Goal: Task Accomplishment & Management: Complete application form

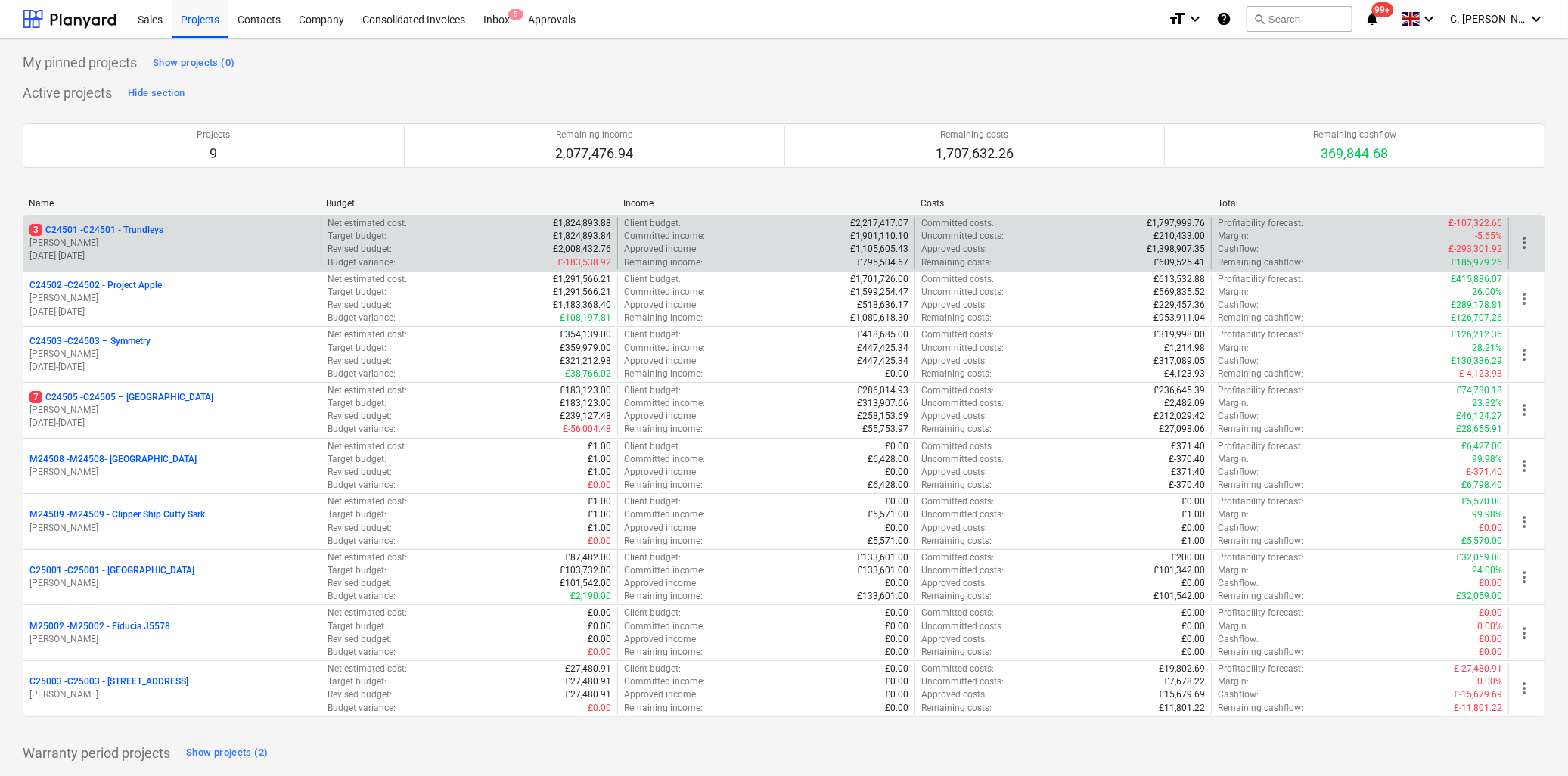
click at [80, 233] on p "3 C24501 - C24501 - Trundleys" at bounding box center [96, 230] width 134 height 13
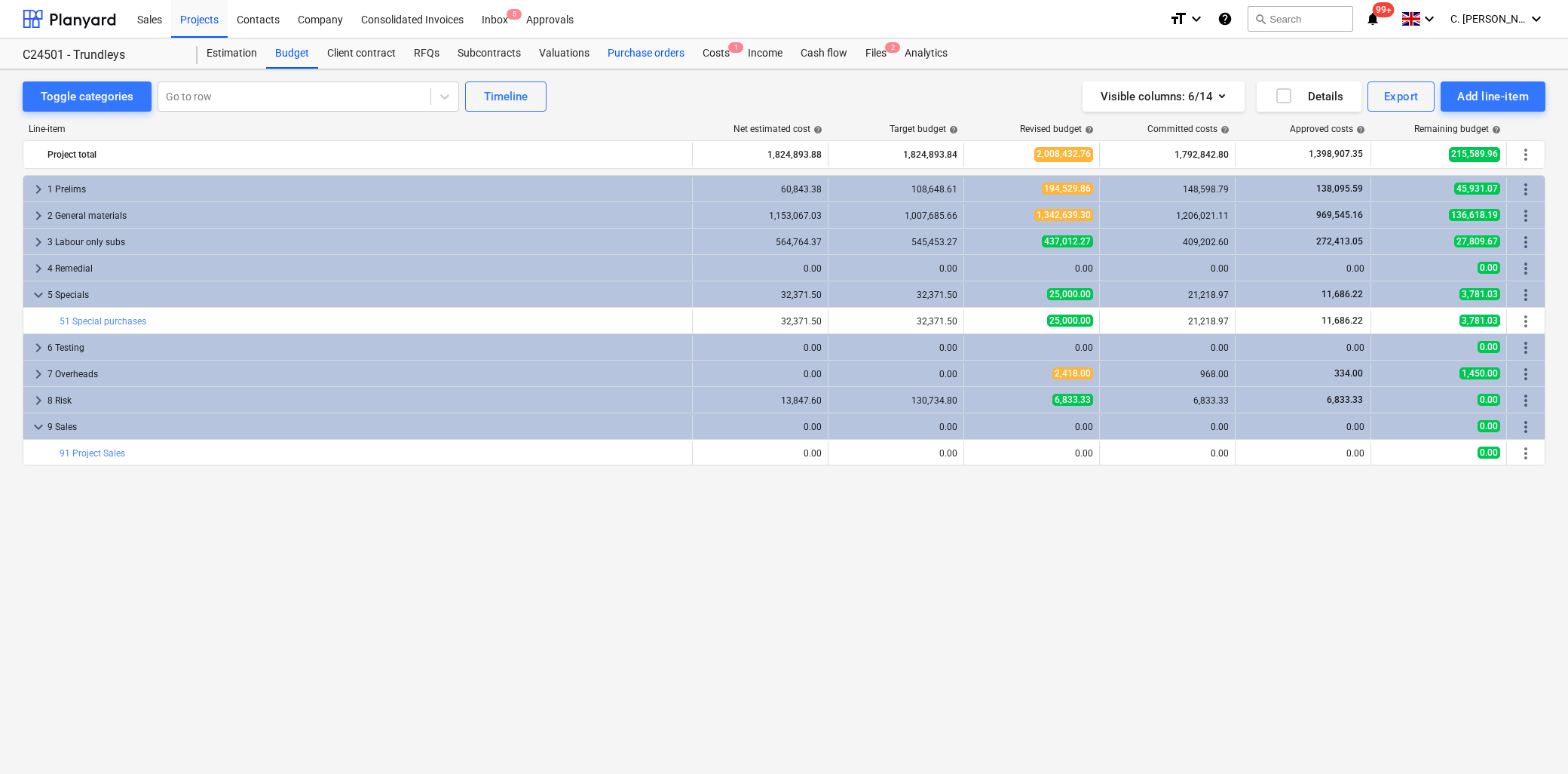
click at [616, 53] on div "Purchase orders" at bounding box center [645, 53] width 95 height 30
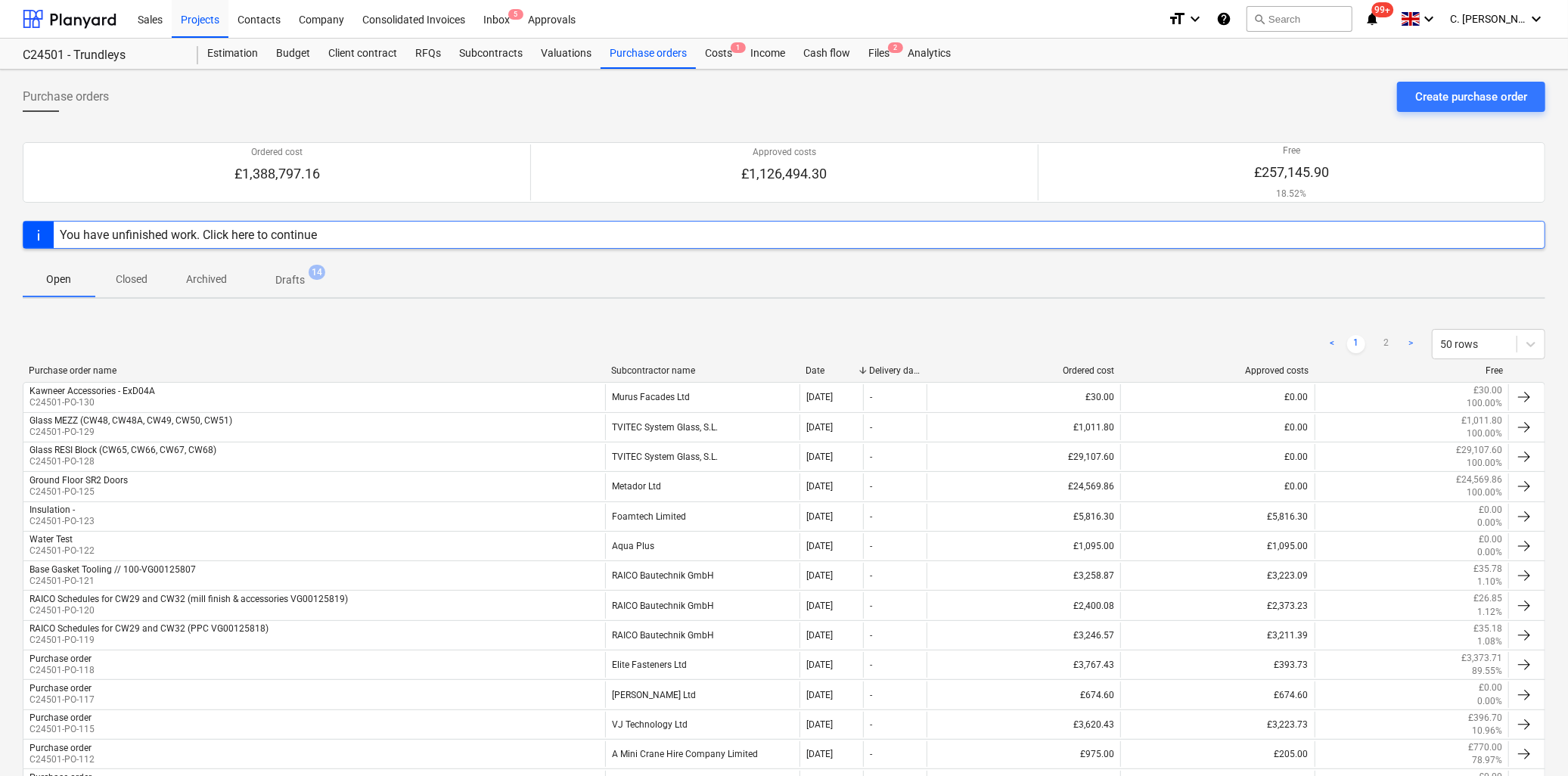
click at [647, 367] on div "Subcontractor name" at bounding box center [703, 370] width 183 height 10
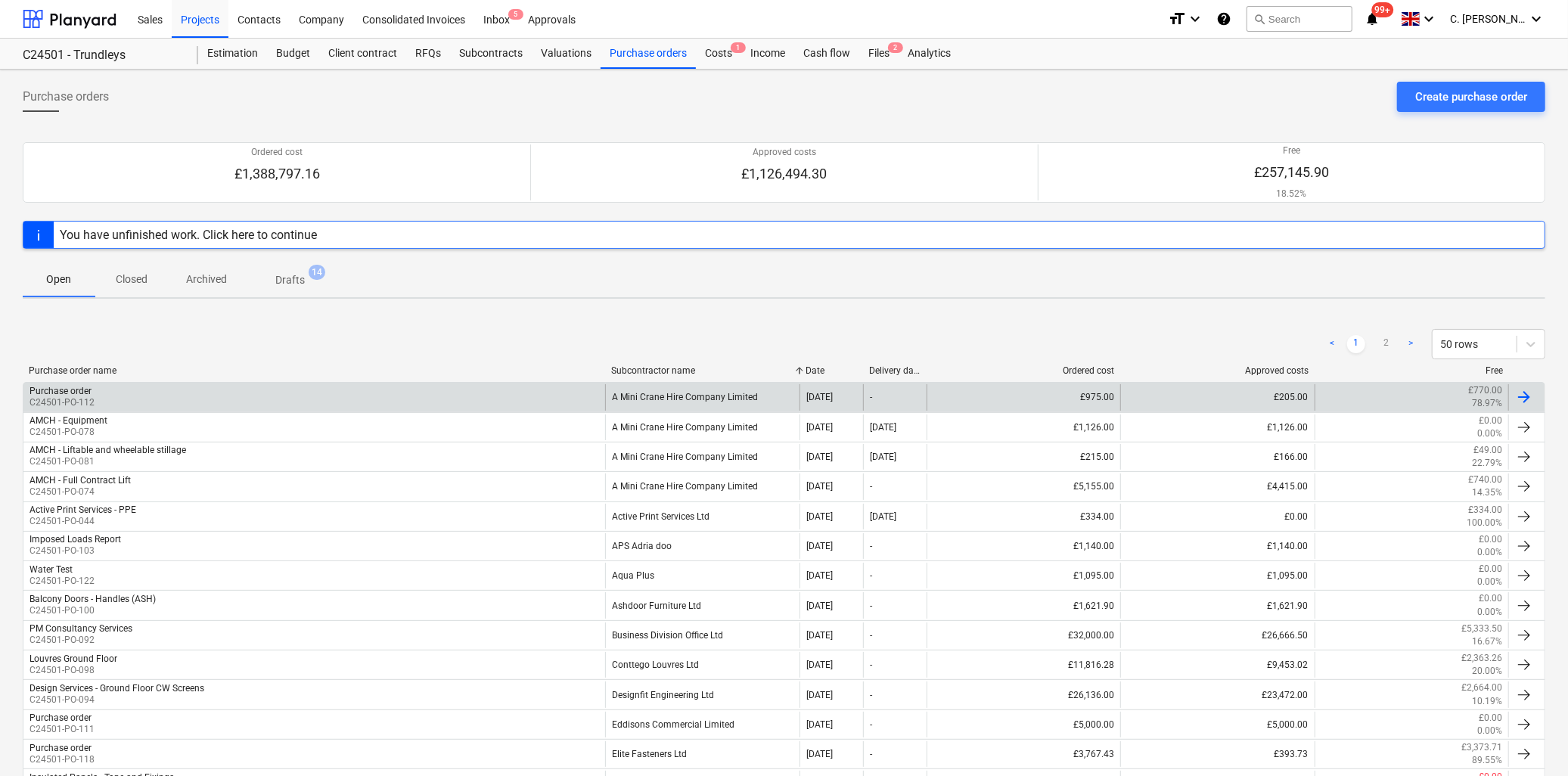
click at [663, 388] on div "A Mini Crane Hire Company Limited" at bounding box center [702, 397] width 194 height 26
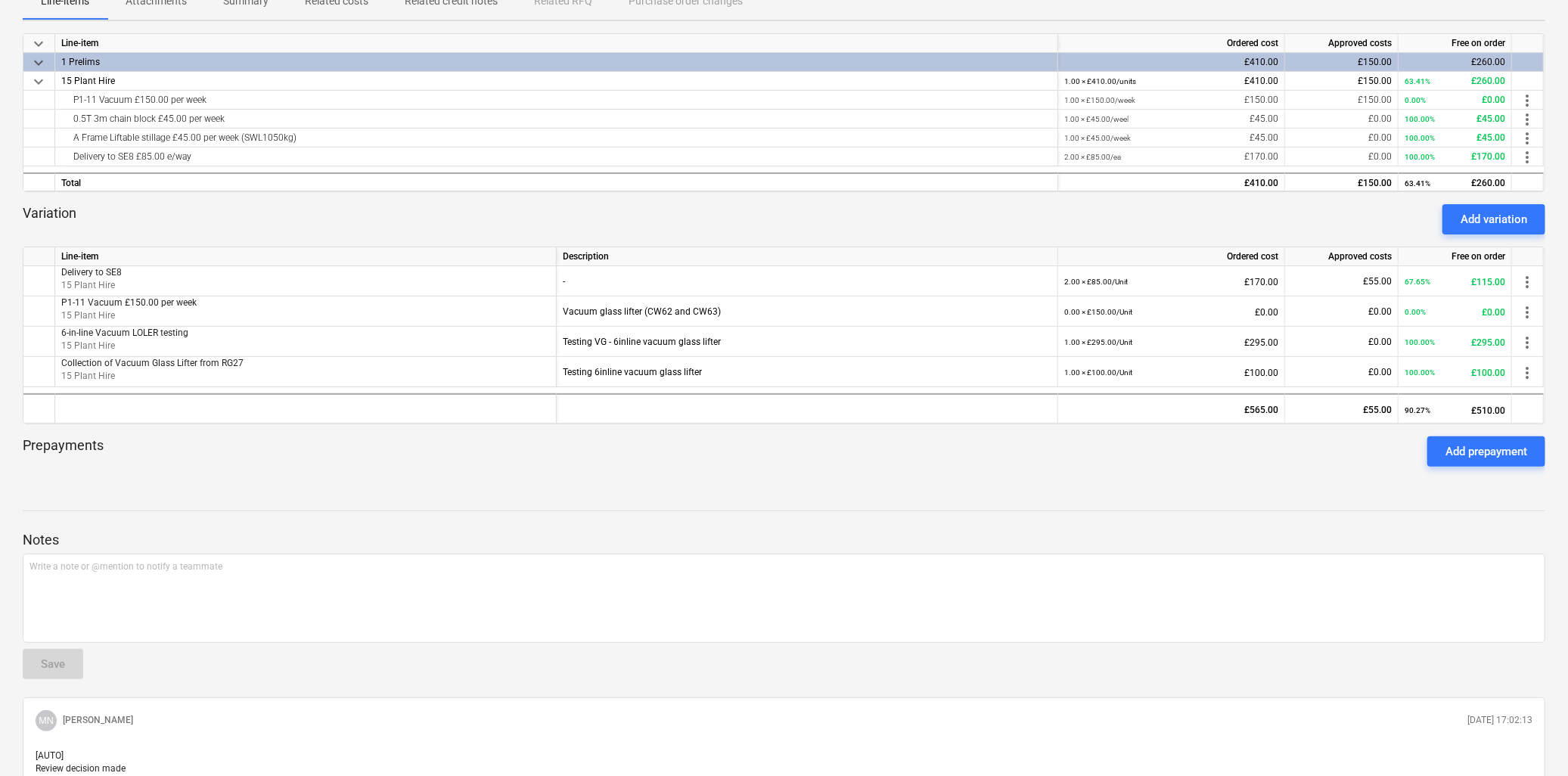
scroll to position [336, 0]
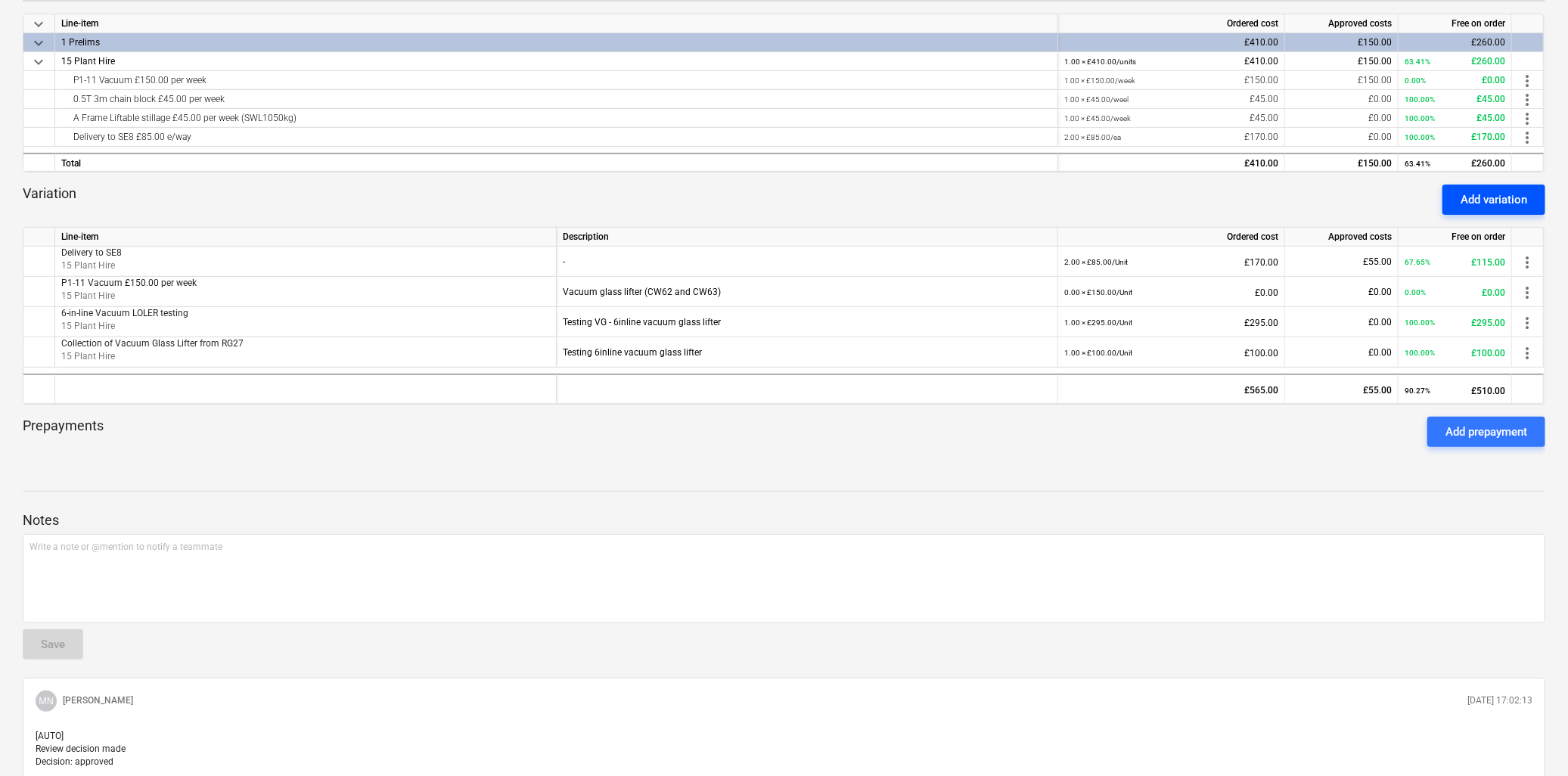
click at [1496, 189] on div "Add variation" at bounding box center [1494, 199] width 67 height 20
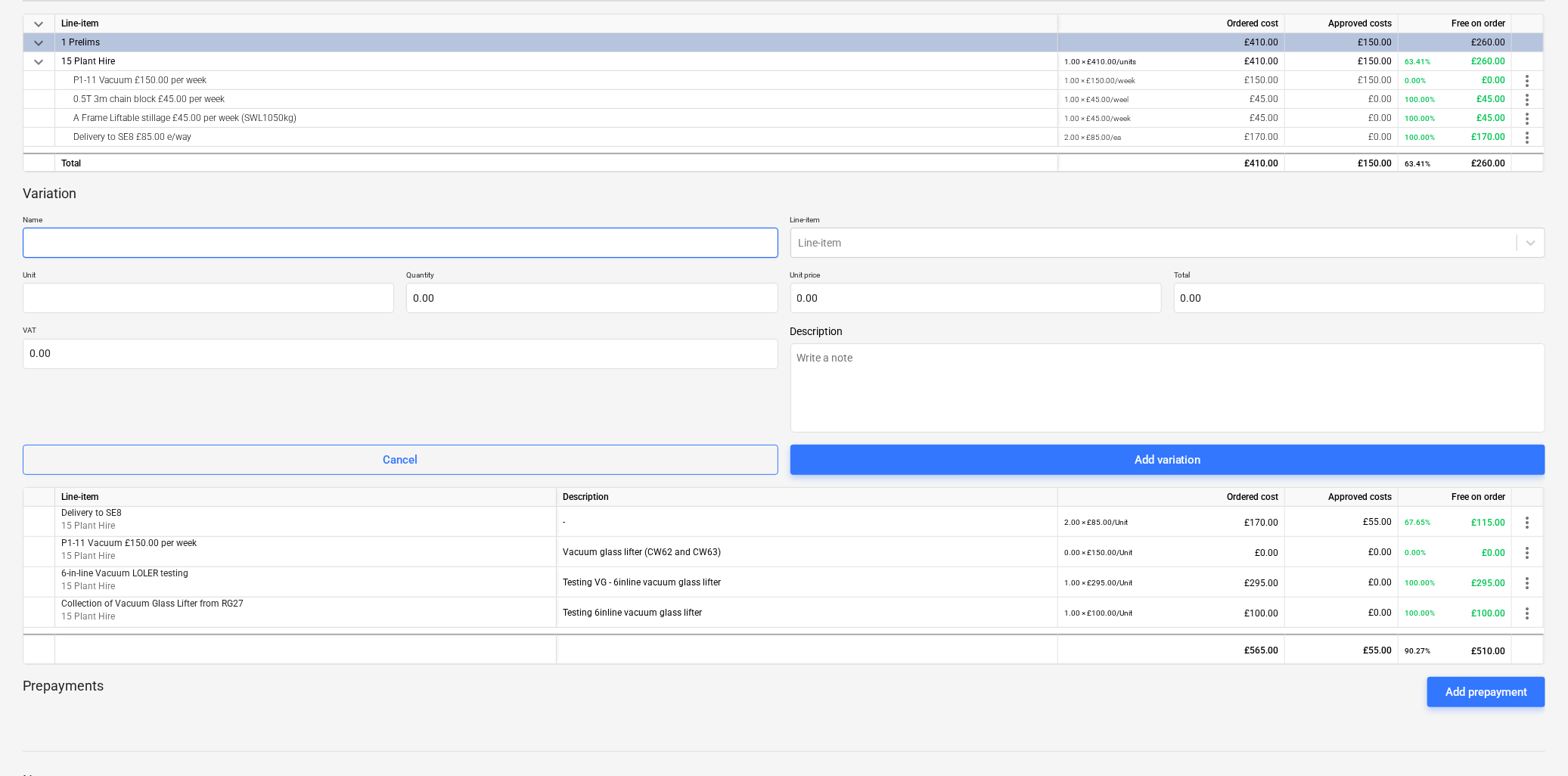
click at [57, 242] on input "text" at bounding box center [400, 242] width 756 height 30
click at [163, 243] on input "text" at bounding box center [400, 242] width 756 height 30
paste input "P1-11 Vacuum: £150.00 per week"
type textarea "x"
type input "P1-11 Vacuum: £150.00 per week"
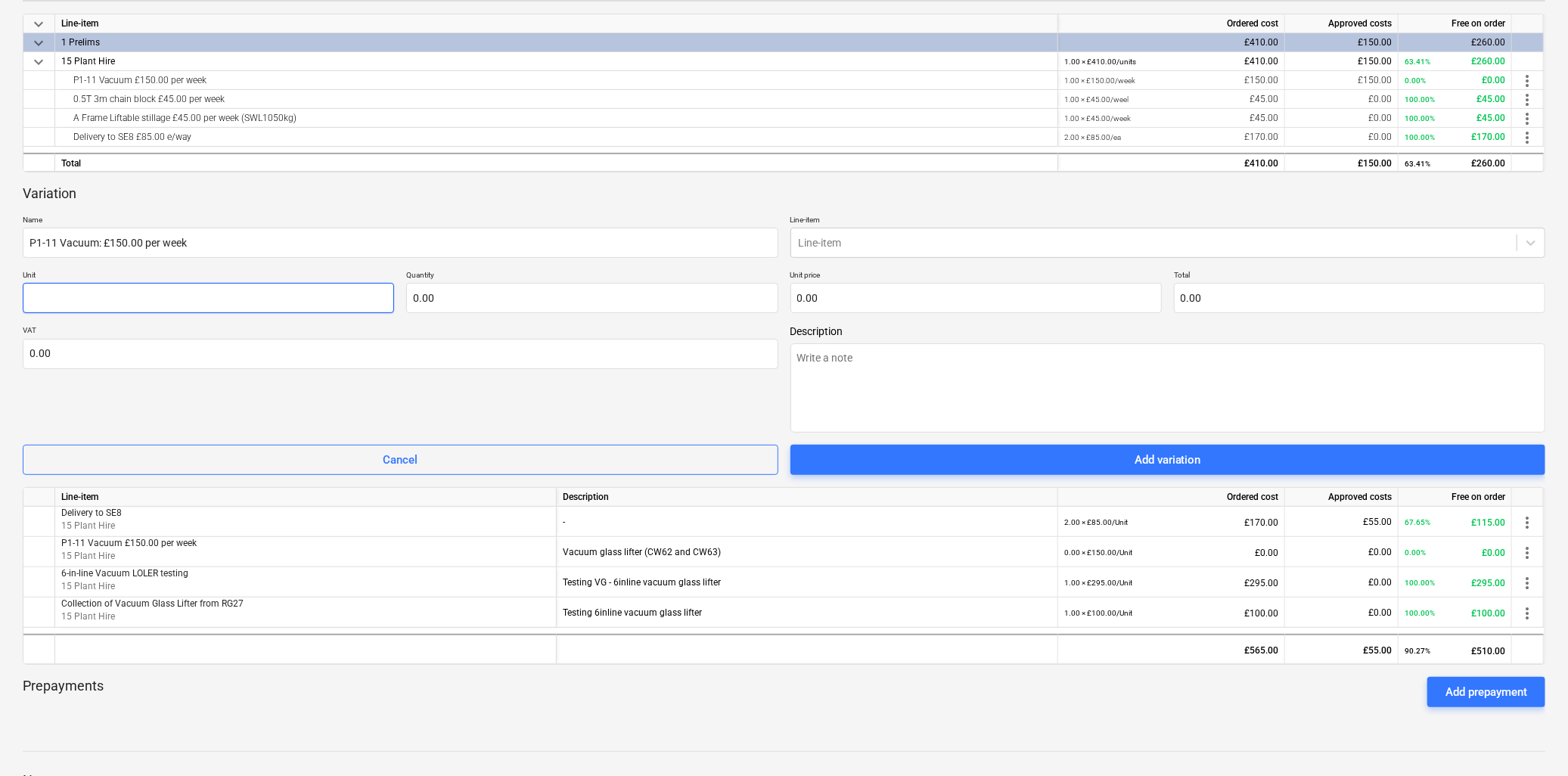
click at [112, 295] on input "text" at bounding box center [208, 298] width 371 height 30
type textarea "x"
type input "U"
type textarea "x"
type input "Un"
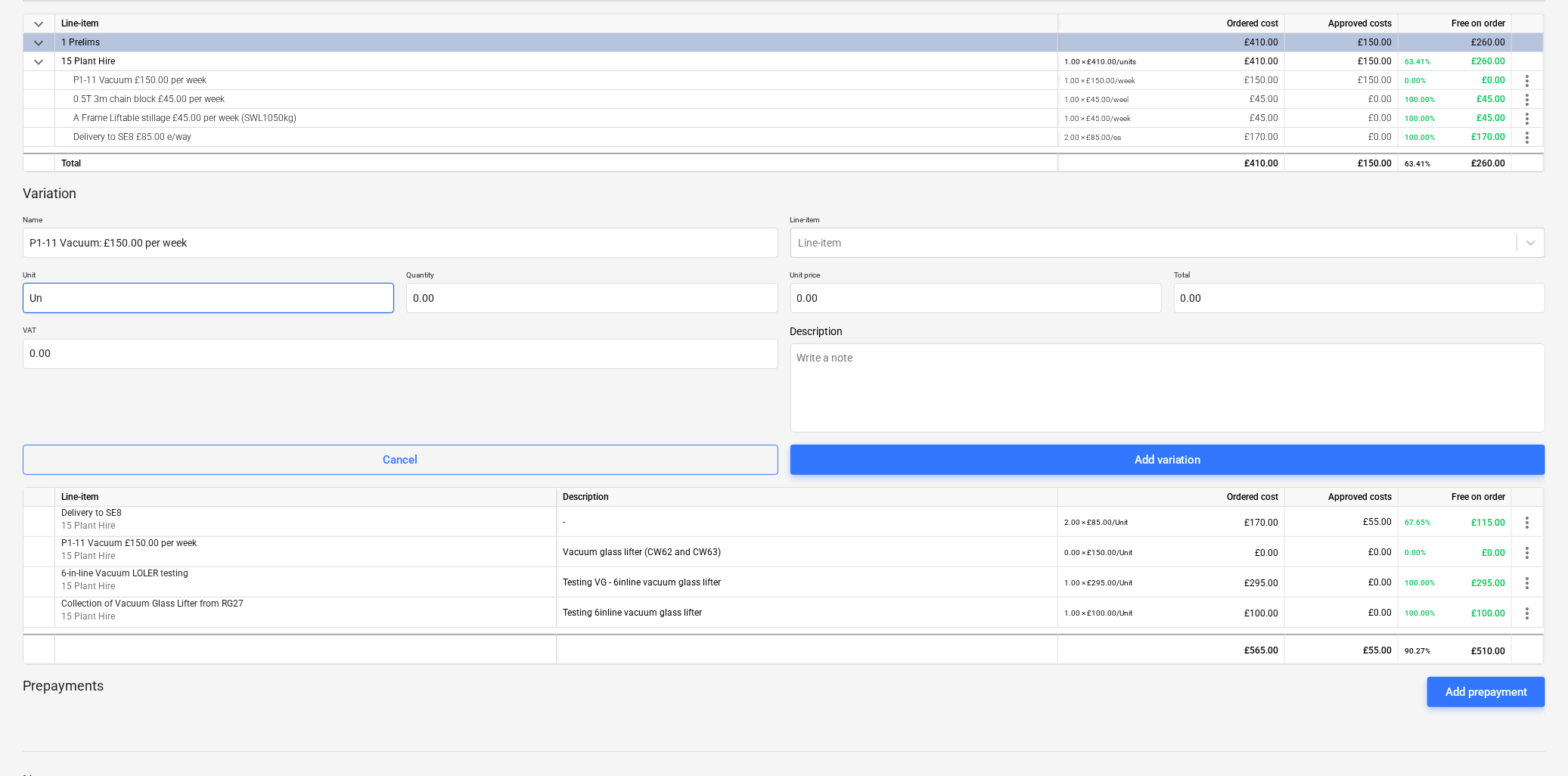
type textarea "x"
type input "Unit"
type textarea "x"
type input "Unit"
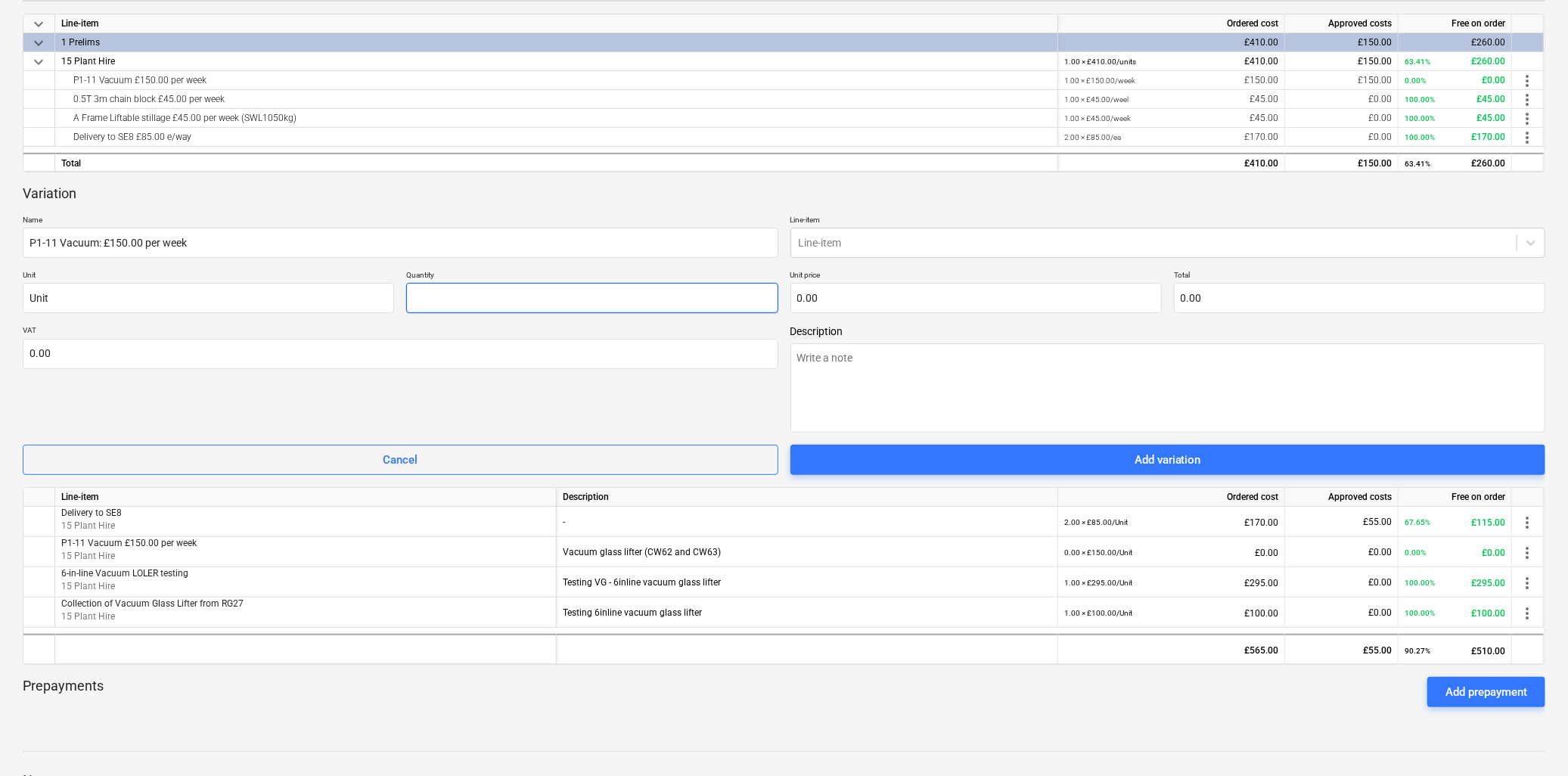
click at [502, 304] on input "text" at bounding box center [592, 298] width 371 height 30
type textarea "x"
type input "1.00"
click at [926, 245] on div at bounding box center [1154, 243] width 711 height 15
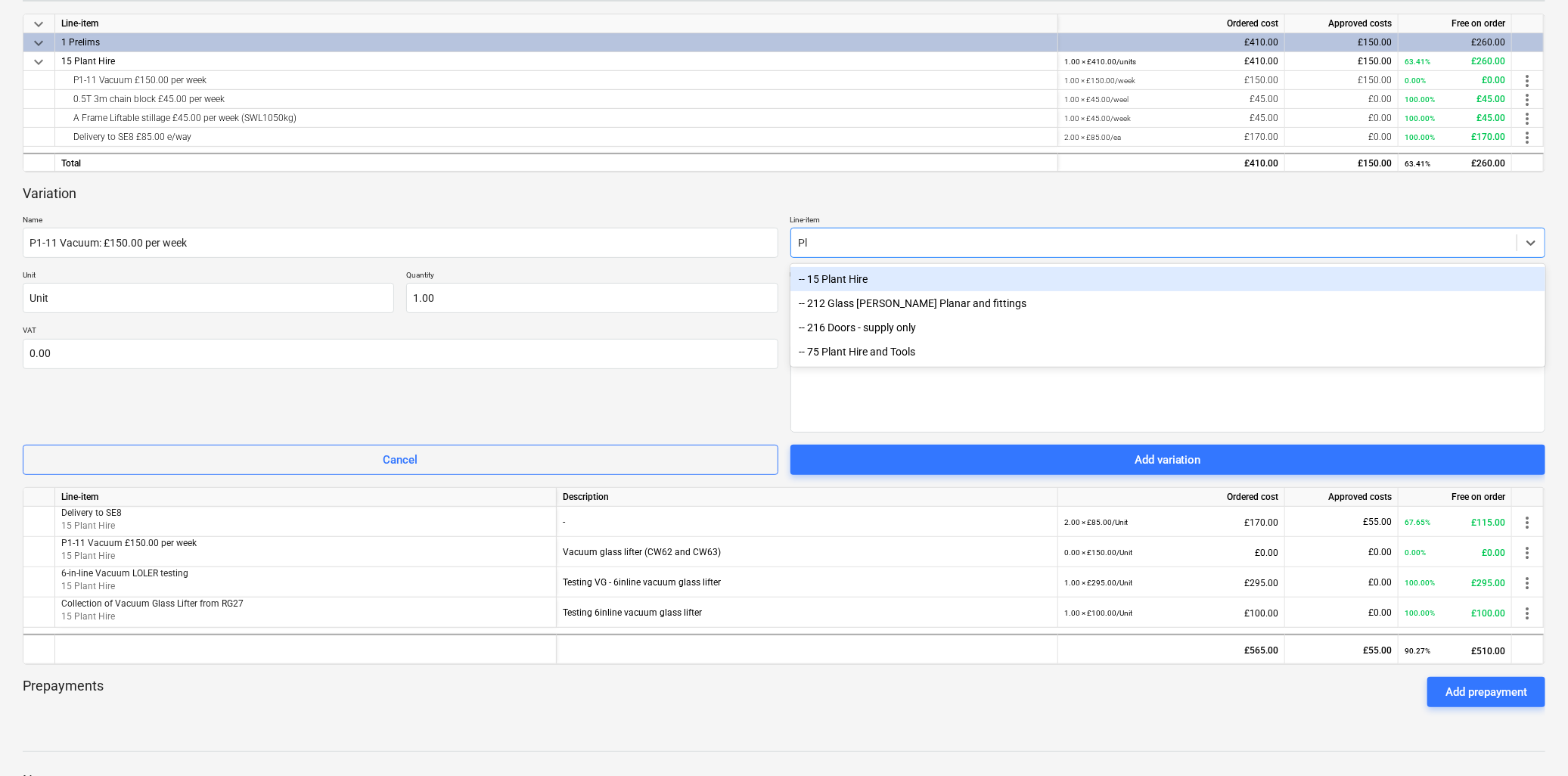
type input "Pla"
click at [847, 282] on div "-- 15 Plant Hire" at bounding box center [1168, 279] width 756 height 24
type textarea "x"
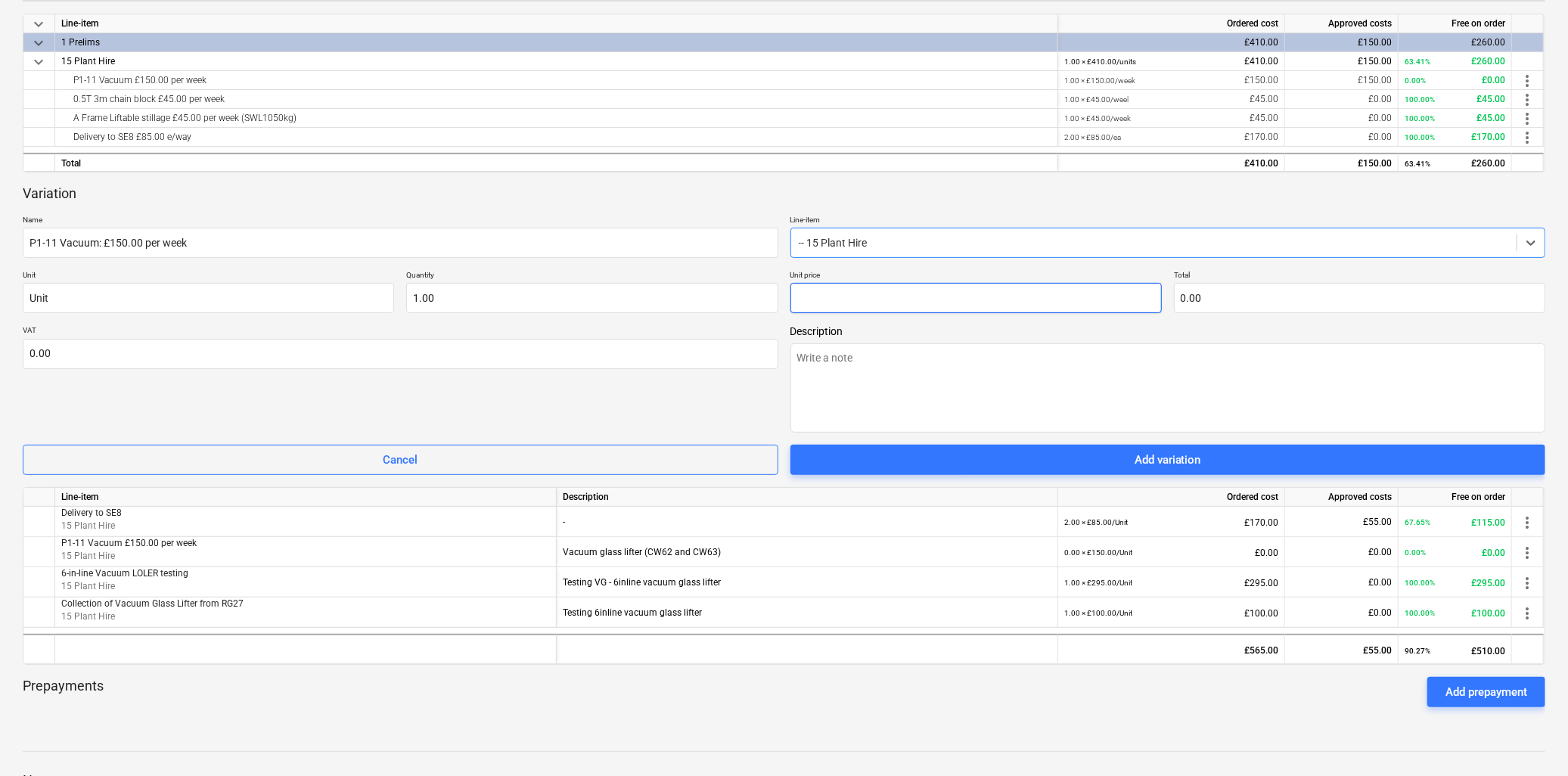
click at [805, 301] on input "text" at bounding box center [976, 298] width 371 height 30
type textarea "x"
type input "1"
type input "1.00"
type textarea "x"
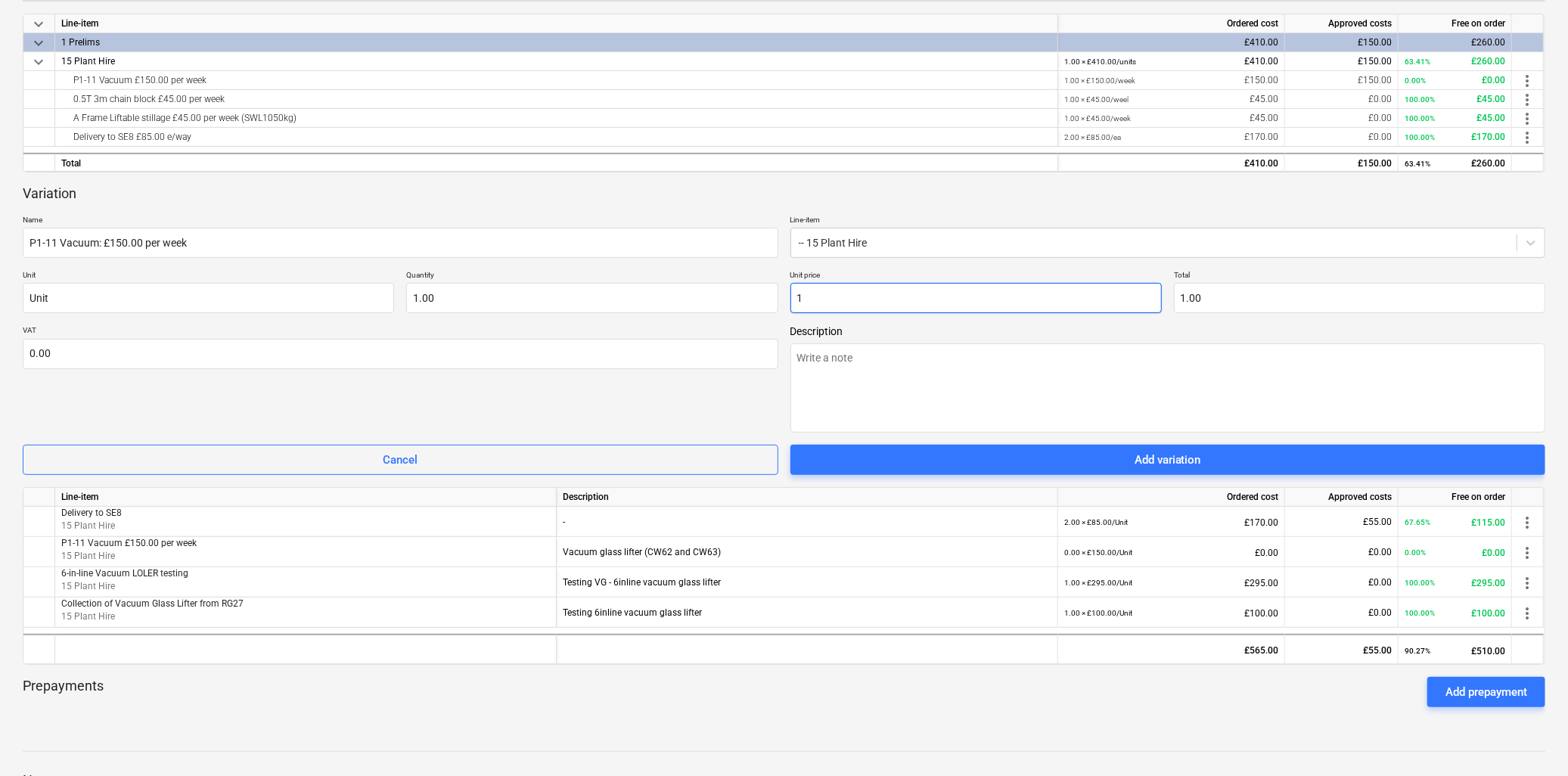
type input "15"
type input "15.00"
type textarea "x"
type input "150"
type input "150.00"
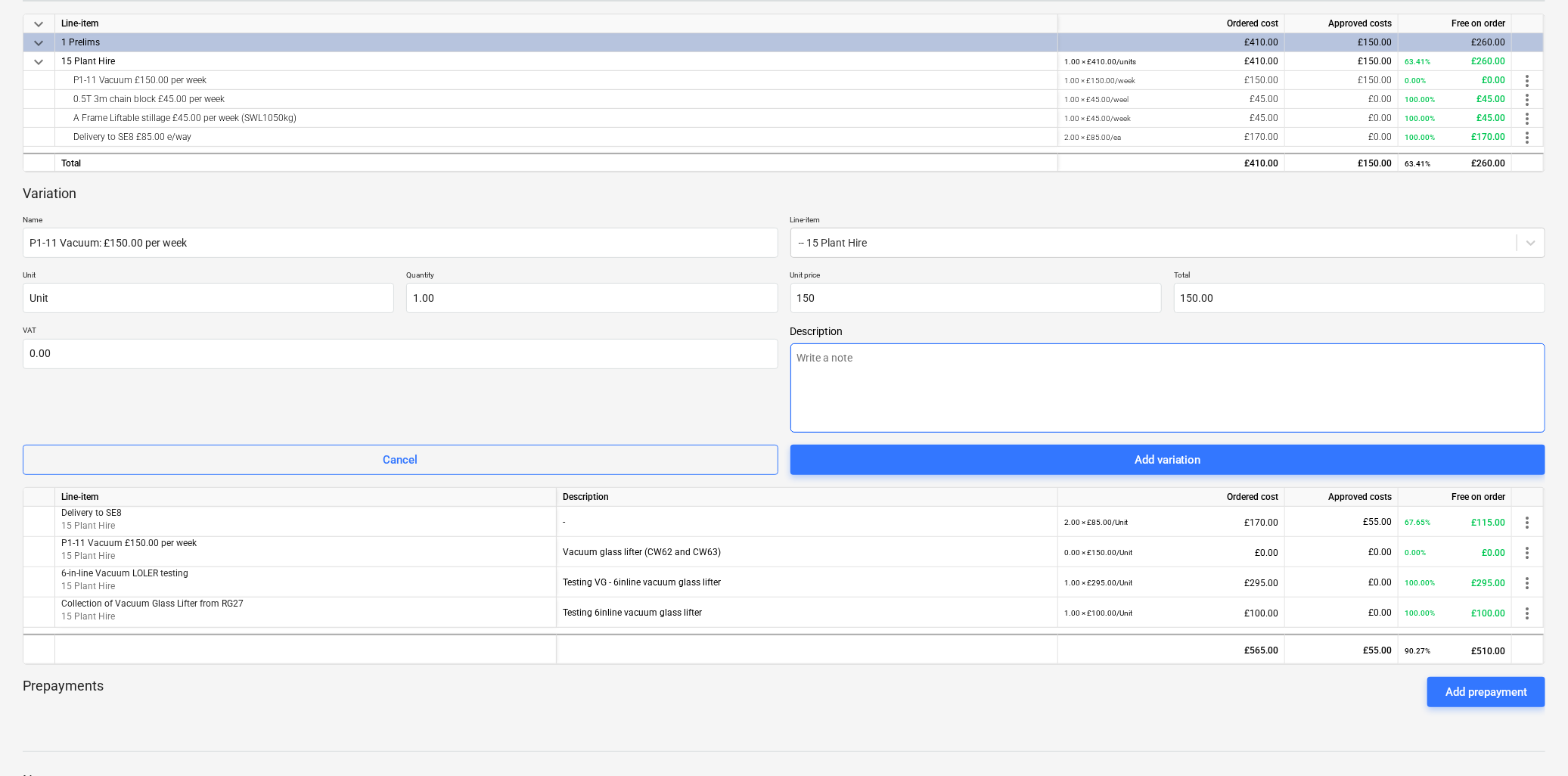
type input "150.00"
click at [933, 368] on textarea at bounding box center [1168, 388] width 756 height 89
drag, startPoint x: 164, startPoint y: 298, endPoint x: -102, endPoint y: 305, distance: 266.1
click at [0, 305] on html "Sales Projects Contacts Company Consolidated Invoices Inbox 5 Approvals format_…" at bounding box center [784, 51] width 1568 height 776
type textarea "x"
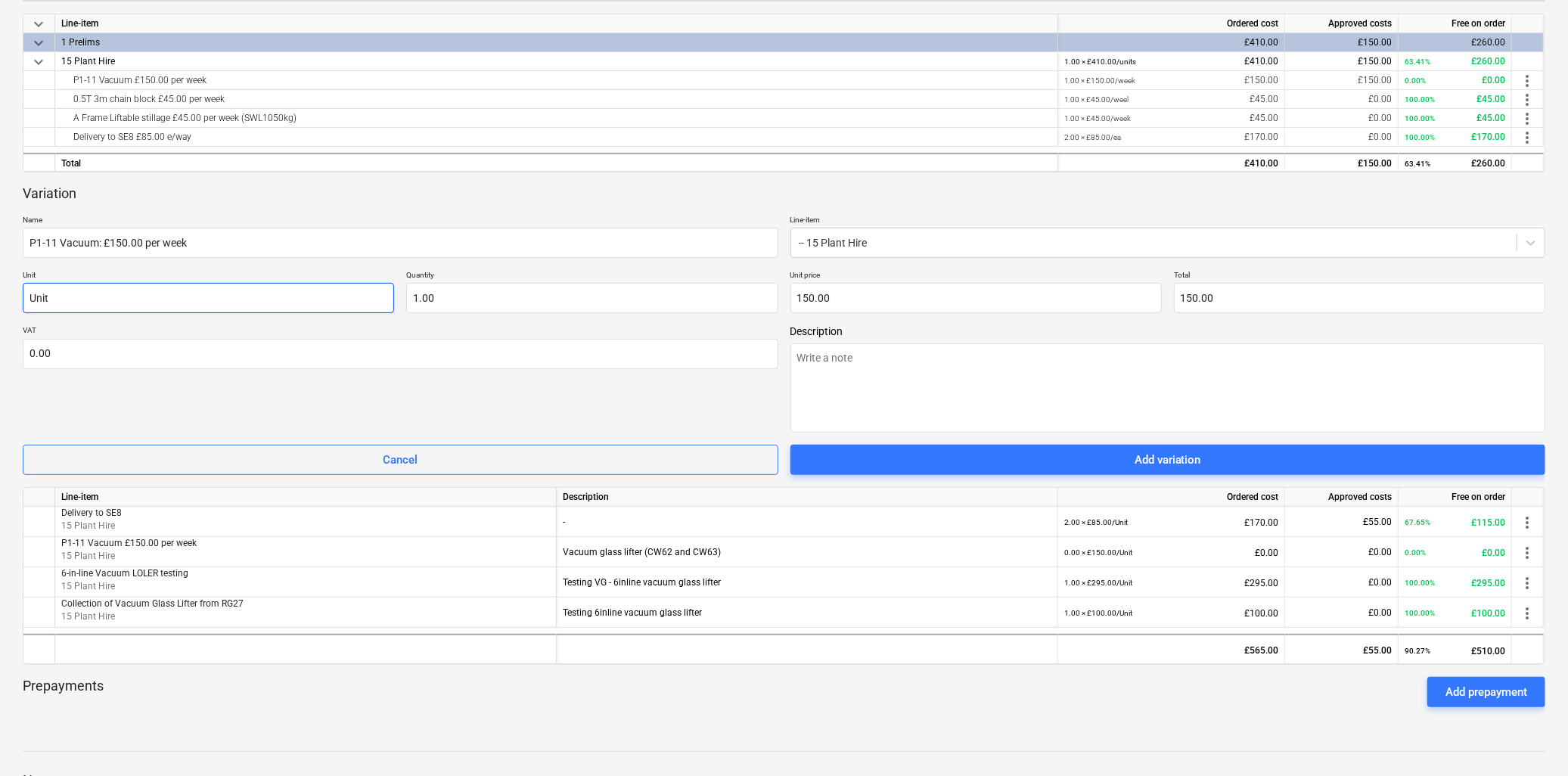
type input "W"
type textarea "x"
type input "We"
type textarea "x"
type input "Wee"
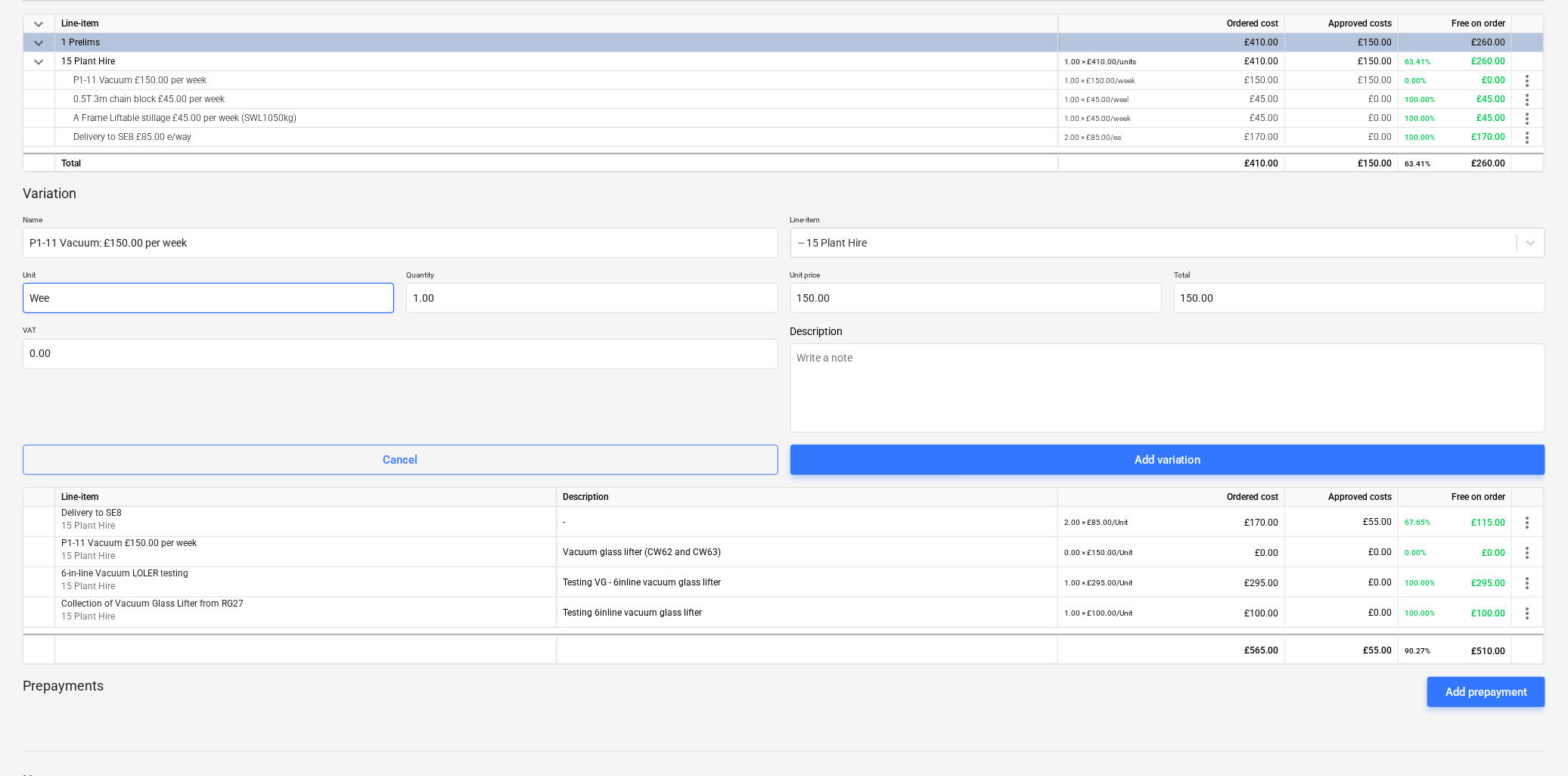
type textarea "x"
type input "Week"
click at [855, 362] on textarea at bounding box center [1168, 388] width 756 height 89
type textarea "x"
type textarea "G"
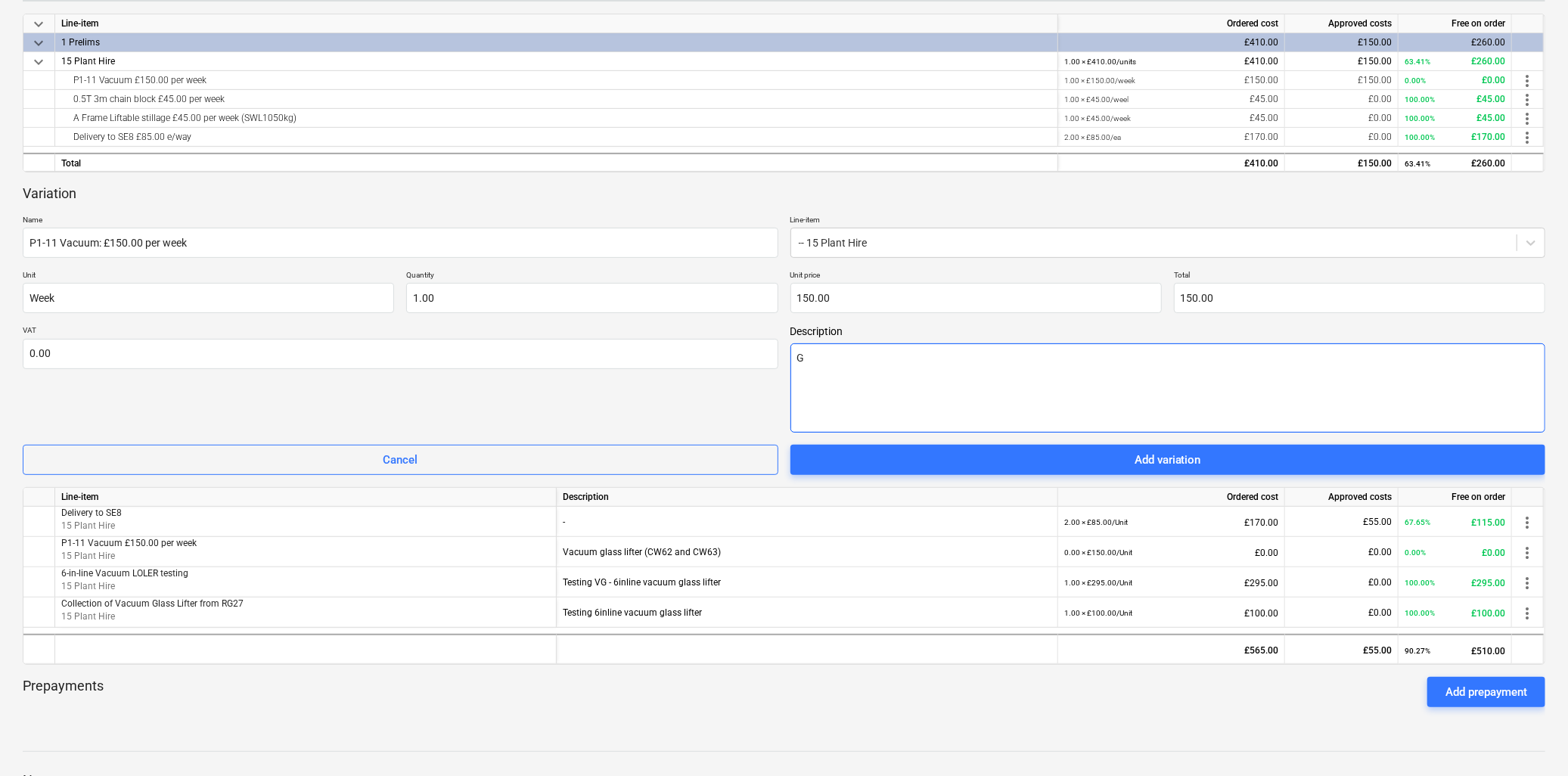
type textarea "x"
type textarea "Gl"
type textarea "x"
type textarea "Gla"
type textarea "x"
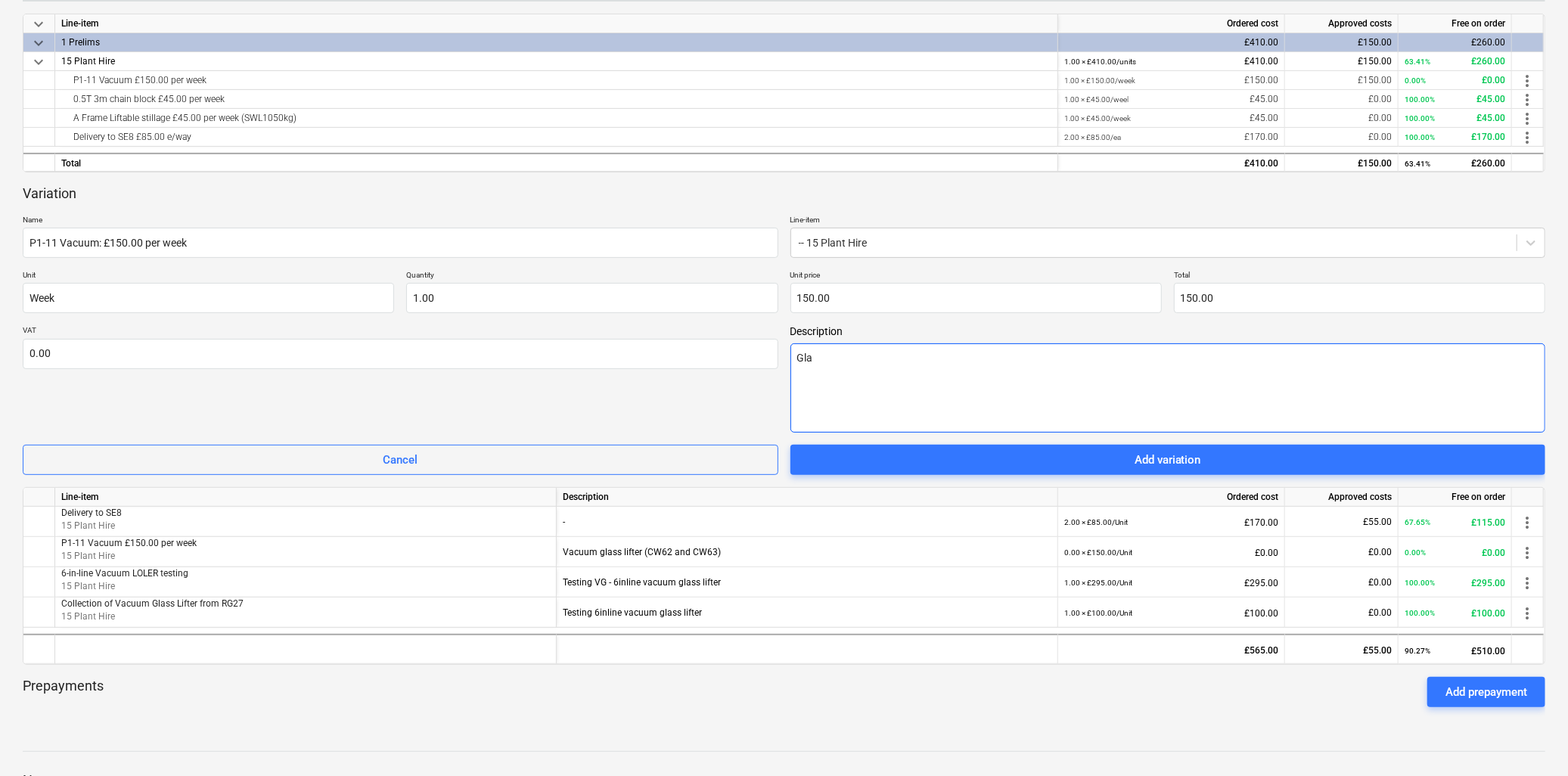
type textarea "Glas"
type textarea "x"
type textarea "Glass"
type textarea "x"
type textarea "Glass"
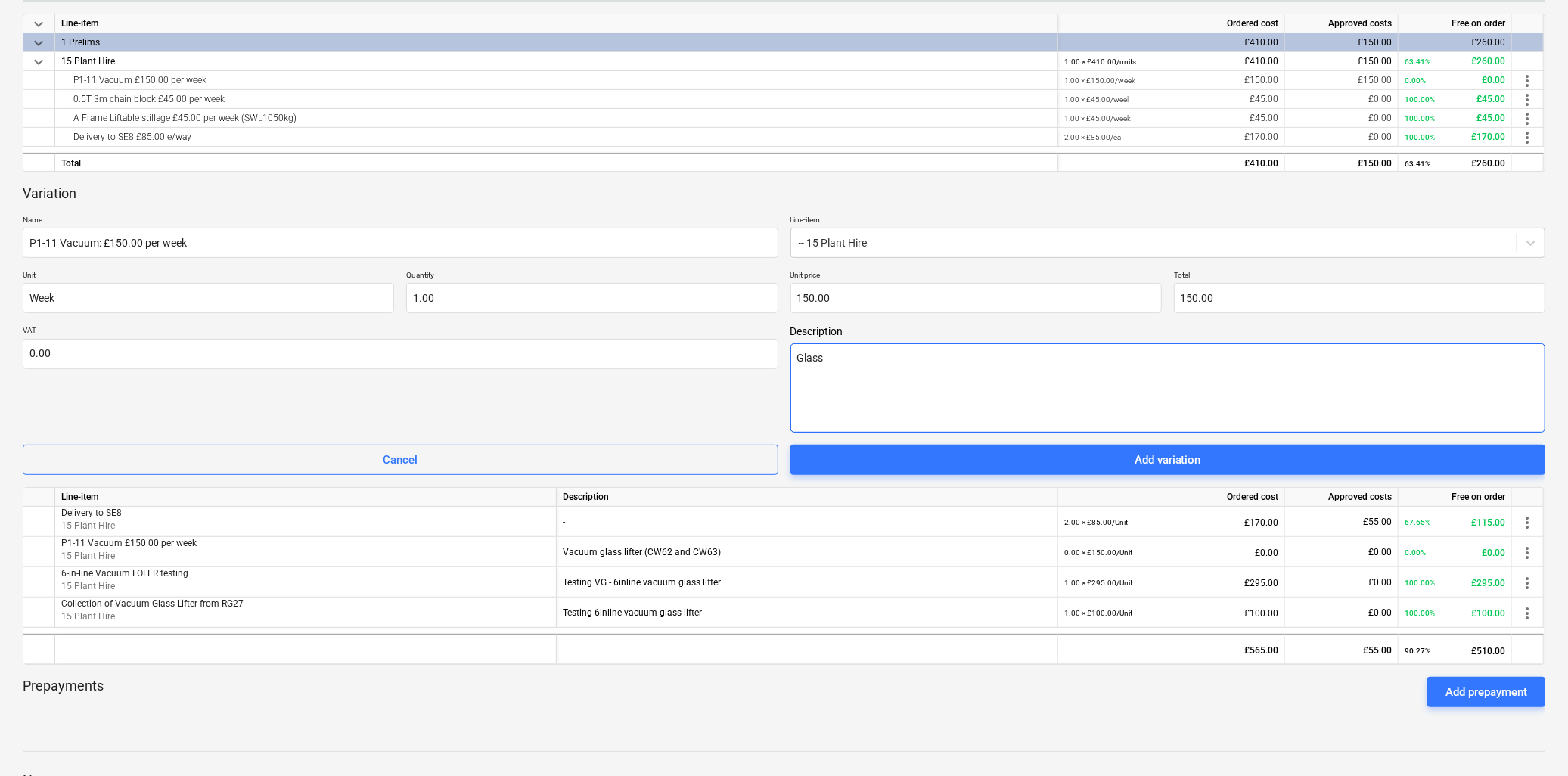
type textarea "x"
type textarea "Glass i"
type textarea "x"
type textarea "Glass in"
type textarea "x"
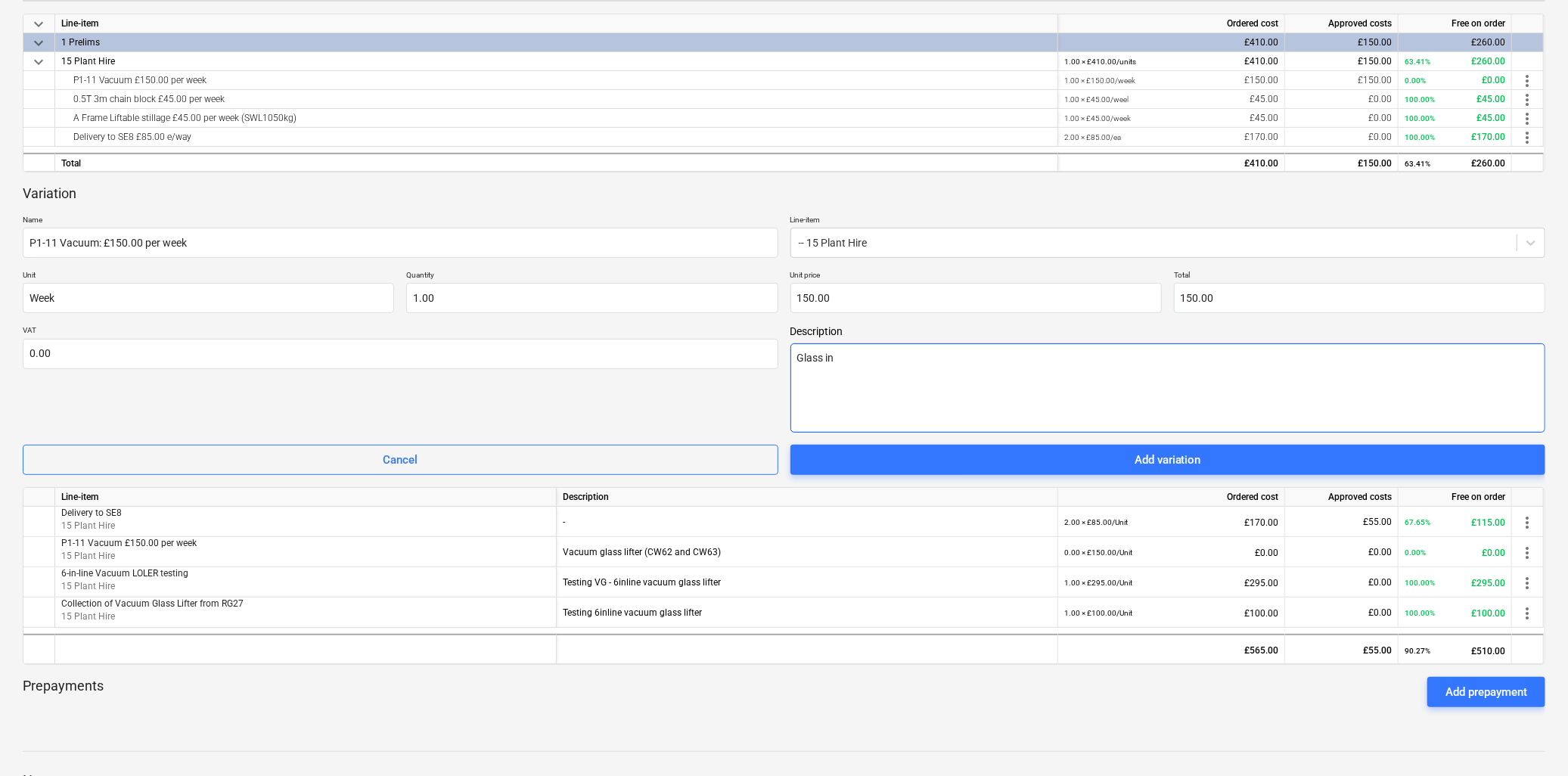
type textarea "Glass ins"
type textarea "x"
type textarea "Glass inst"
type textarea "x"
type textarea "Glass instal"
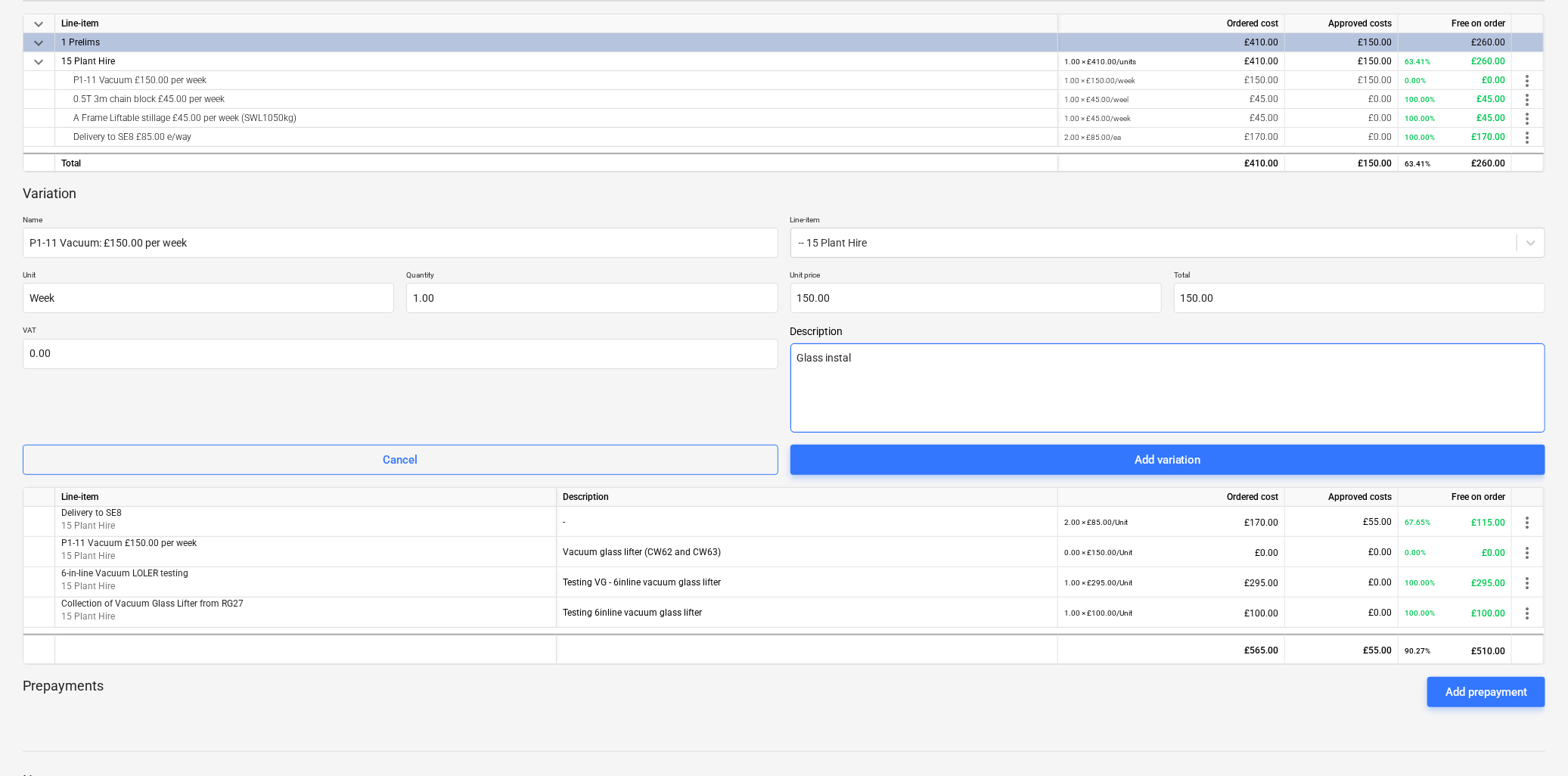
type textarea "x"
type textarea "Glass instala"
type textarea "x"
type textarea "Glass instalal"
type textarea "x"
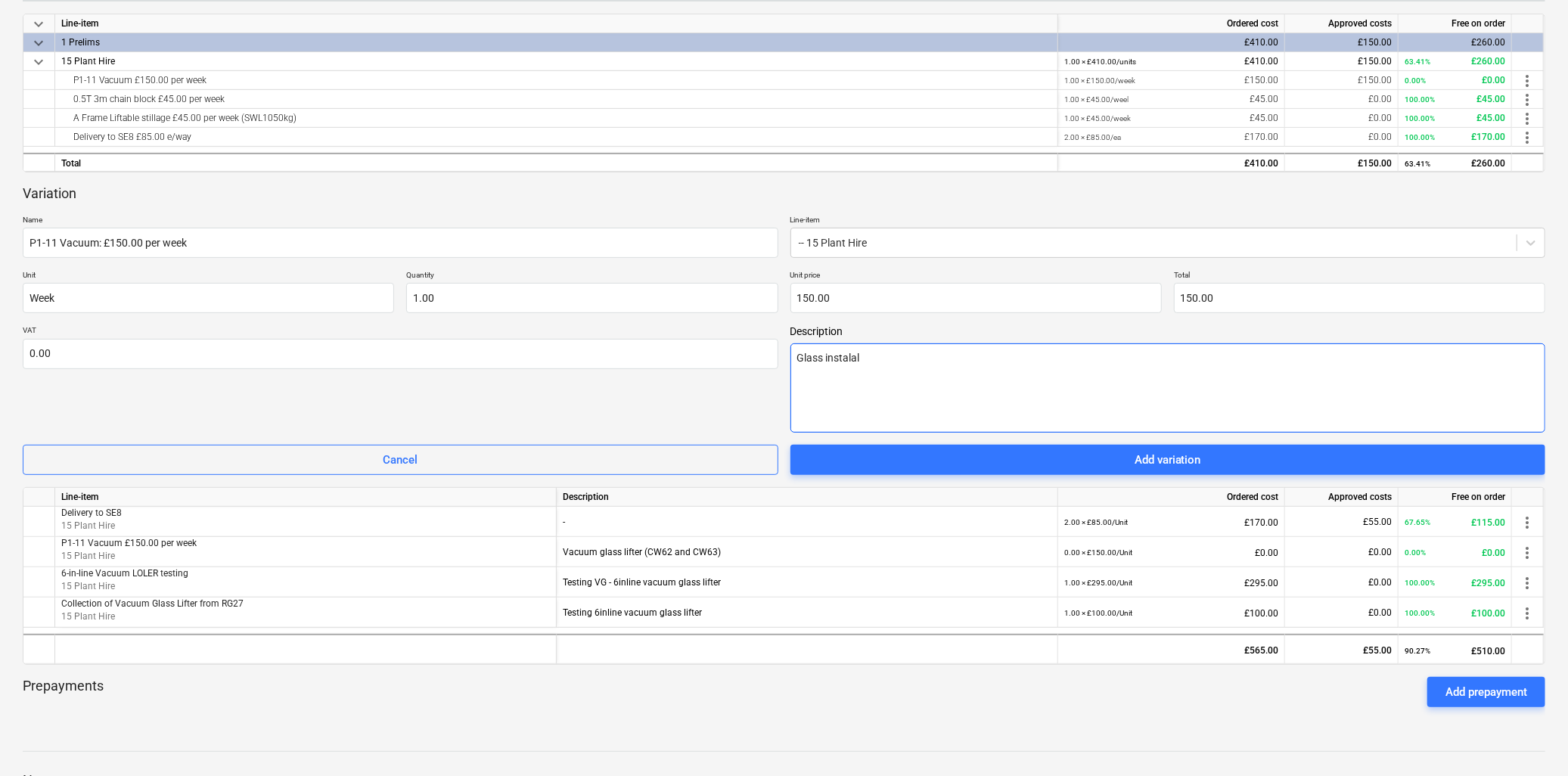
type textarea "Glass instalalt"
type textarea "x"
type textarea "Glass instalalti"
type textarea "x"
type textarea "Glass instalaltio"
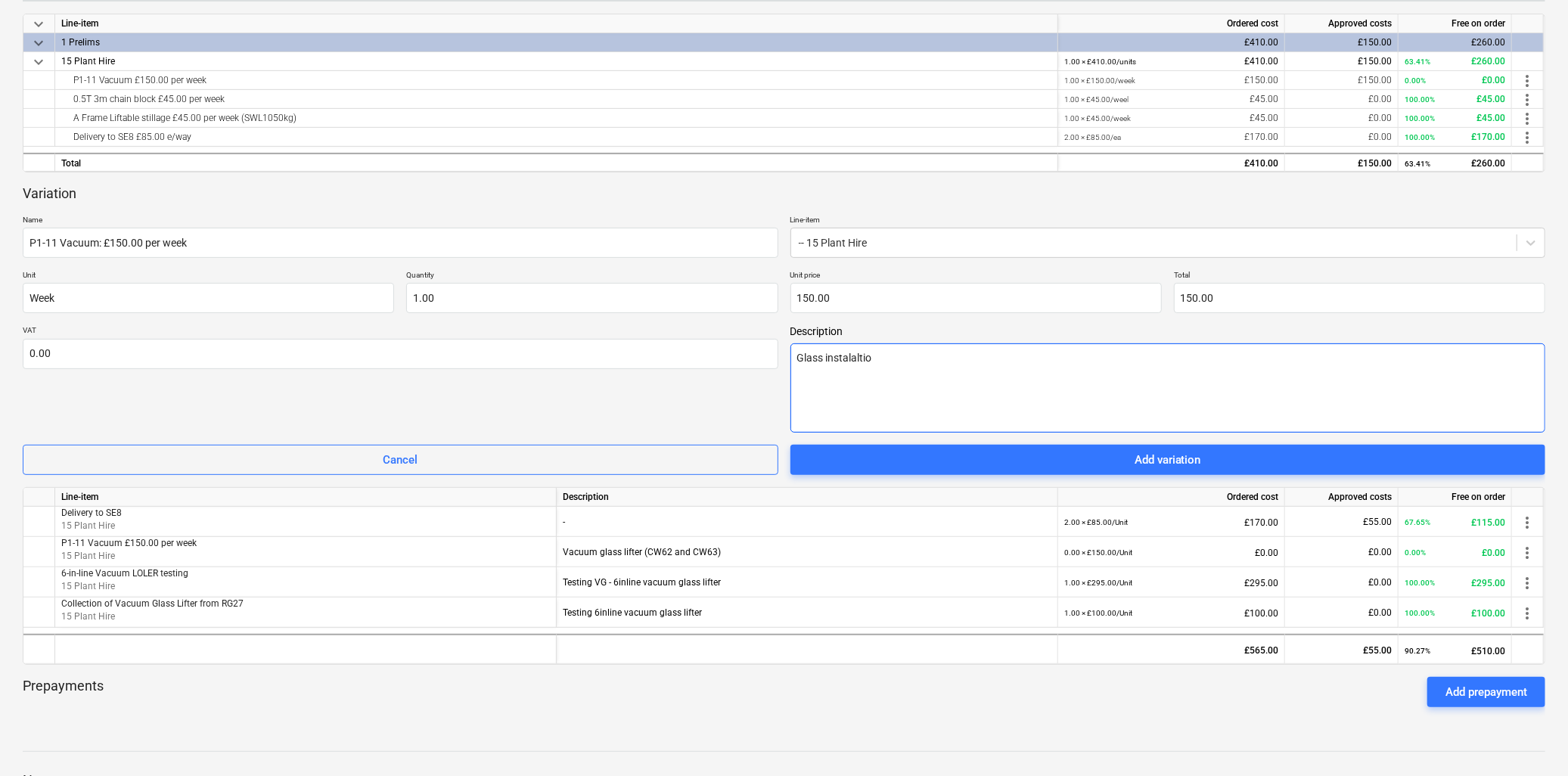
type textarea "x"
type textarea "Glass instalaltion"
type textarea "x"
type textarea "Glass instalaltion"
type textarea "x"
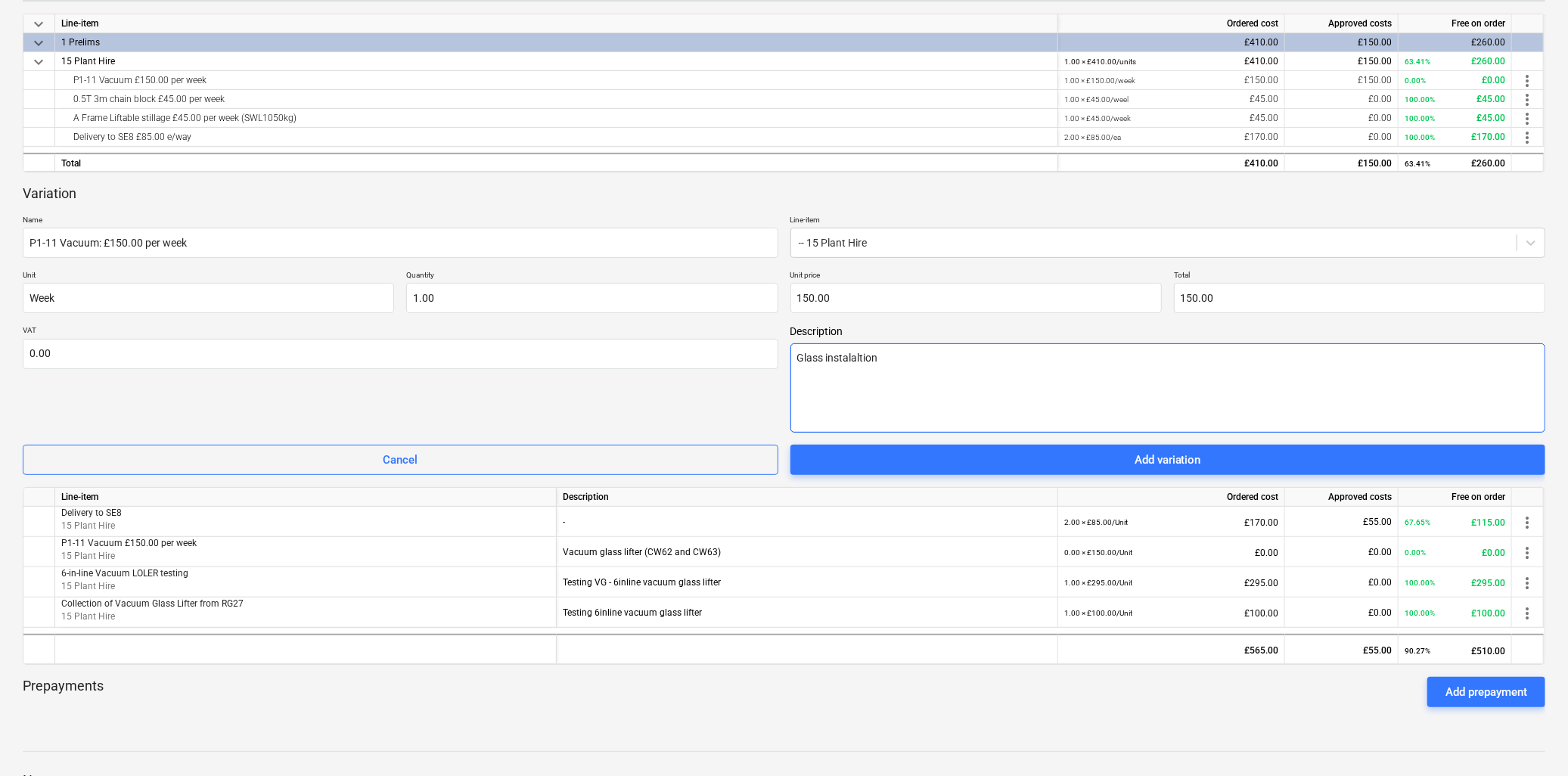
type textarea "Glass instalaltion -"
type textarea "x"
type textarea "Glass instalaltion -"
type textarea "x"
type textarea "Glass installation -"
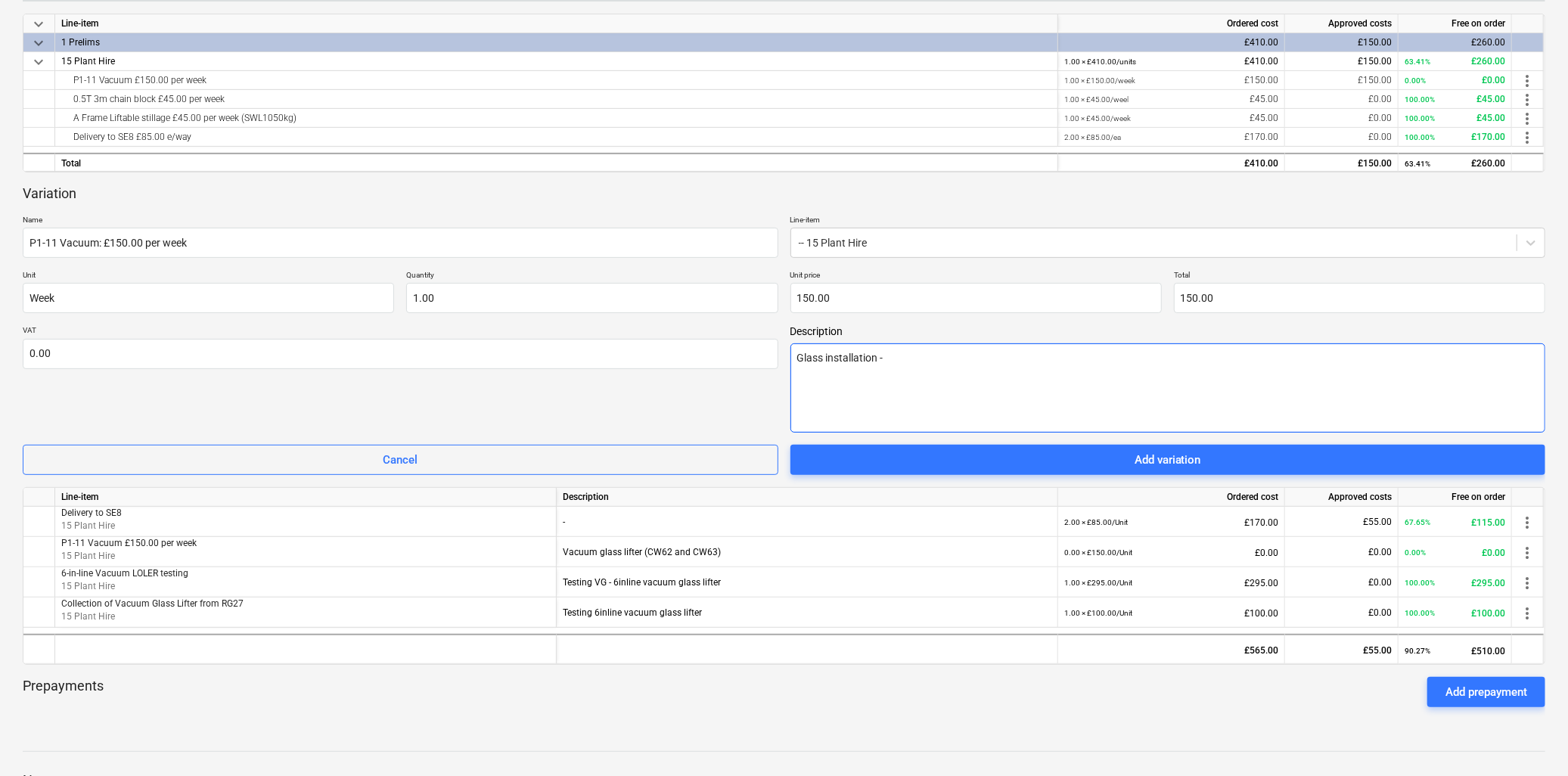
click at [924, 359] on textarea "Glass installation -" at bounding box center [1168, 388] width 756 height 89
type textarea "x"
type textarea "Glass installation - G"
type textarea "x"
type textarea "Glass installation - Gr"
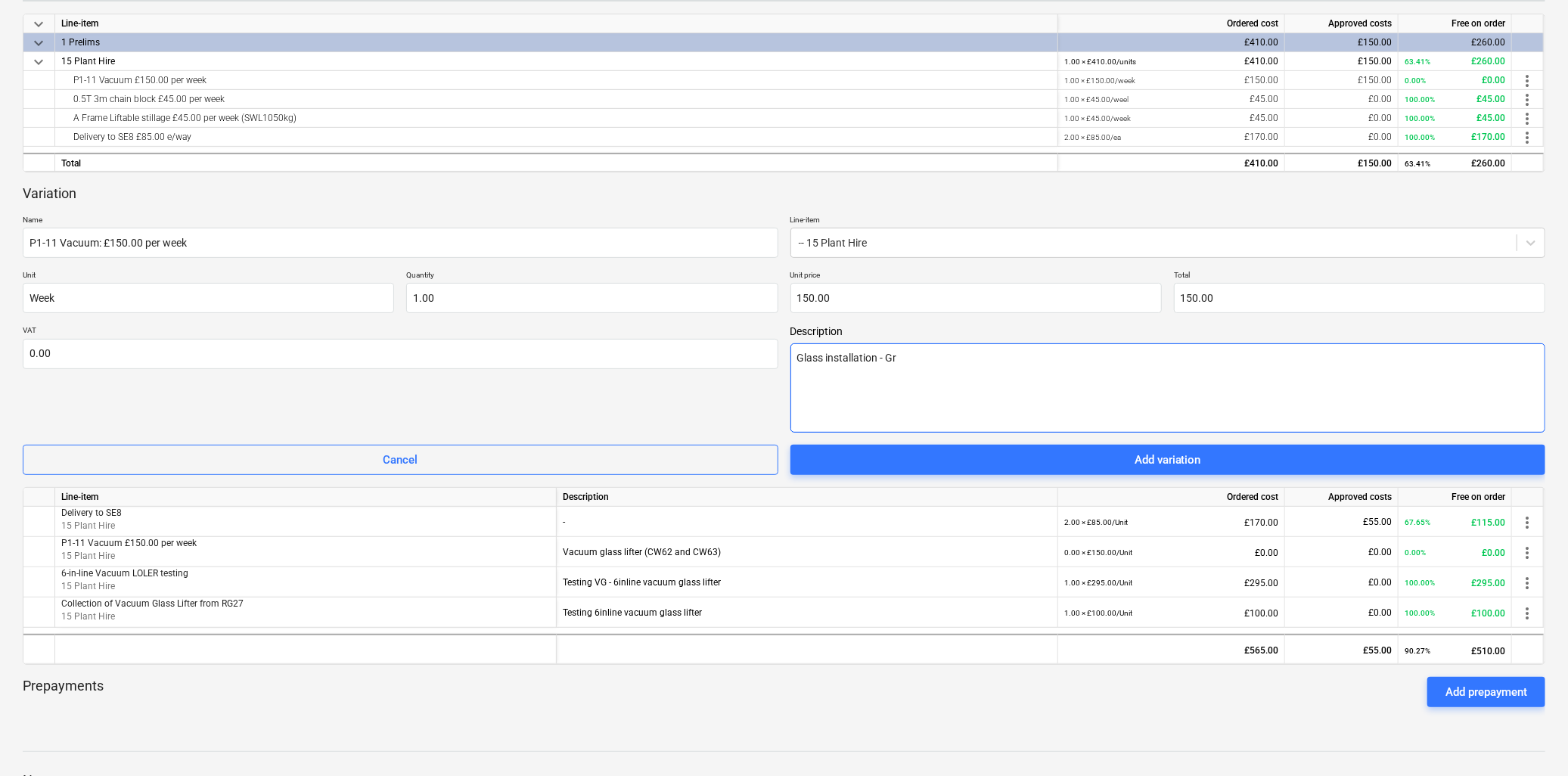
type textarea "x"
type textarea "Glass installation - Gro"
type textarea "x"
type textarea "Glass installation - Grou"
type textarea "x"
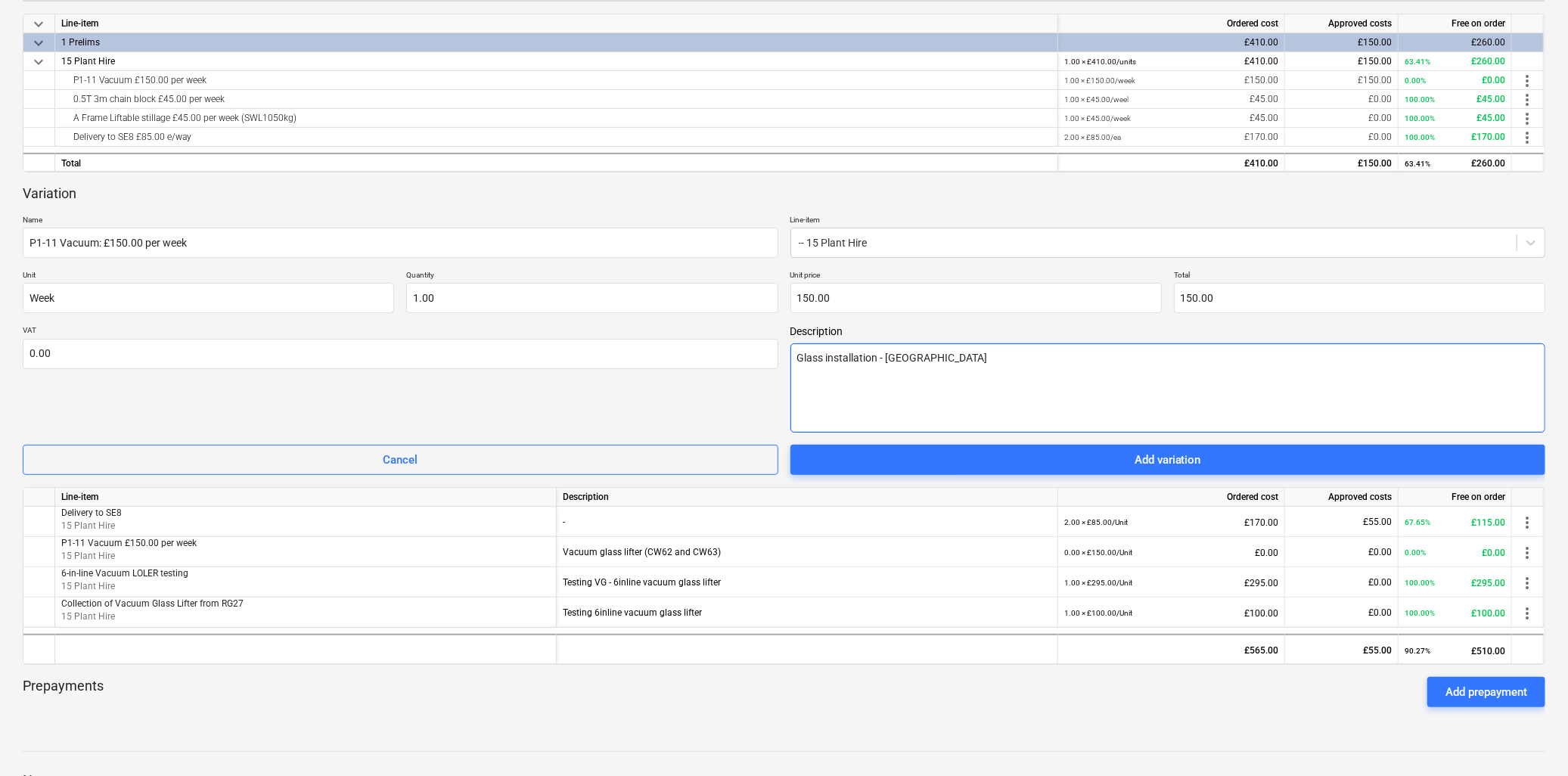
type textarea "Glass installation - Ground"
type textarea "x"
type textarea "Glass installation - Ground"
type textarea "x"
type textarea "Glass installation - Ground F"
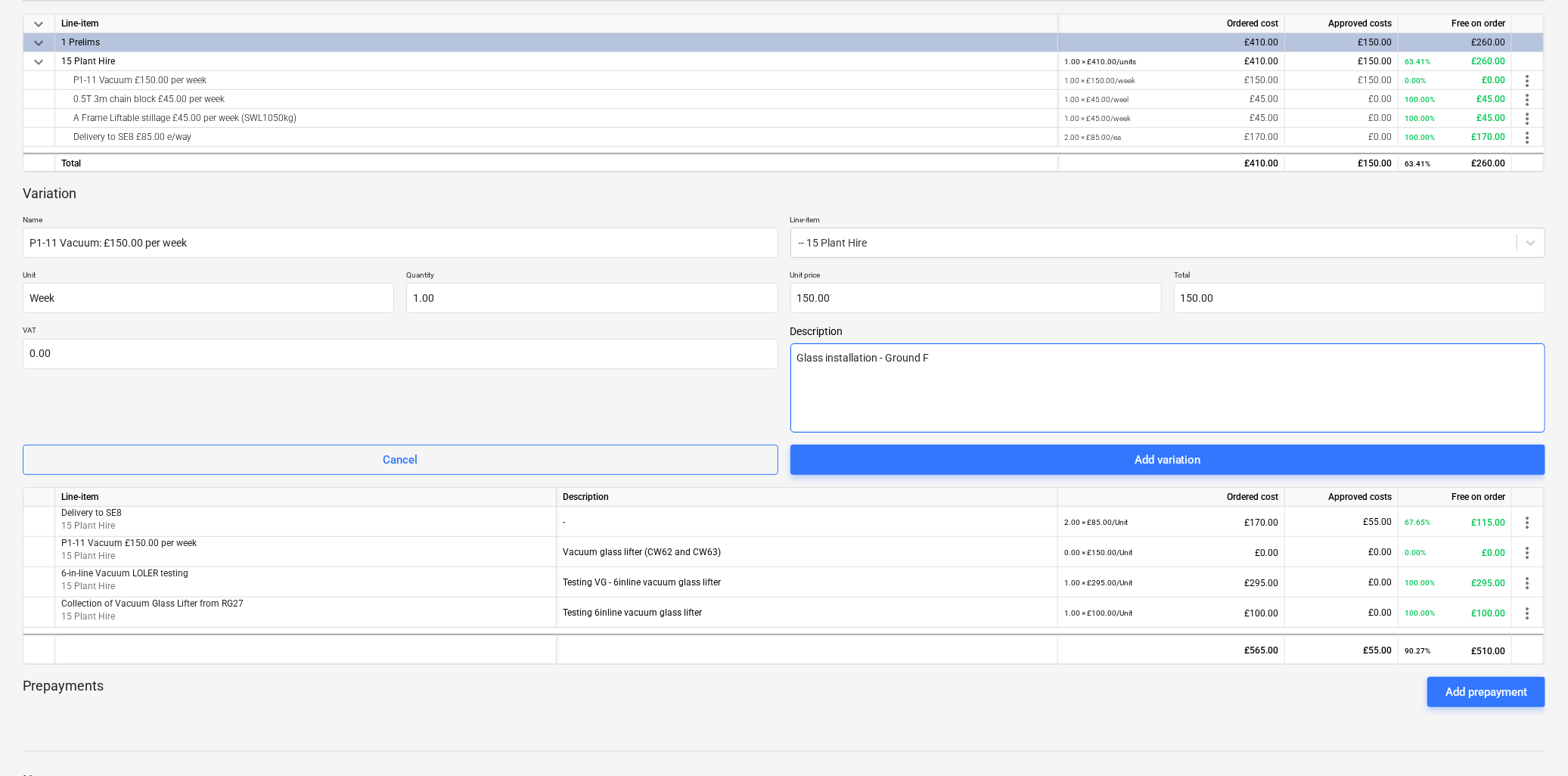
type textarea "x"
type textarea "Glass installation - Ground Fl"
type textarea "x"
type textarea "Glass installation - Ground Flo"
type textarea "x"
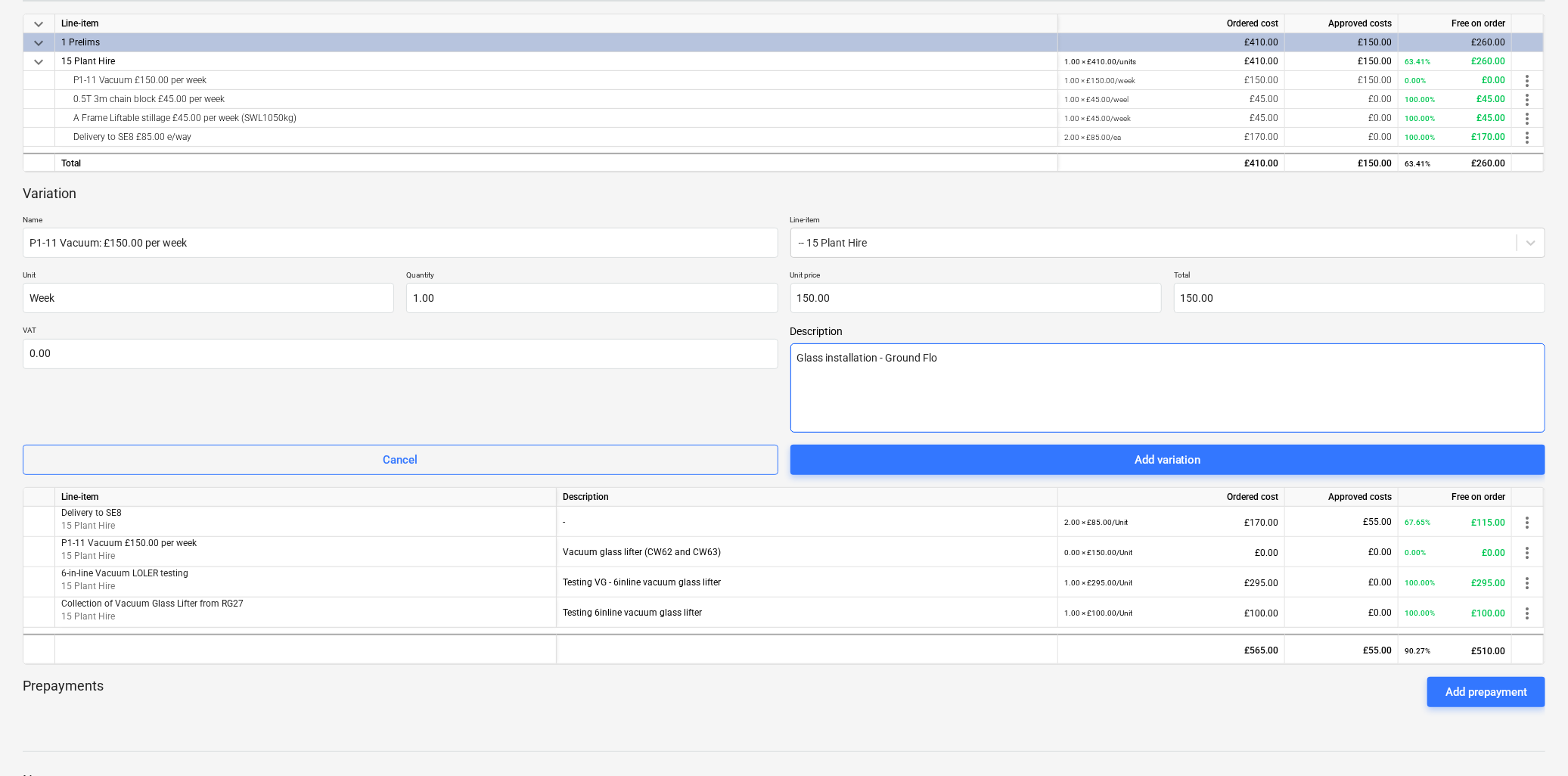
type textarea "Glass installation - Ground Floo"
type textarea "x"
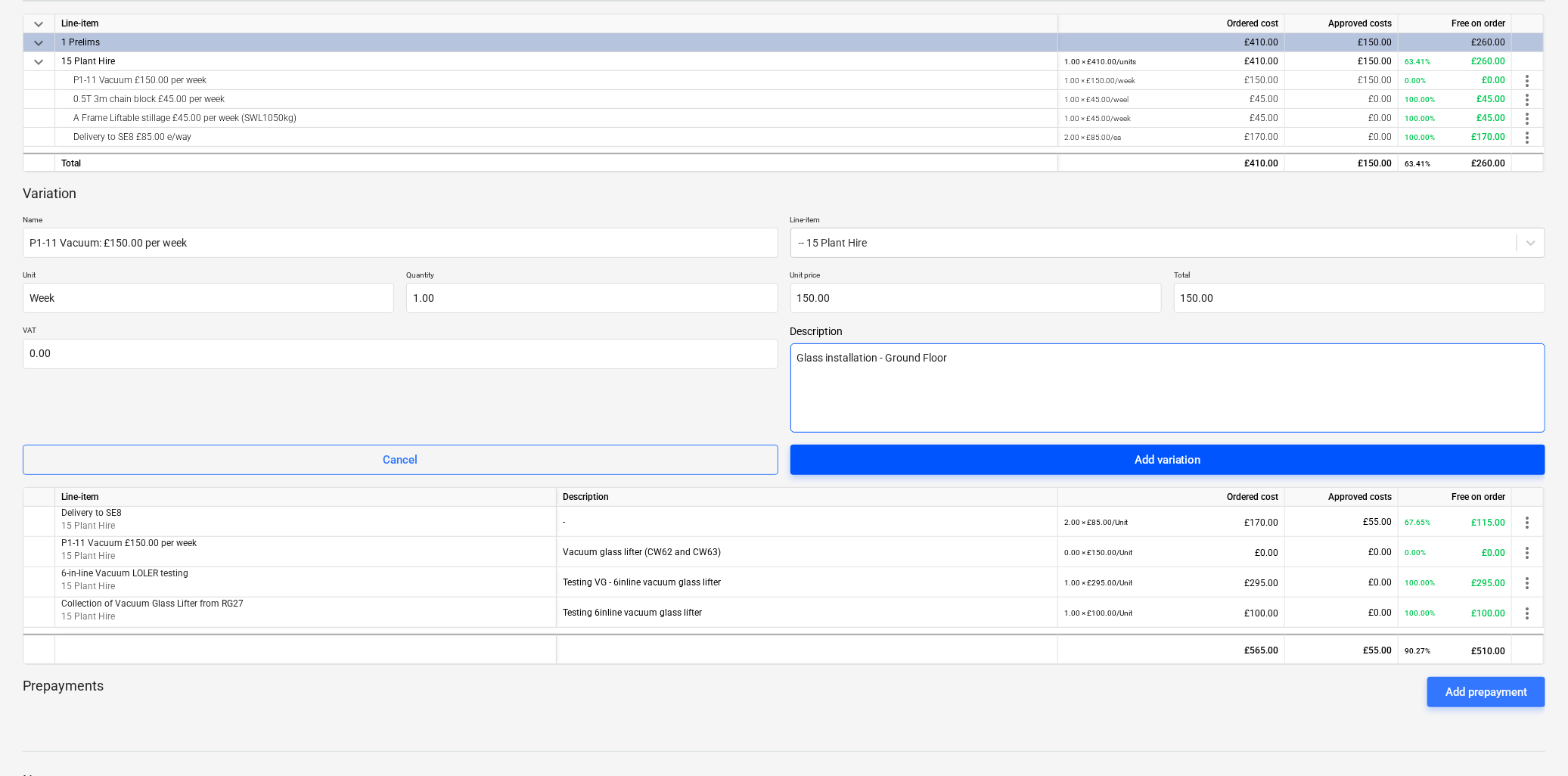
type textarea "Glass installation - Ground Floor"
click at [1135, 456] on div "Add variation" at bounding box center [1168, 460] width 67 height 20
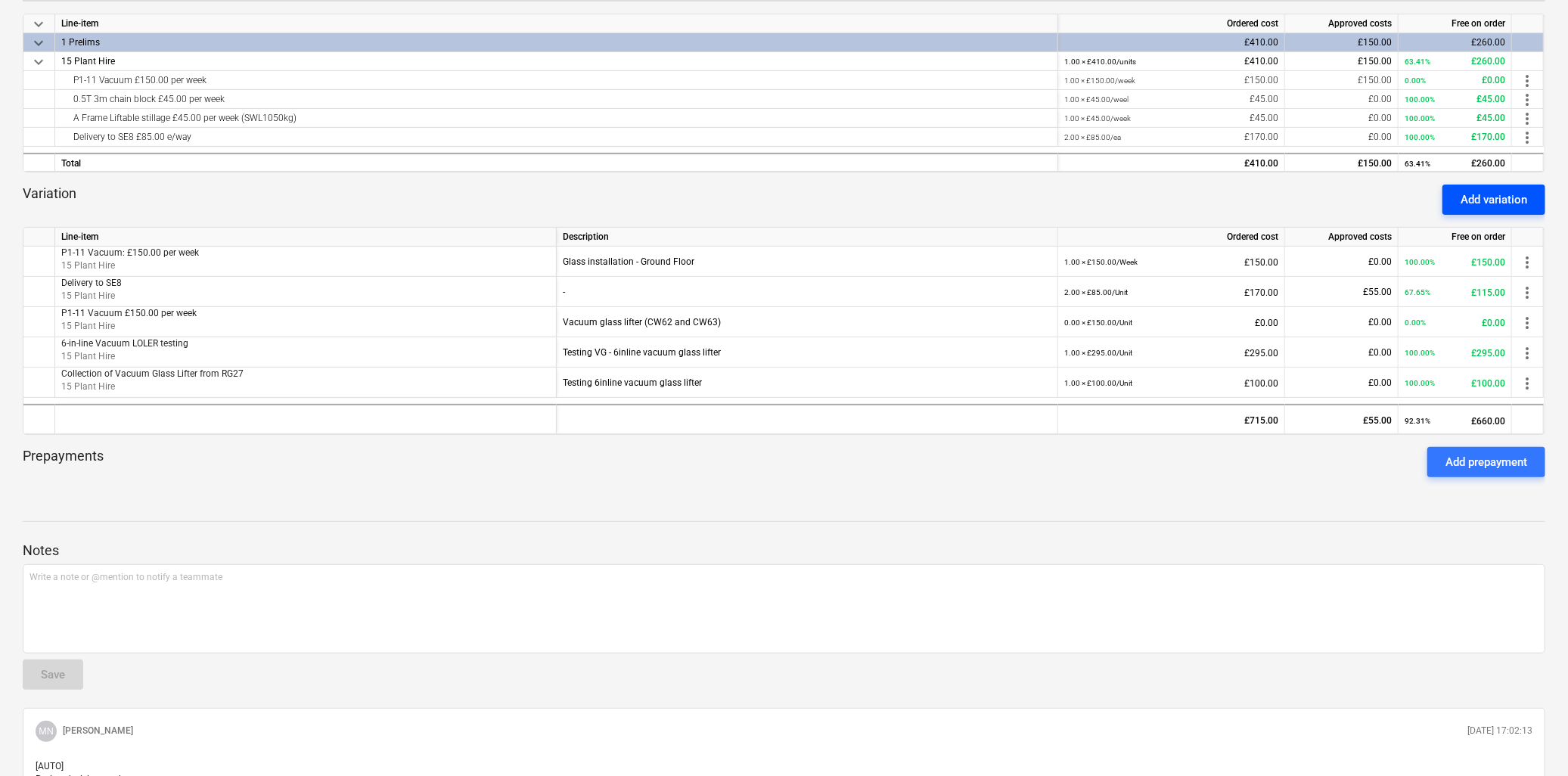
click at [1475, 202] on div "Add variation" at bounding box center [1494, 199] width 67 height 20
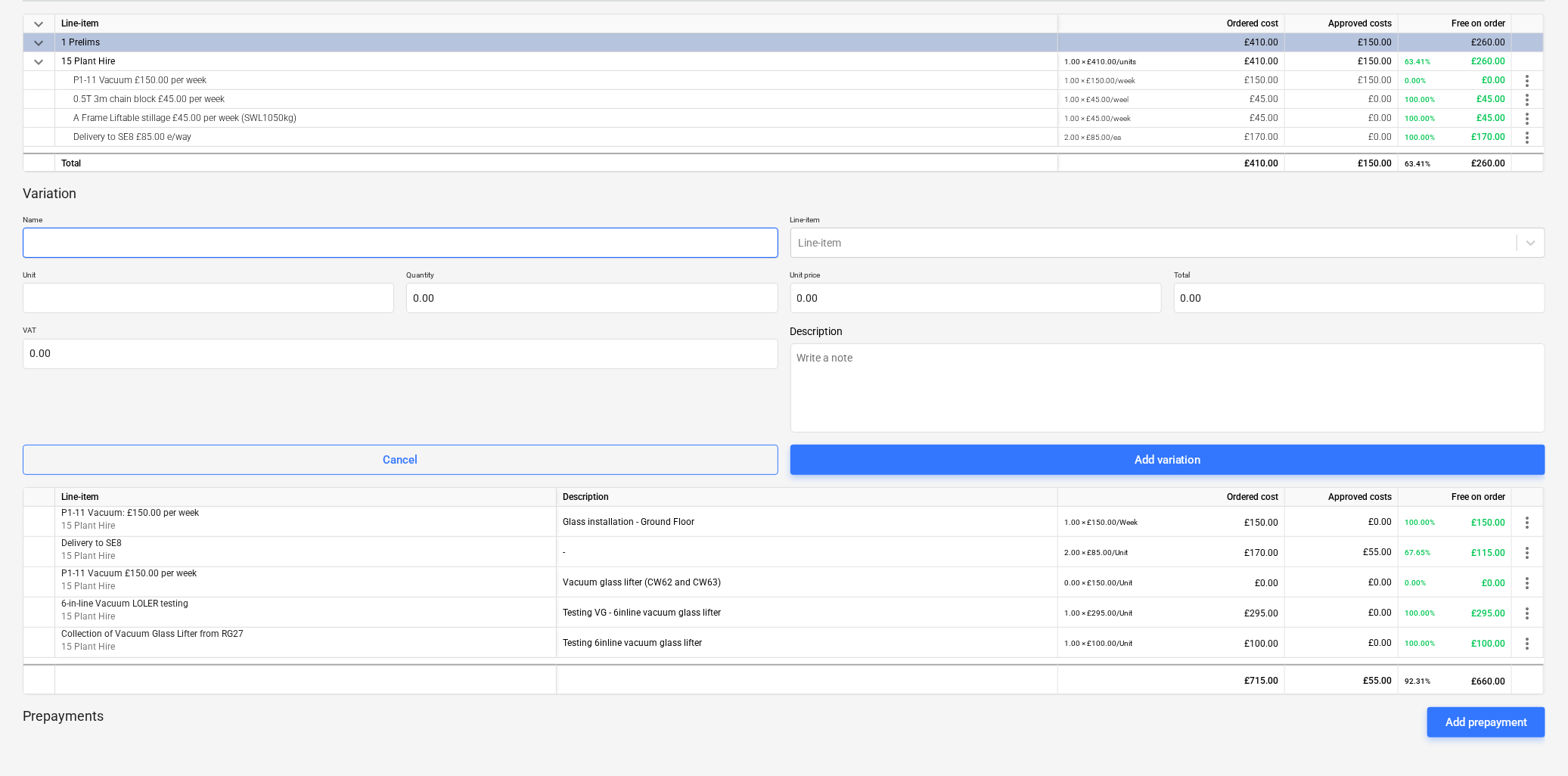
click at [180, 243] on input "text" at bounding box center [400, 242] width 756 height 30
paste input "A Frame Wheeled: £45.00 per week"
type textarea "x"
type input "A Frame Wheeled: £45.00 per week"
click at [153, 300] on input "text" at bounding box center [208, 298] width 371 height 30
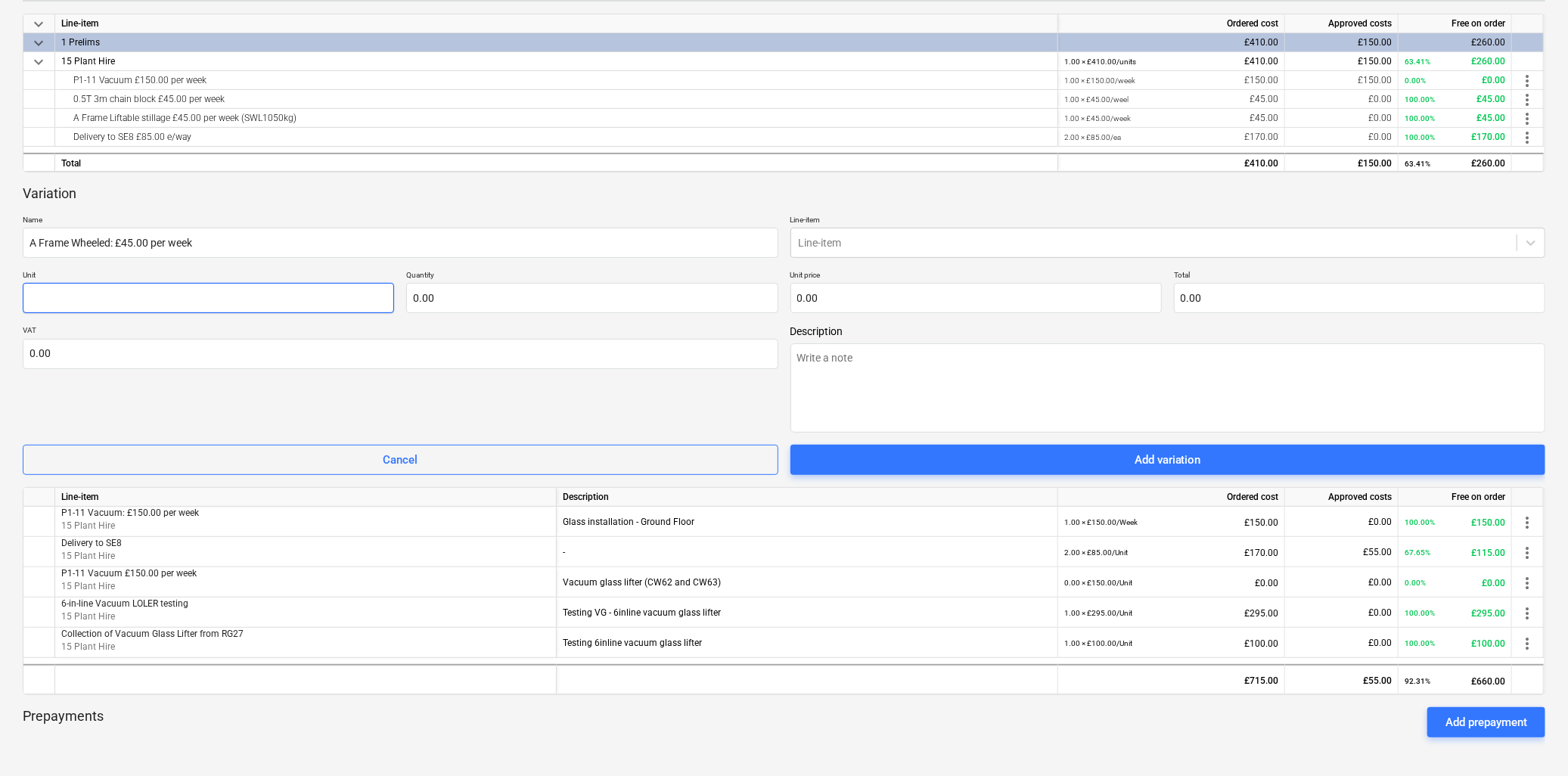
type textarea "x"
type input "W"
type textarea "x"
type input "We"
type textarea "x"
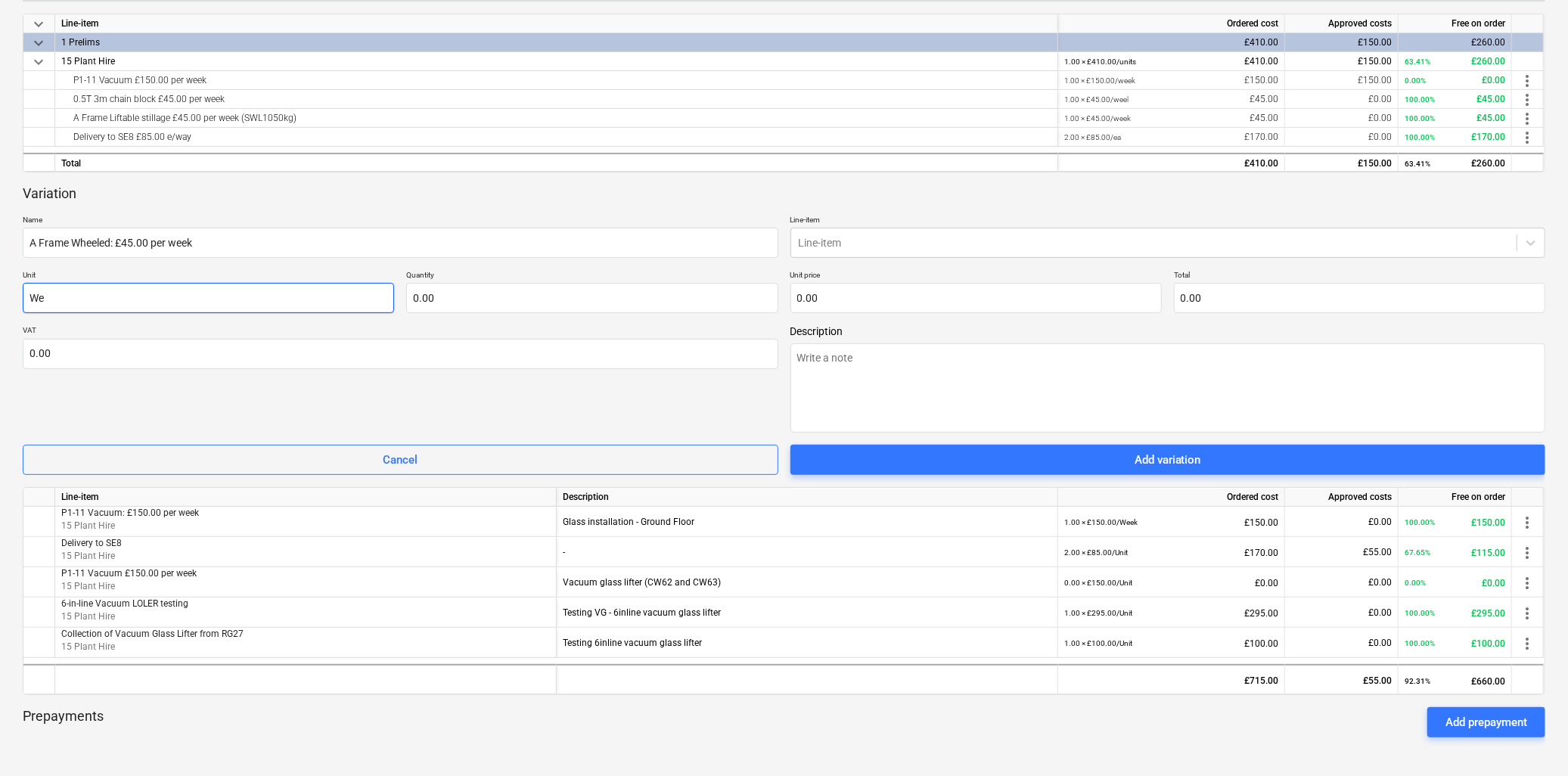
type input "Wee"
type textarea "x"
type input "Week"
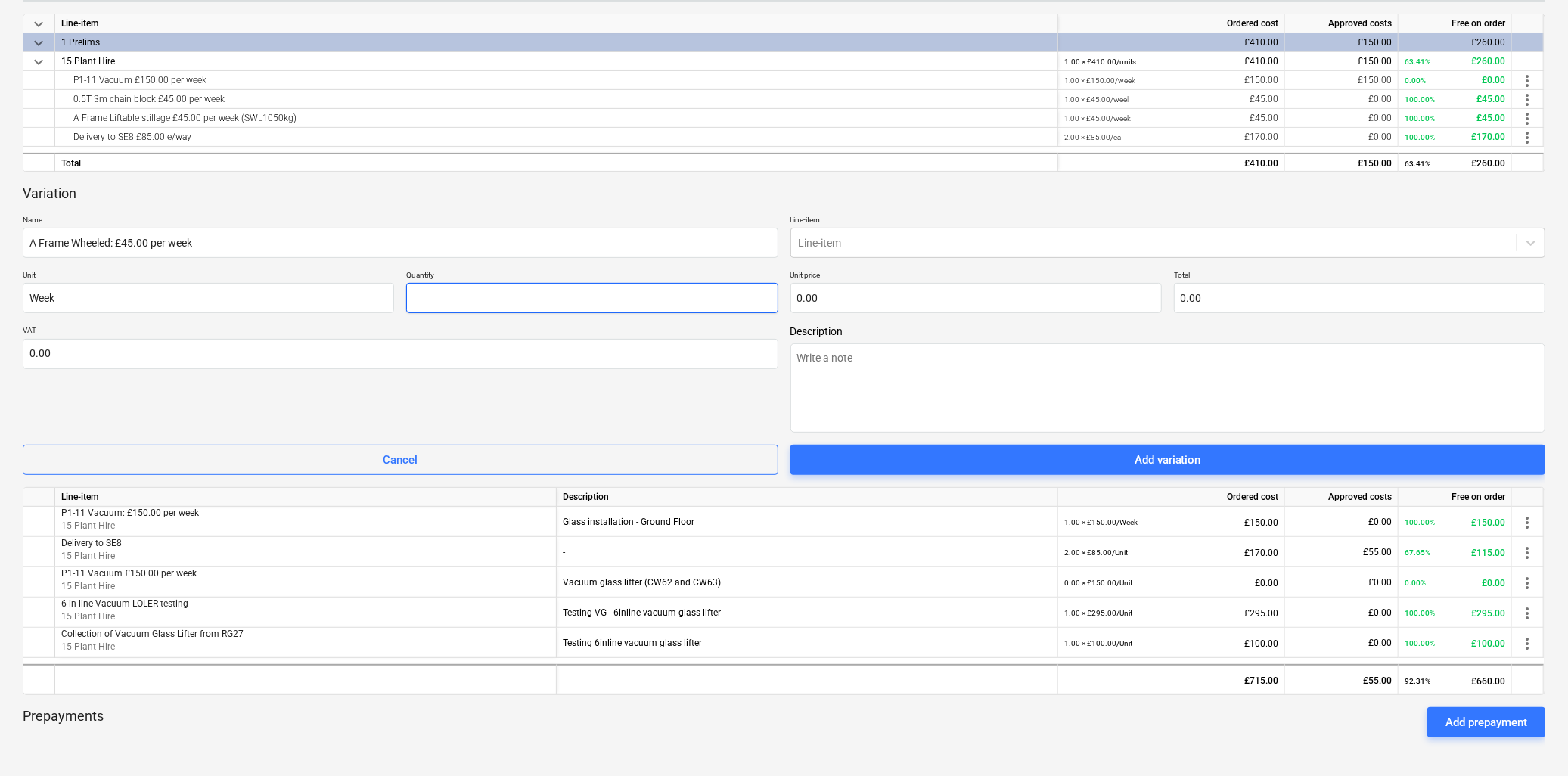
click at [427, 298] on input "text" at bounding box center [592, 298] width 371 height 30
type textarea "x"
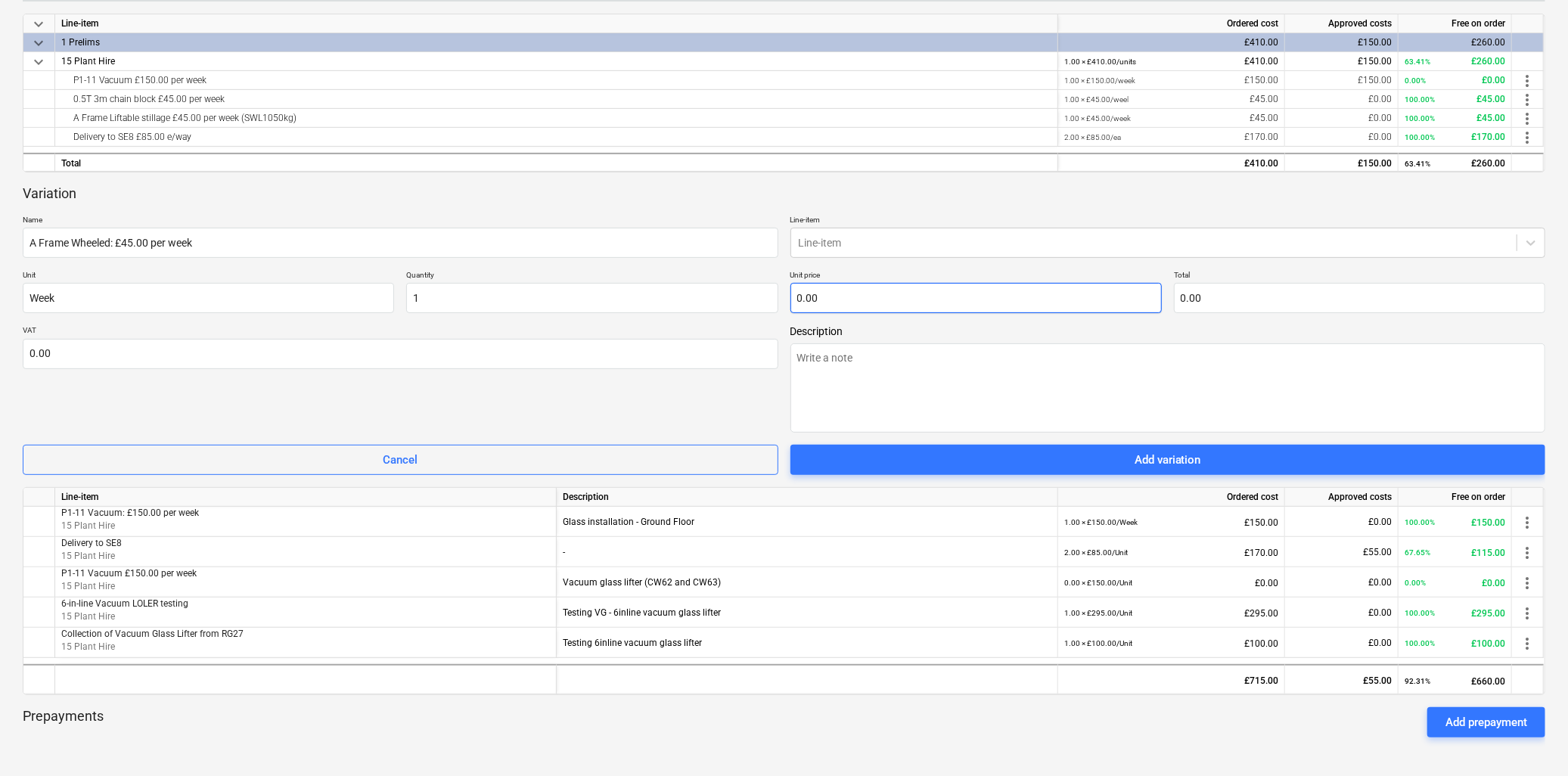
type input "1.00"
click at [897, 301] on input "text" at bounding box center [976, 298] width 371 height 30
type textarea "x"
type input "4"
type input "4.00"
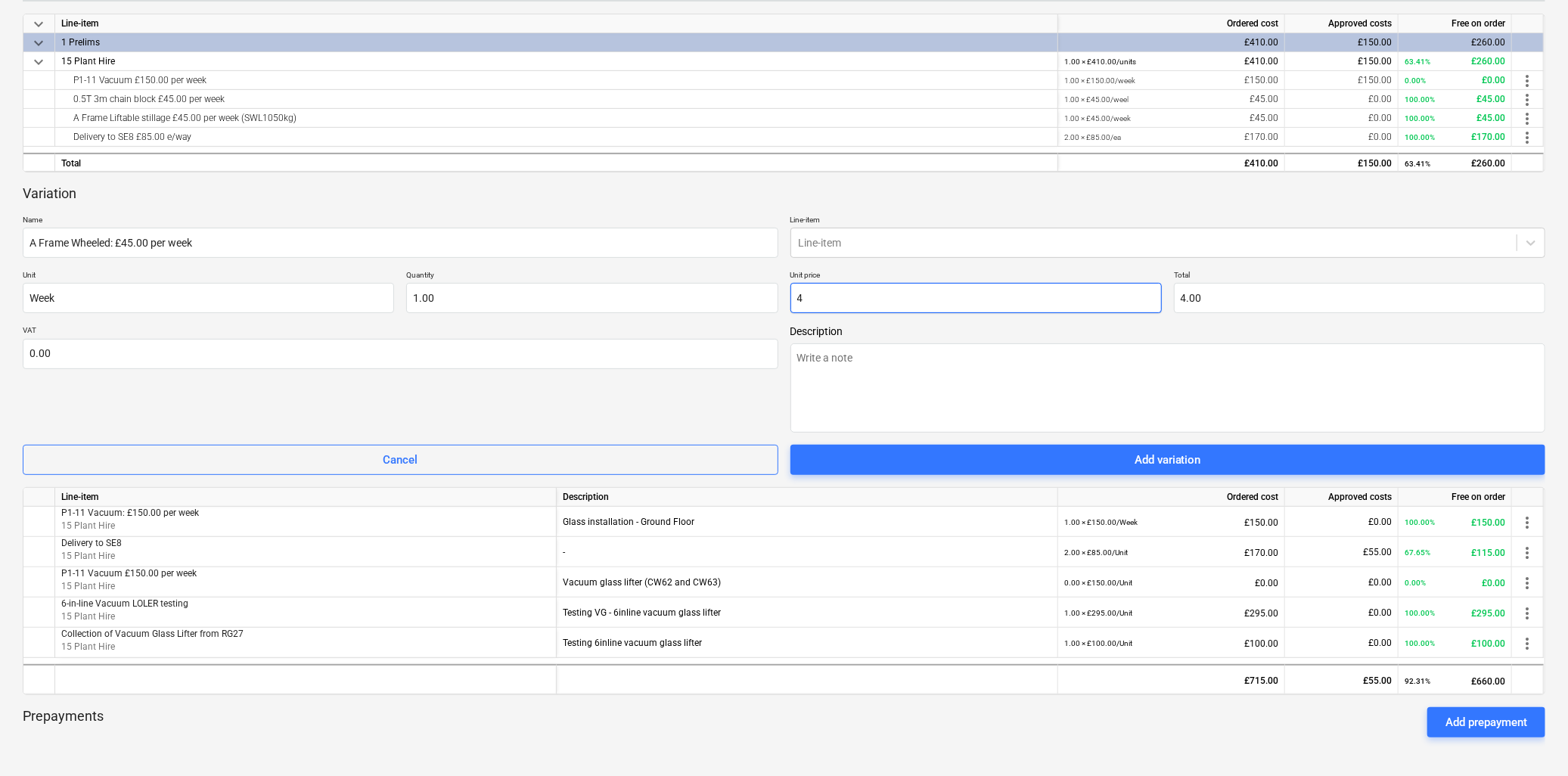
type textarea "x"
type input "45"
type input "45.00"
click at [887, 244] on div at bounding box center [1154, 243] width 711 height 15
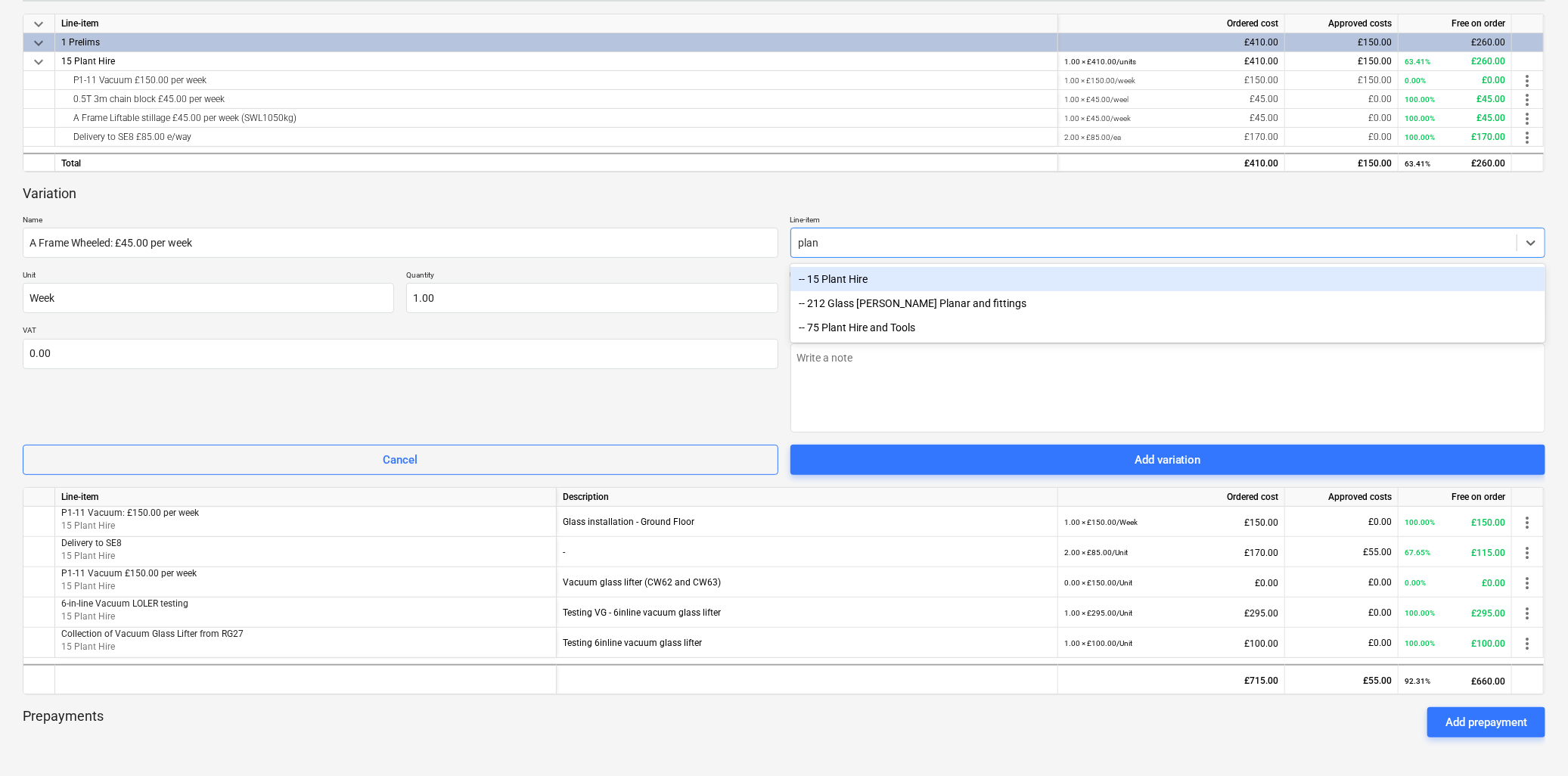
type input "plant"
click at [865, 277] on div "-- 15 Plant Hire" at bounding box center [1168, 279] width 756 height 24
type textarea "x"
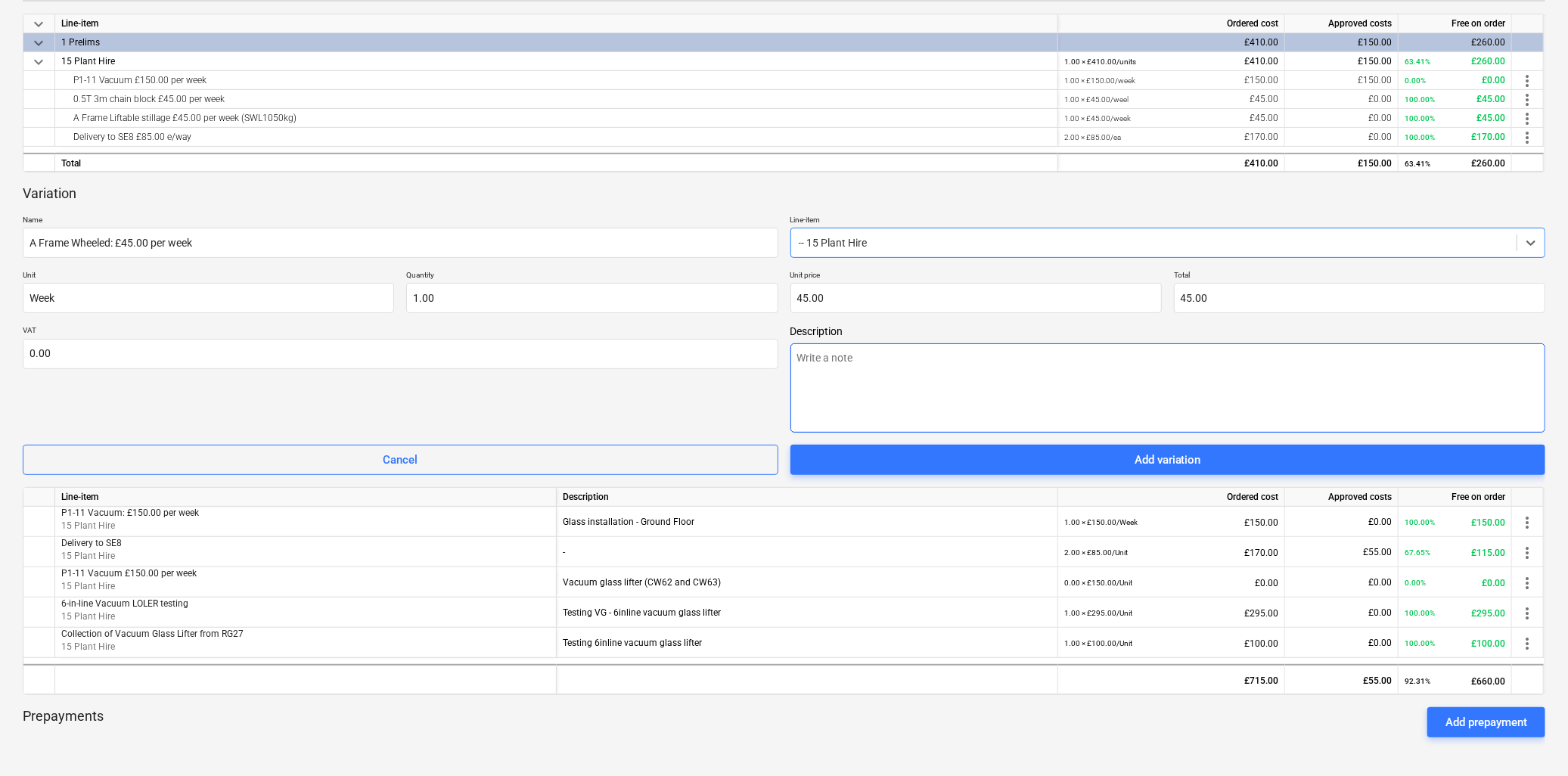
click at [832, 359] on textarea at bounding box center [1168, 388] width 756 height 89
type textarea "x"
type textarea "G"
type textarea "x"
type textarea "Gl"
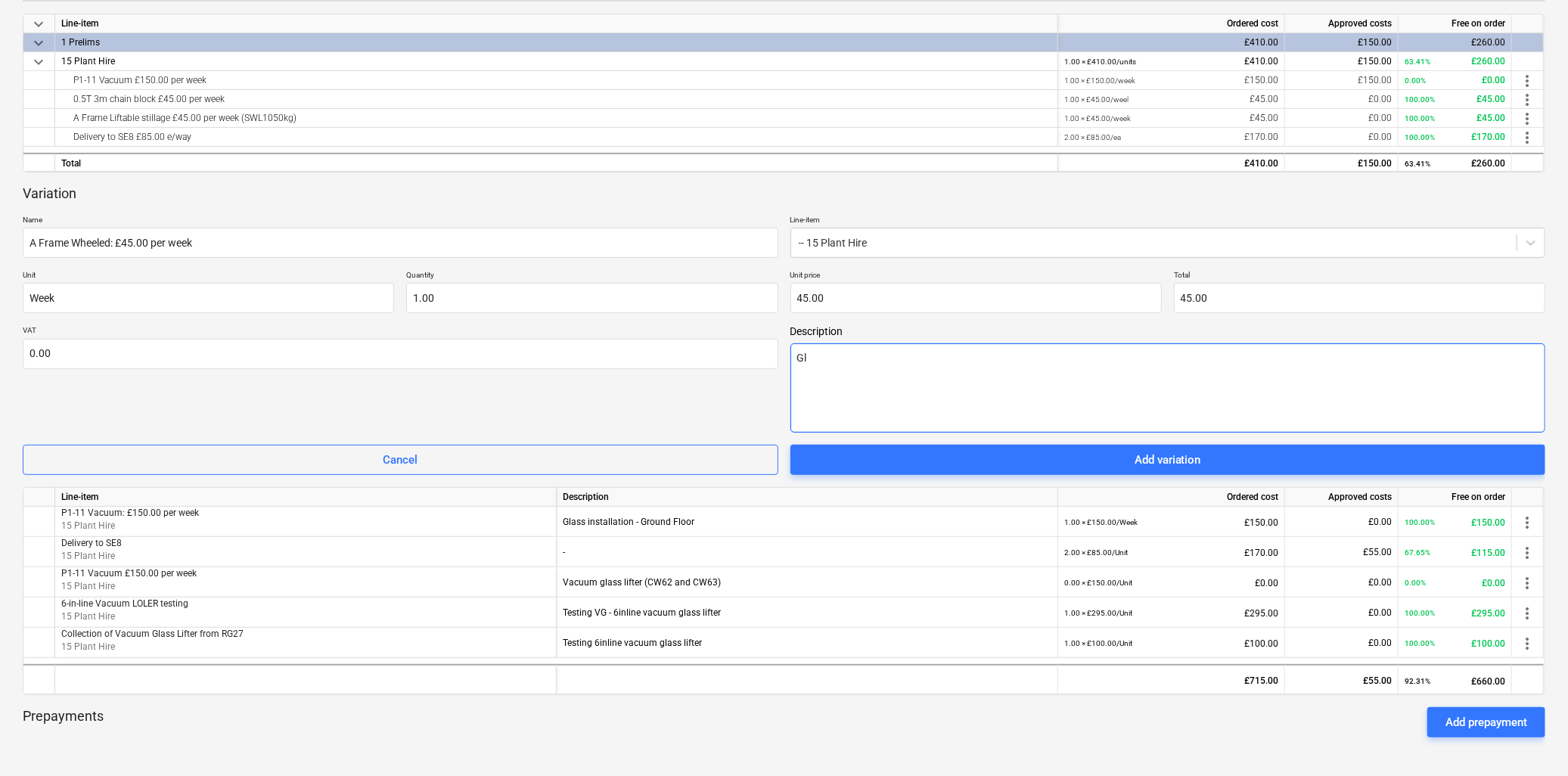
type textarea "x"
type textarea "Gla"
type textarea "x"
type textarea "Glas"
type textarea "x"
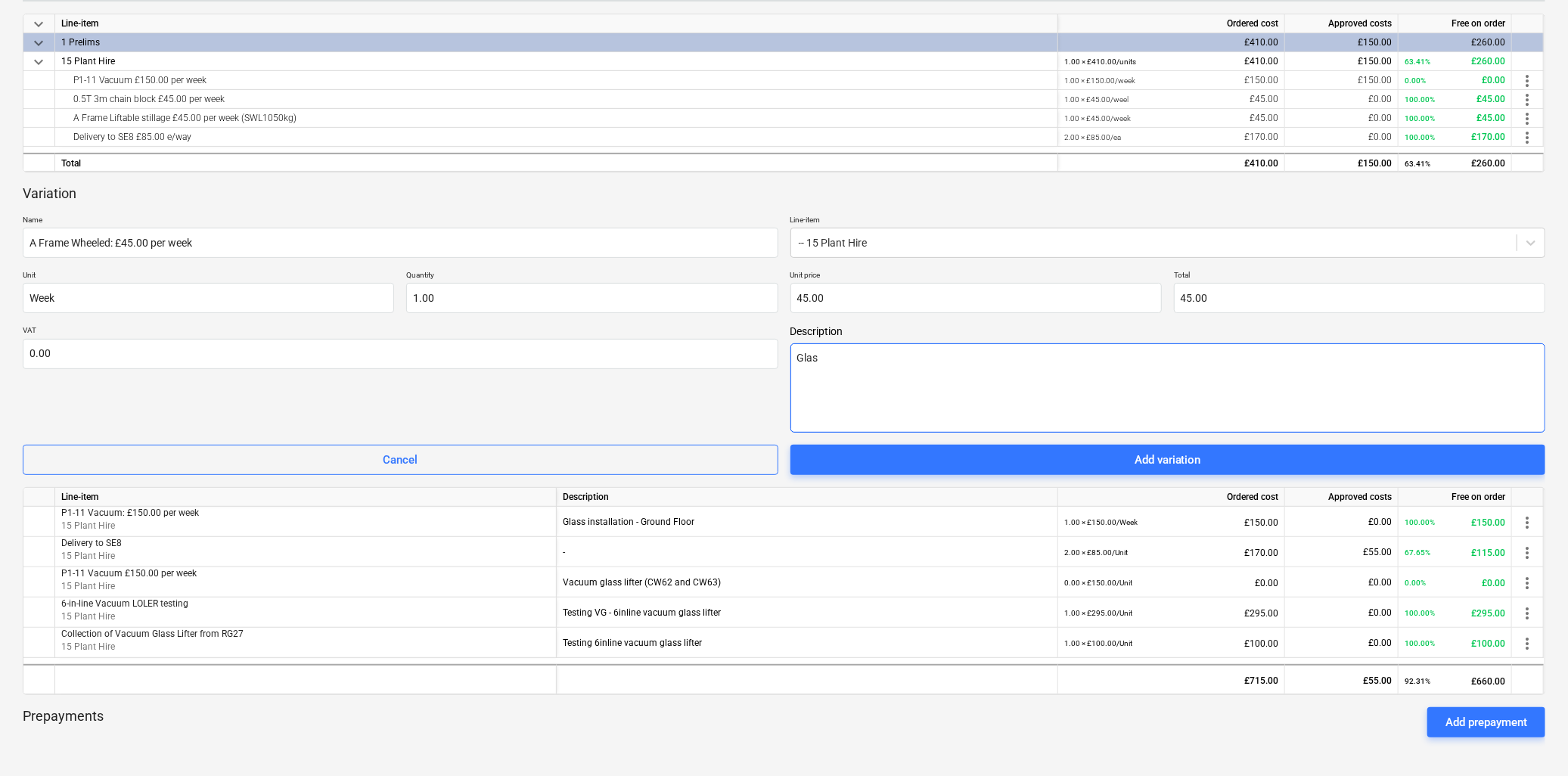
type textarea "Glass"
type textarea "x"
type textarea "Glass"
type textarea "x"
type textarea "Glass i"
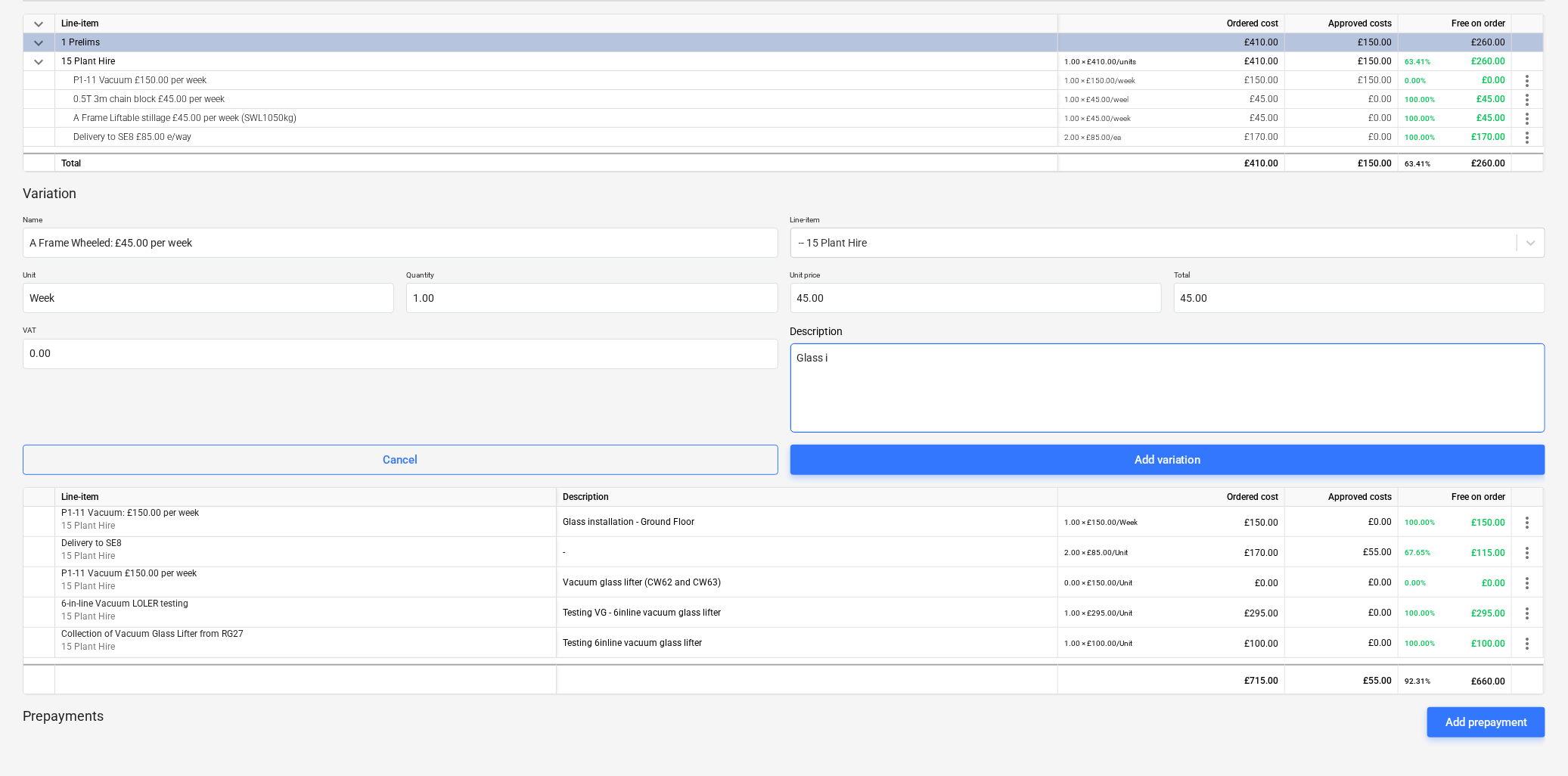
type textarea "x"
type textarea "Glass in"
type textarea "x"
type textarea "Glass ins"
type textarea "x"
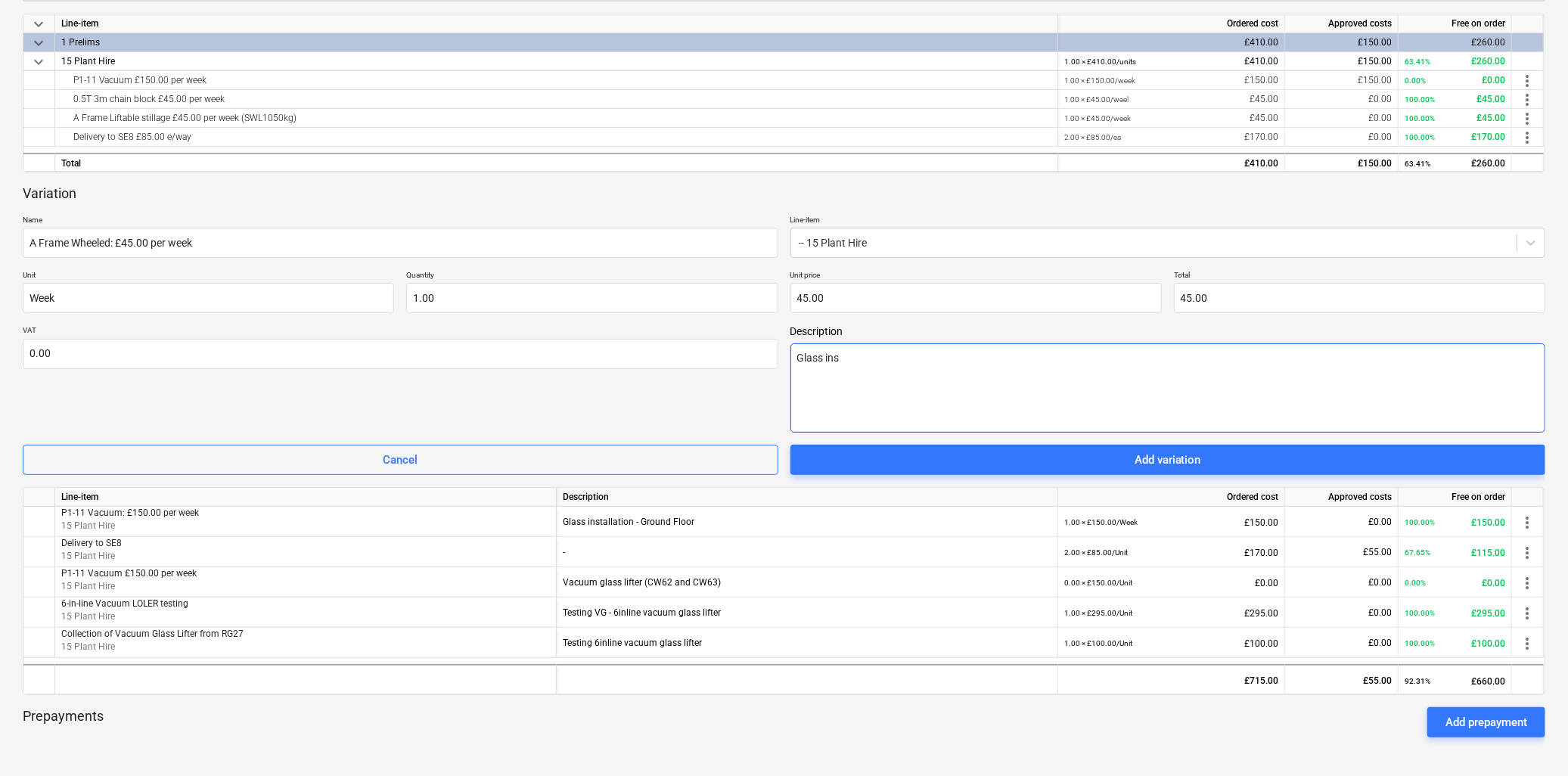
type textarea "Glass inst"
type textarea "x"
type textarea "Glass insta"
type textarea "x"
type textarea "Glass instal"
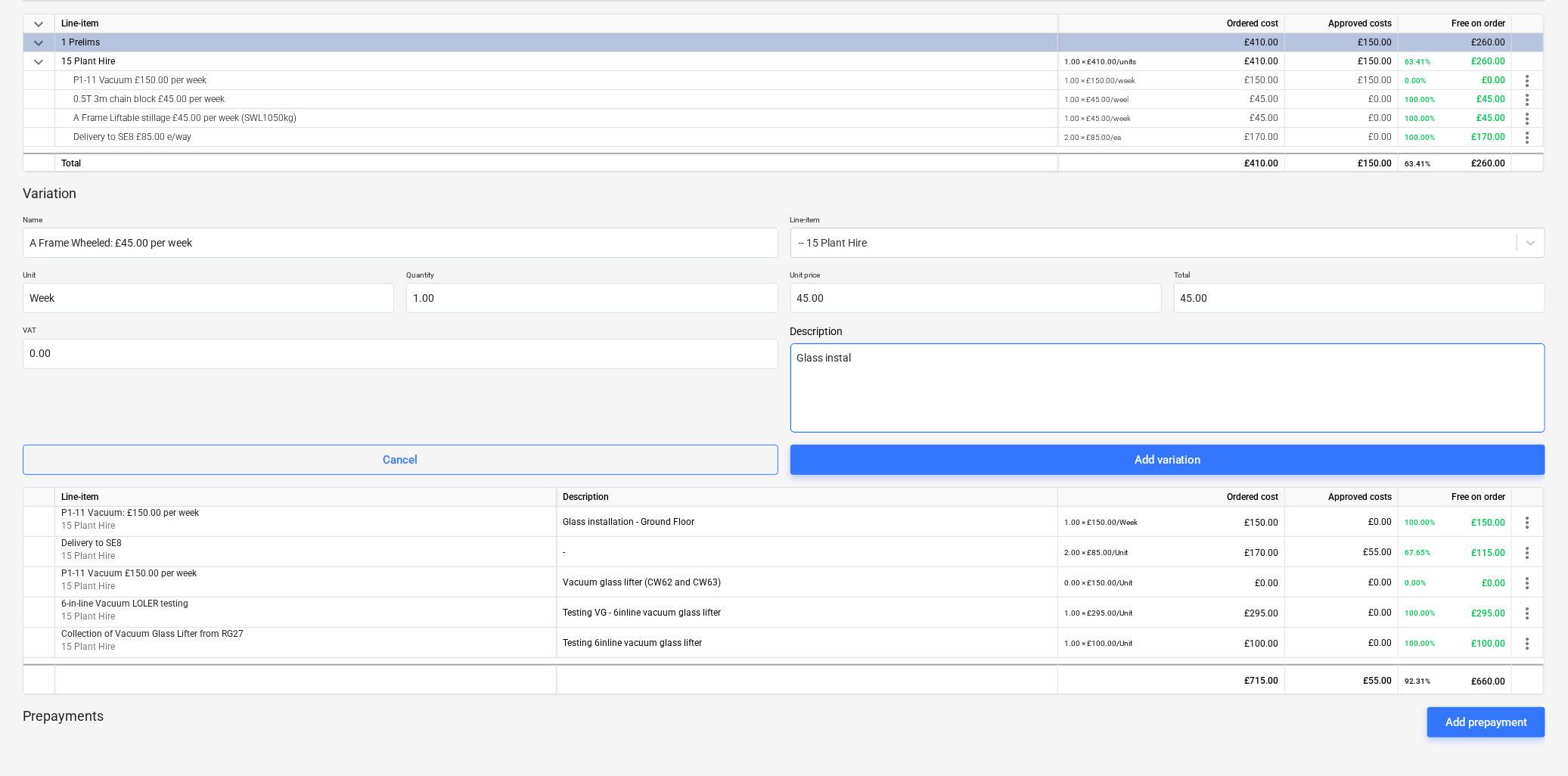
type textarea "x"
type textarea "Glass install"
type textarea "x"
type textarea "Glass installa"
type textarea "x"
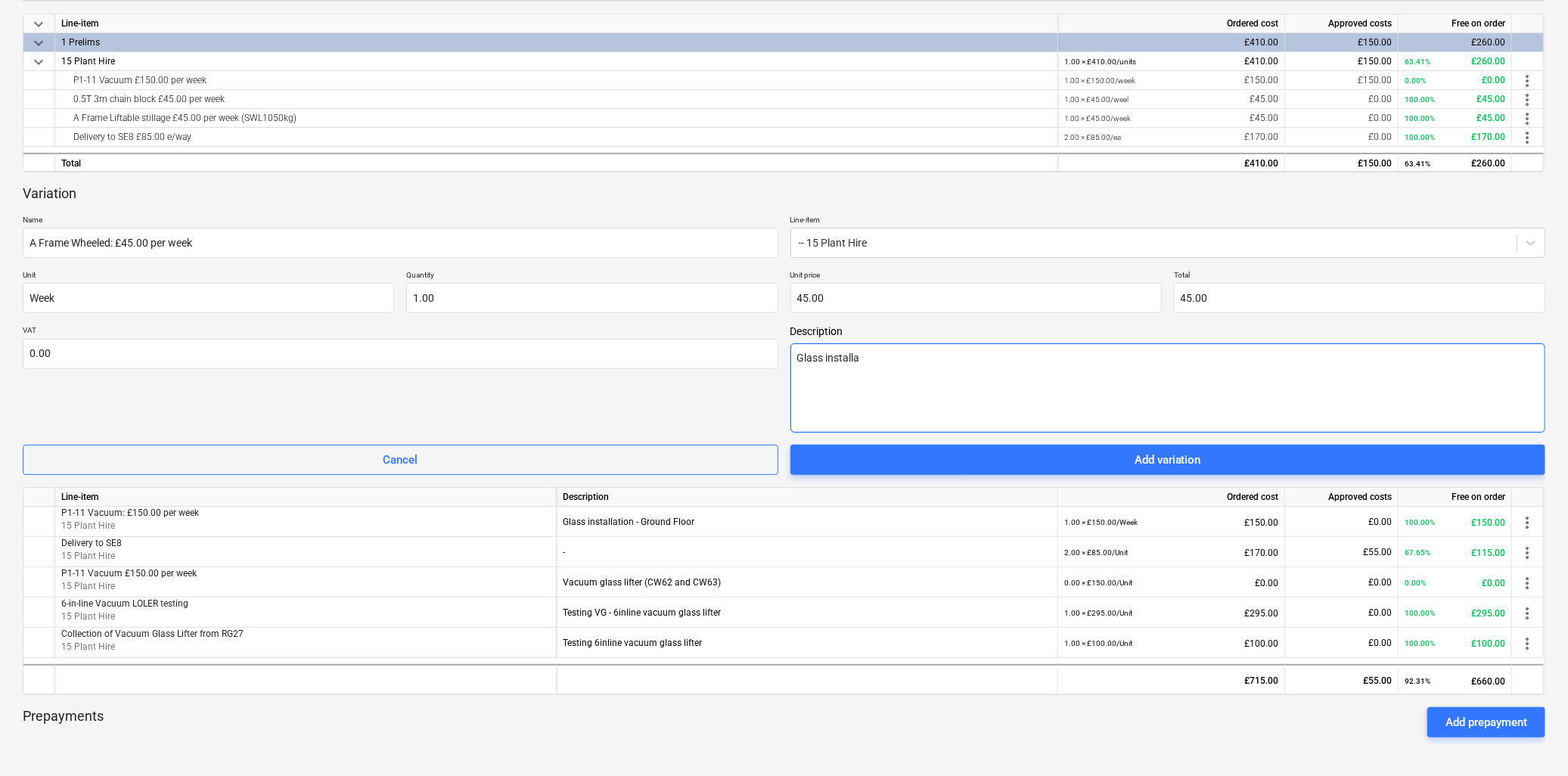
type textarea "Glass installat"
type textarea "x"
type textarea "Glass installati"
type textarea "x"
type textarea "Glass installatio"
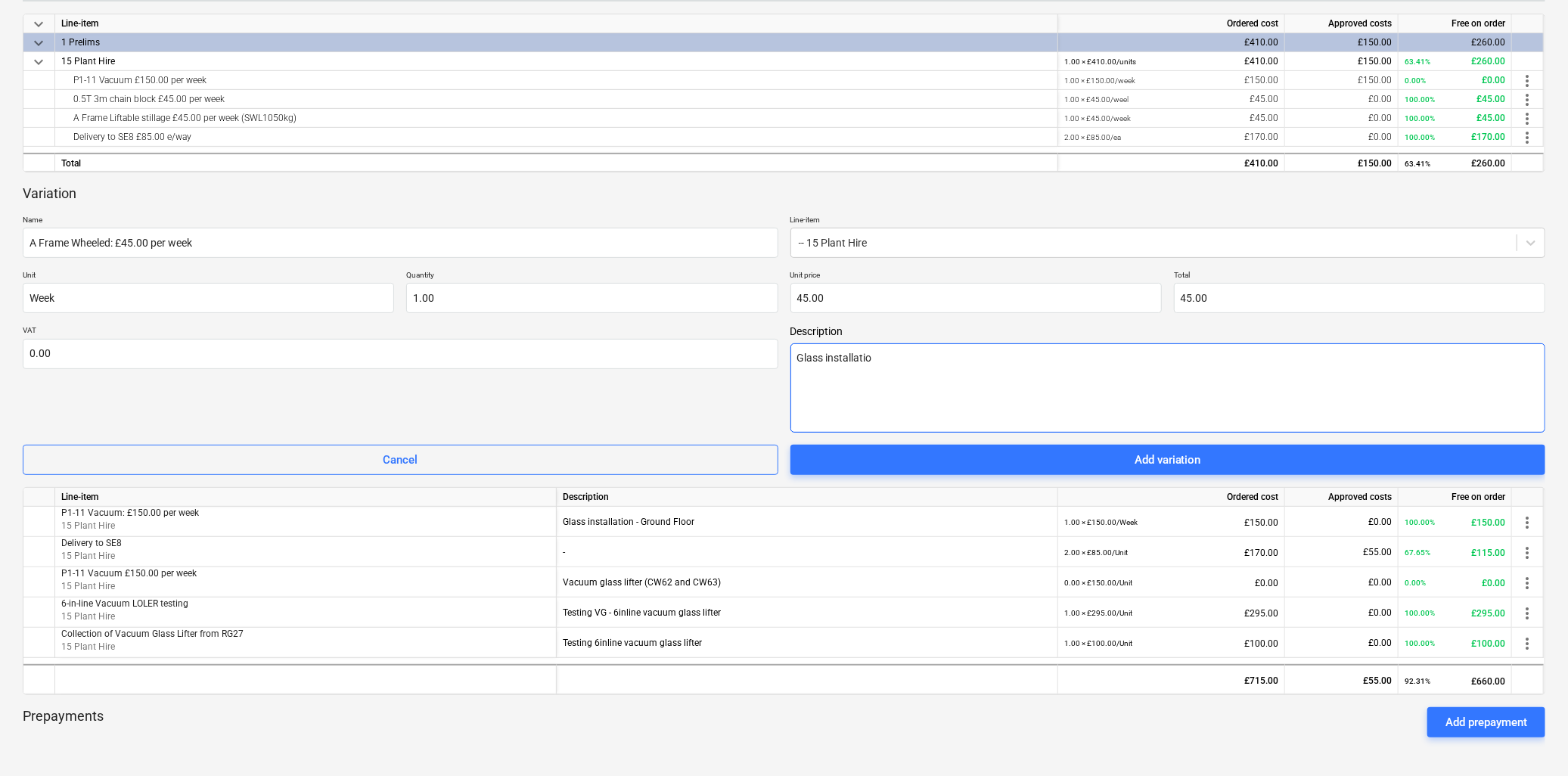
type textarea "x"
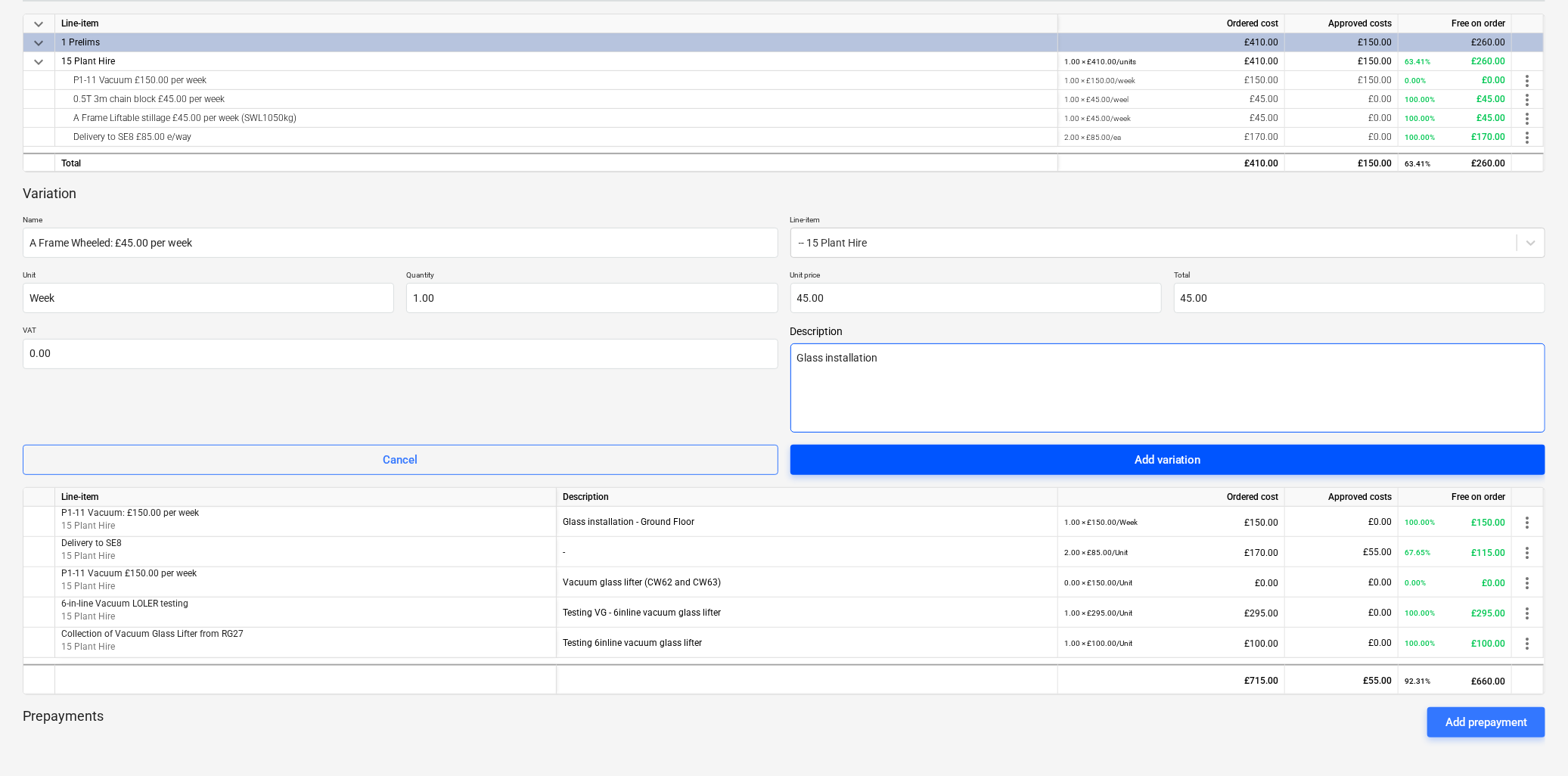
type textarea "Glass installation"
click at [1131, 454] on span "Add variation" at bounding box center [1168, 460] width 720 height 20
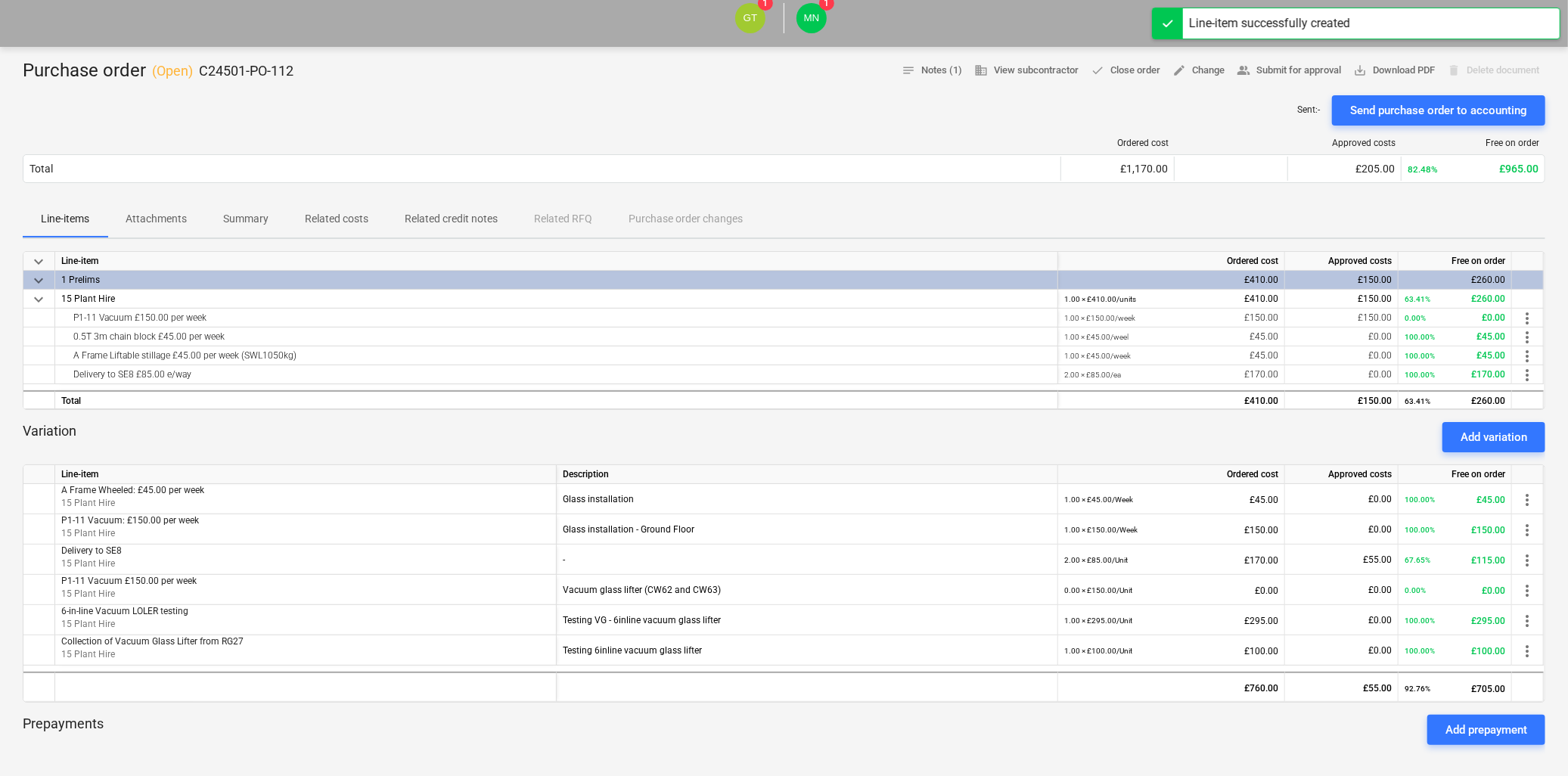
scroll to position [0, 0]
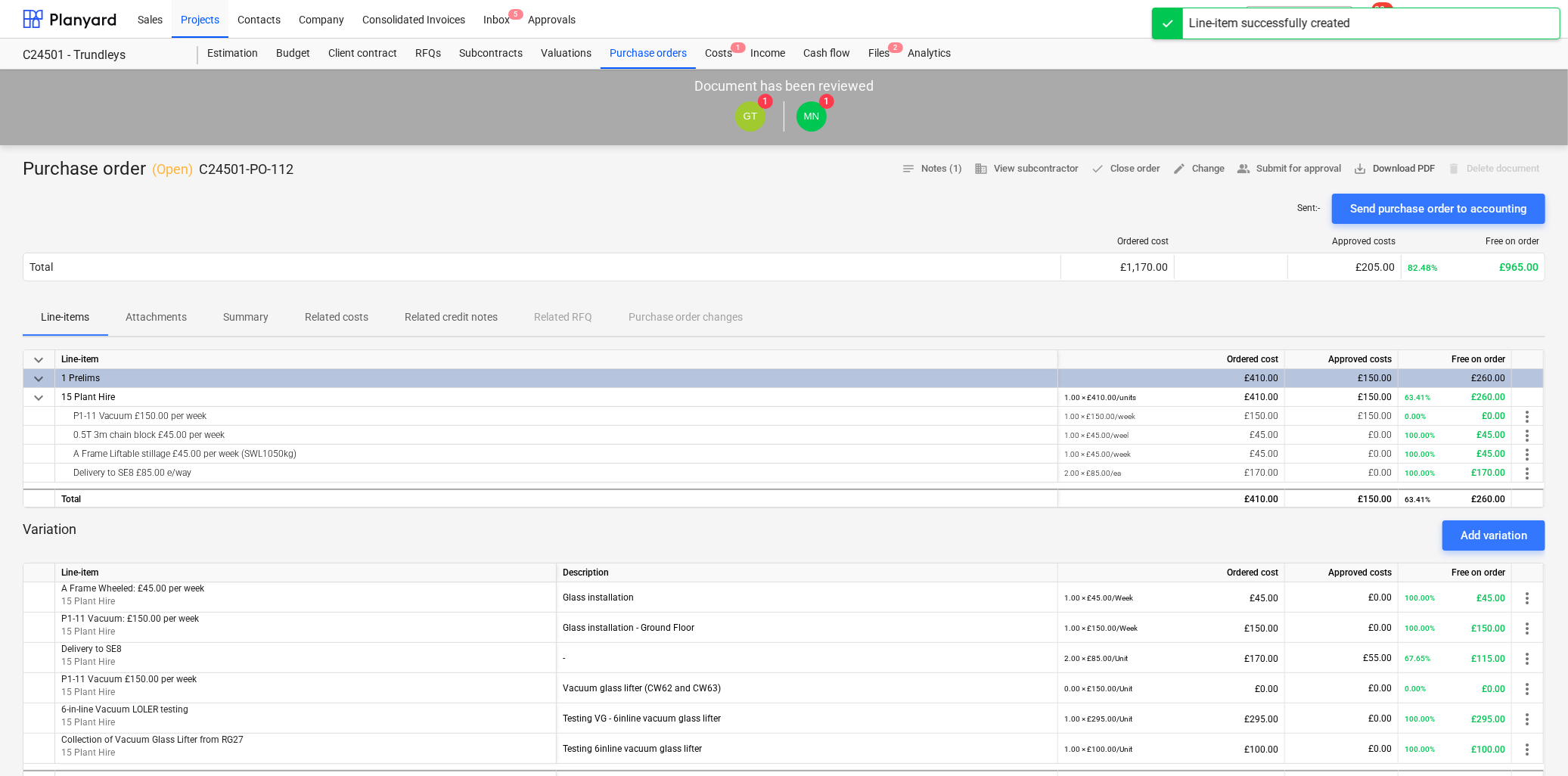
click at [1406, 176] on span "save_alt Download PDF" at bounding box center [1394, 169] width 81 height 17
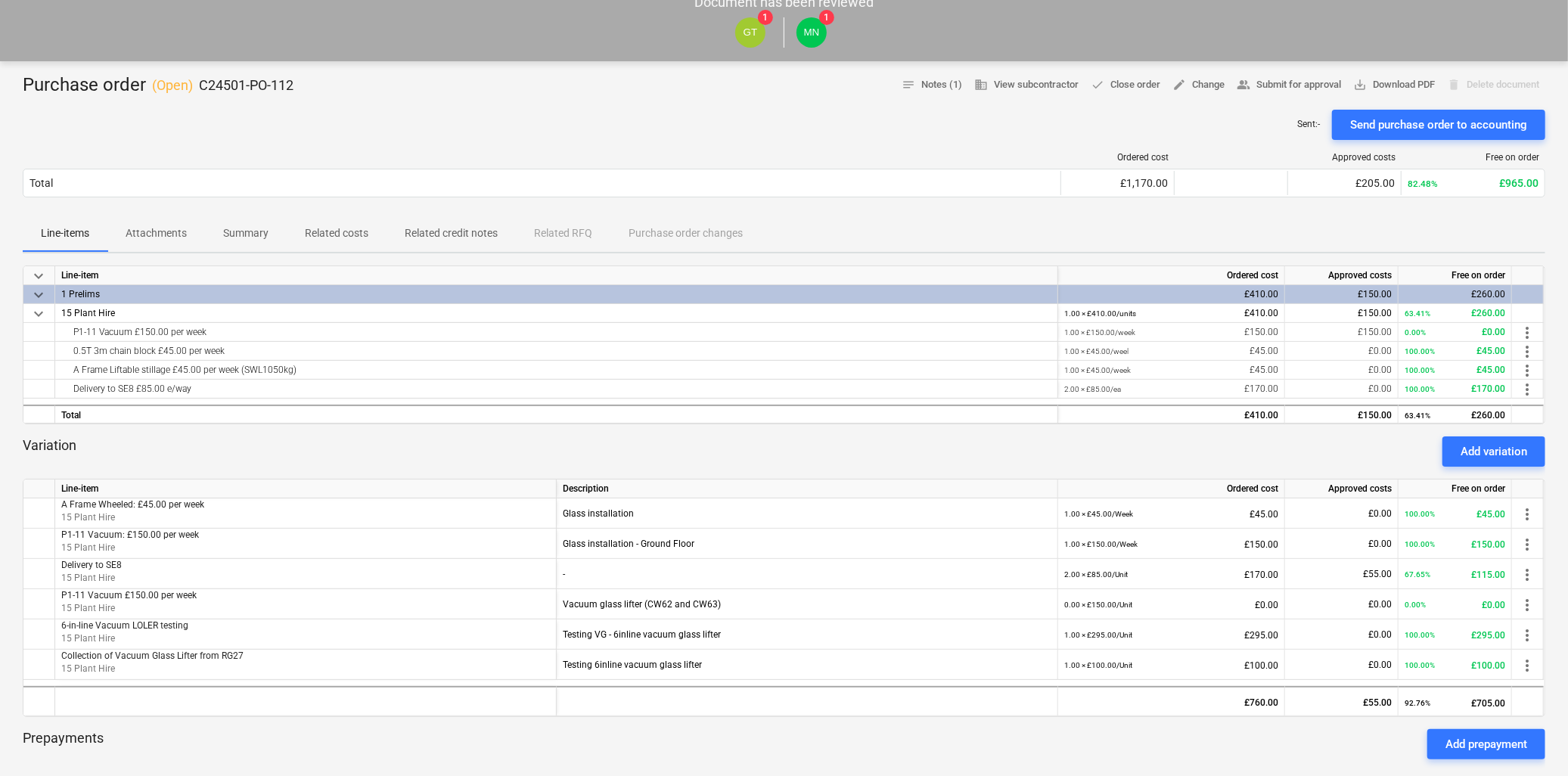
scroll to position [168, 0]
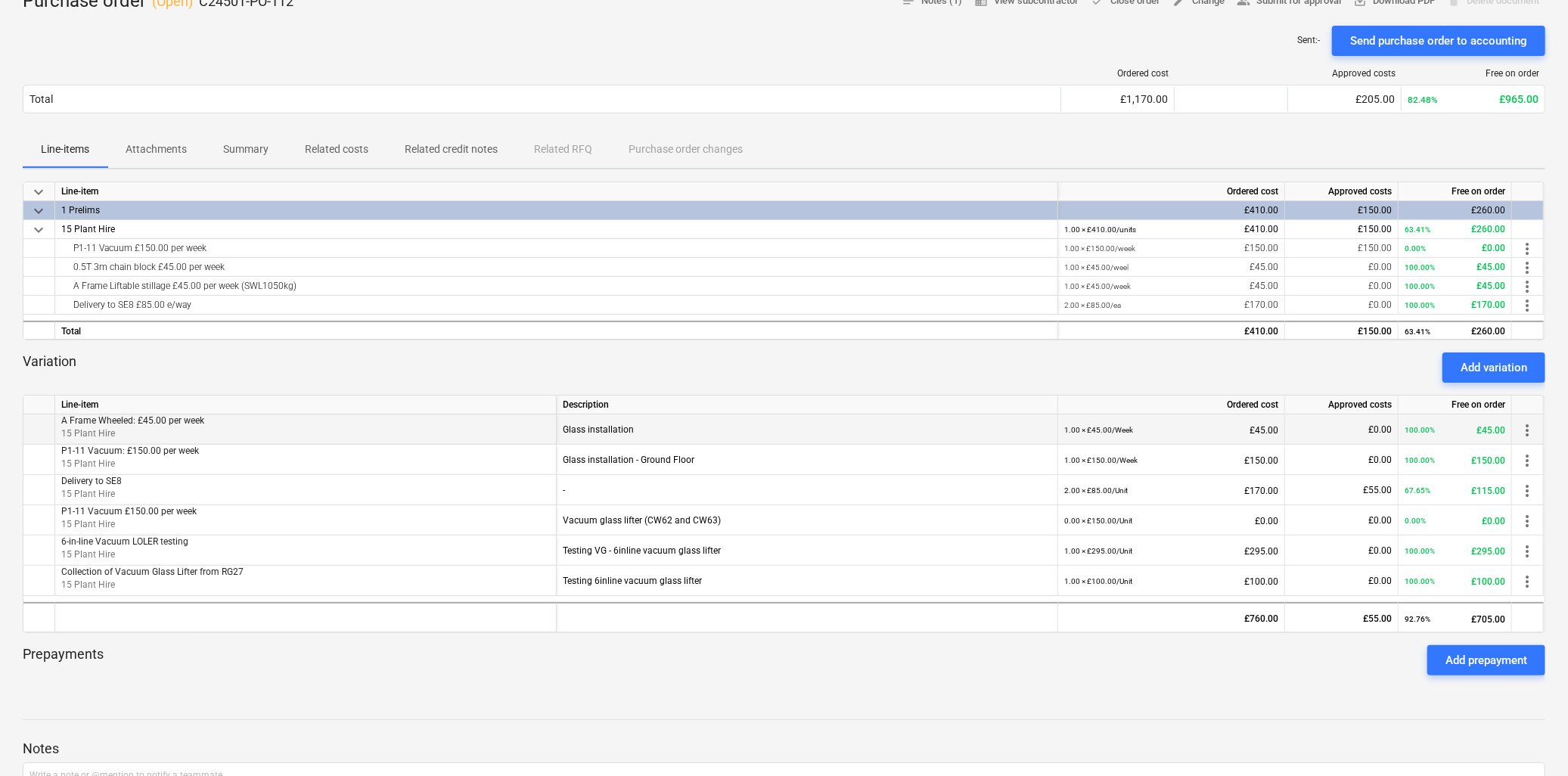
click at [1526, 426] on span "more_vert" at bounding box center [1527, 430] width 18 height 18
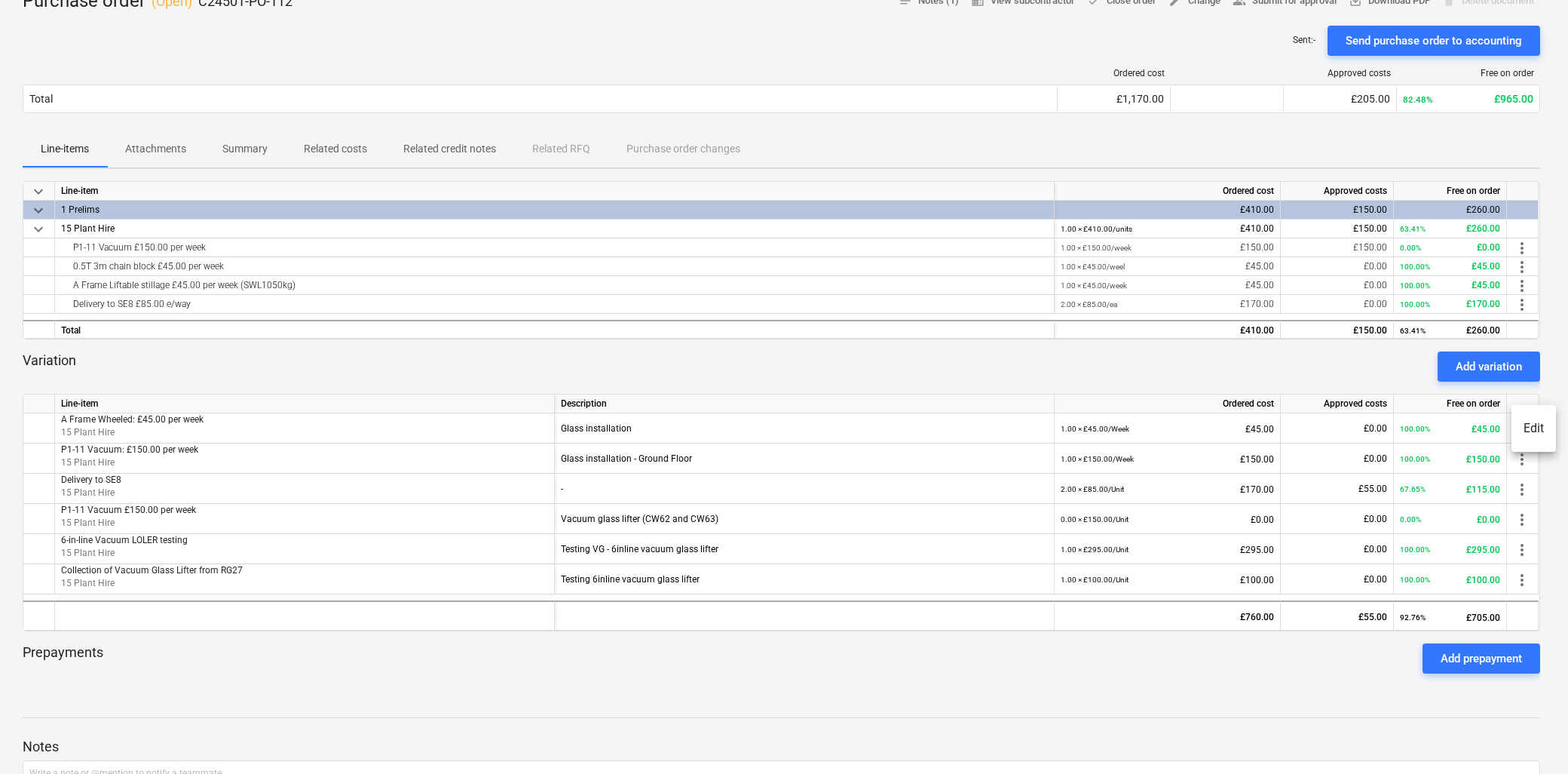
click at [1530, 431] on li "Edit" at bounding box center [1534, 428] width 44 height 35
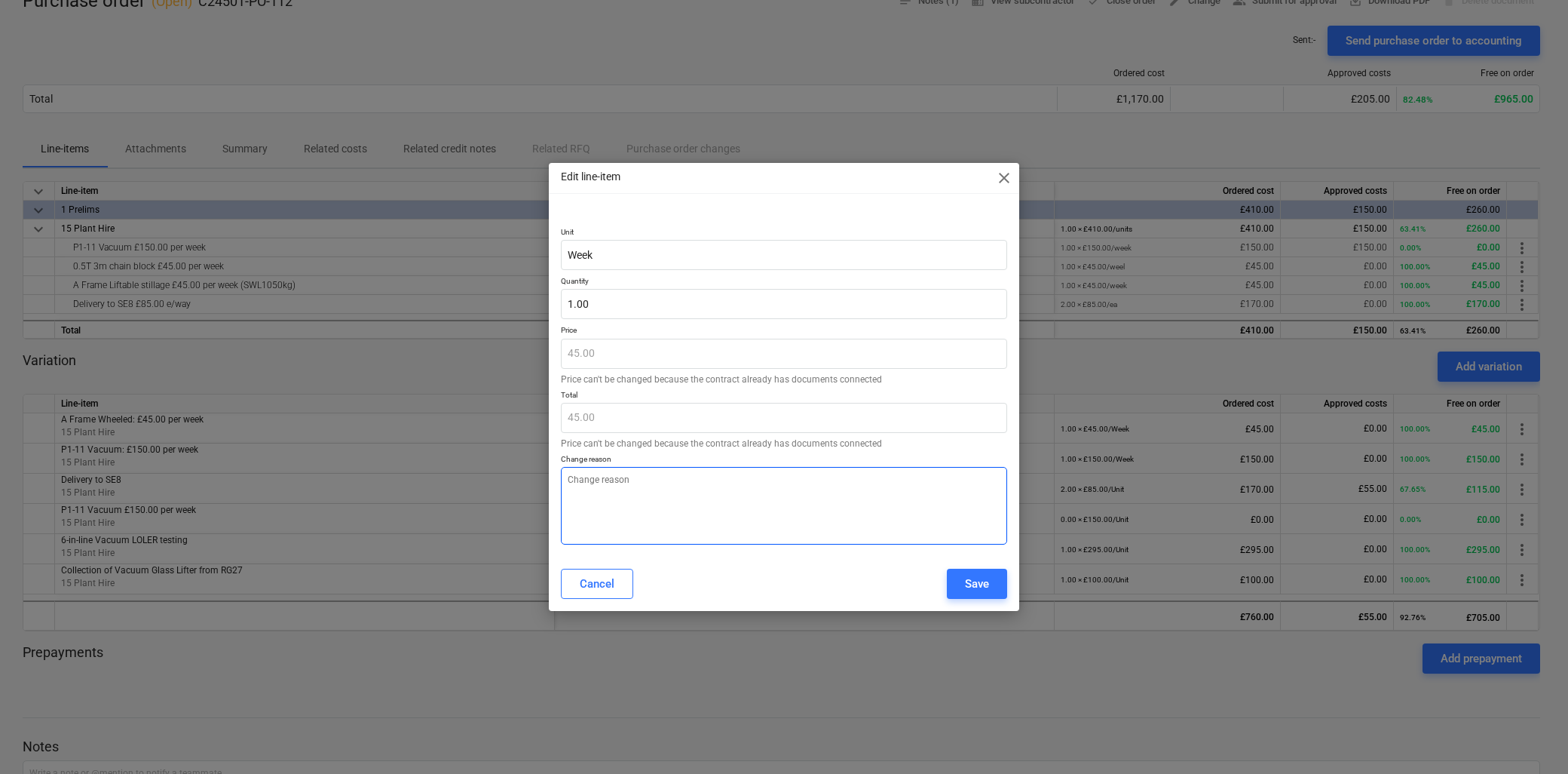
click at [645, 478] on textarea at bounding box center [784, 505] width 446 height 78
click at [611, 584] on div "Cancel" at bounding box center [597, 583] width 35 height 20
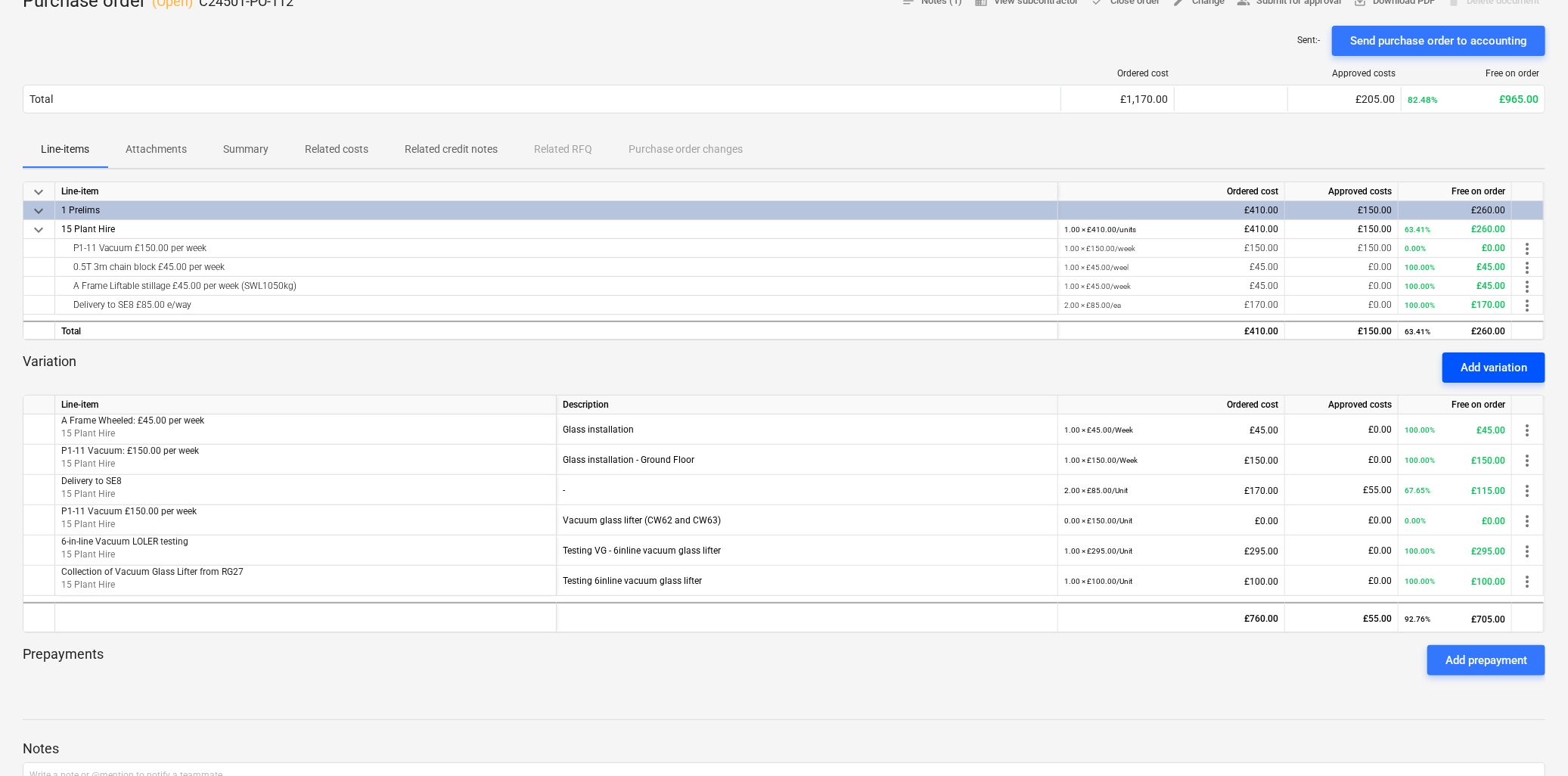
click at [1517, 364] on div "Add variation" at bounding box center [1494, 367] width 67 height 20
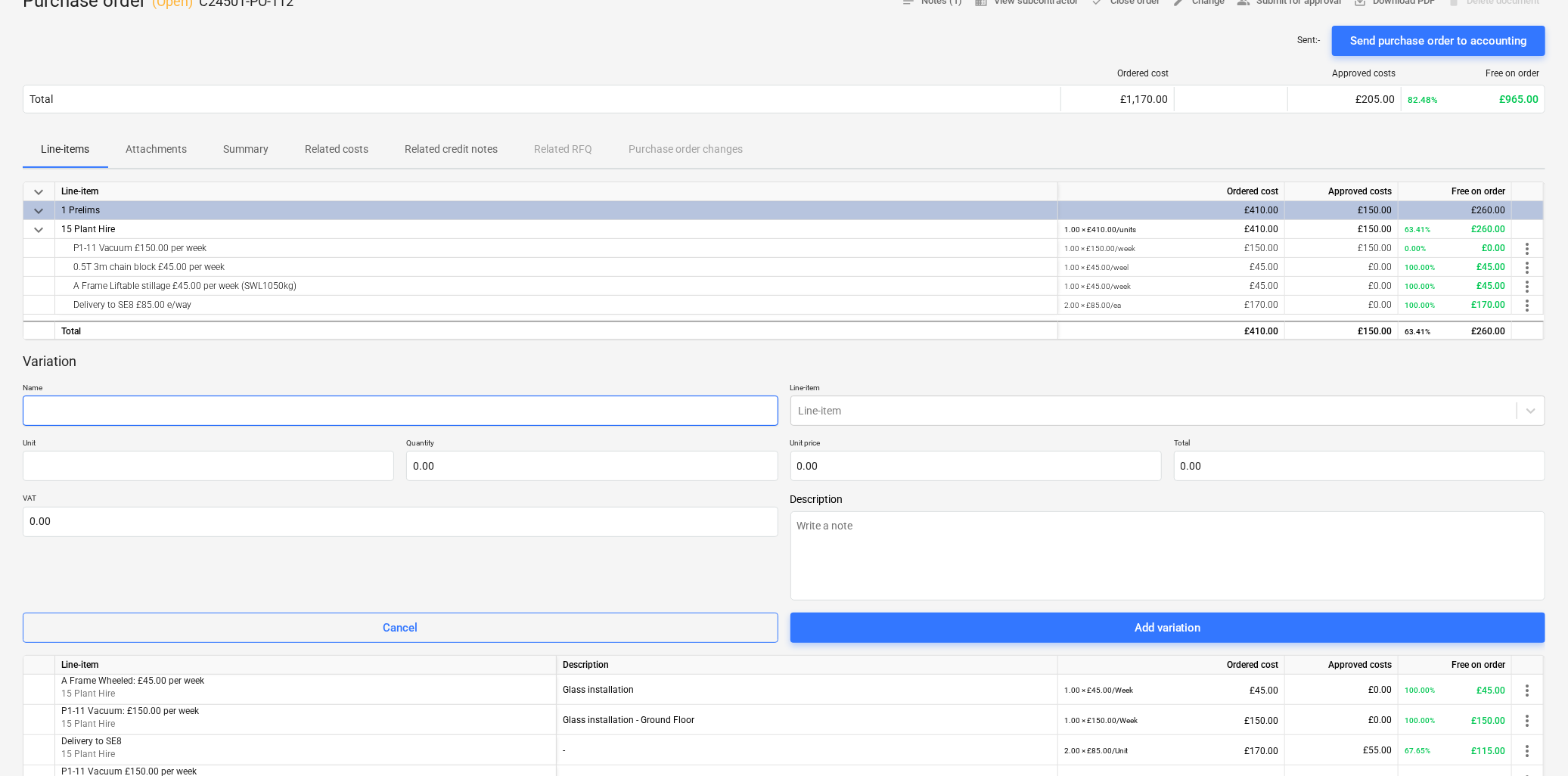
click at [148, 412] on input "text" at bounding box center [400, 410] width 756 height 30
type textarea "x"
type input "T"
type textarea "x"
type input "Tr"
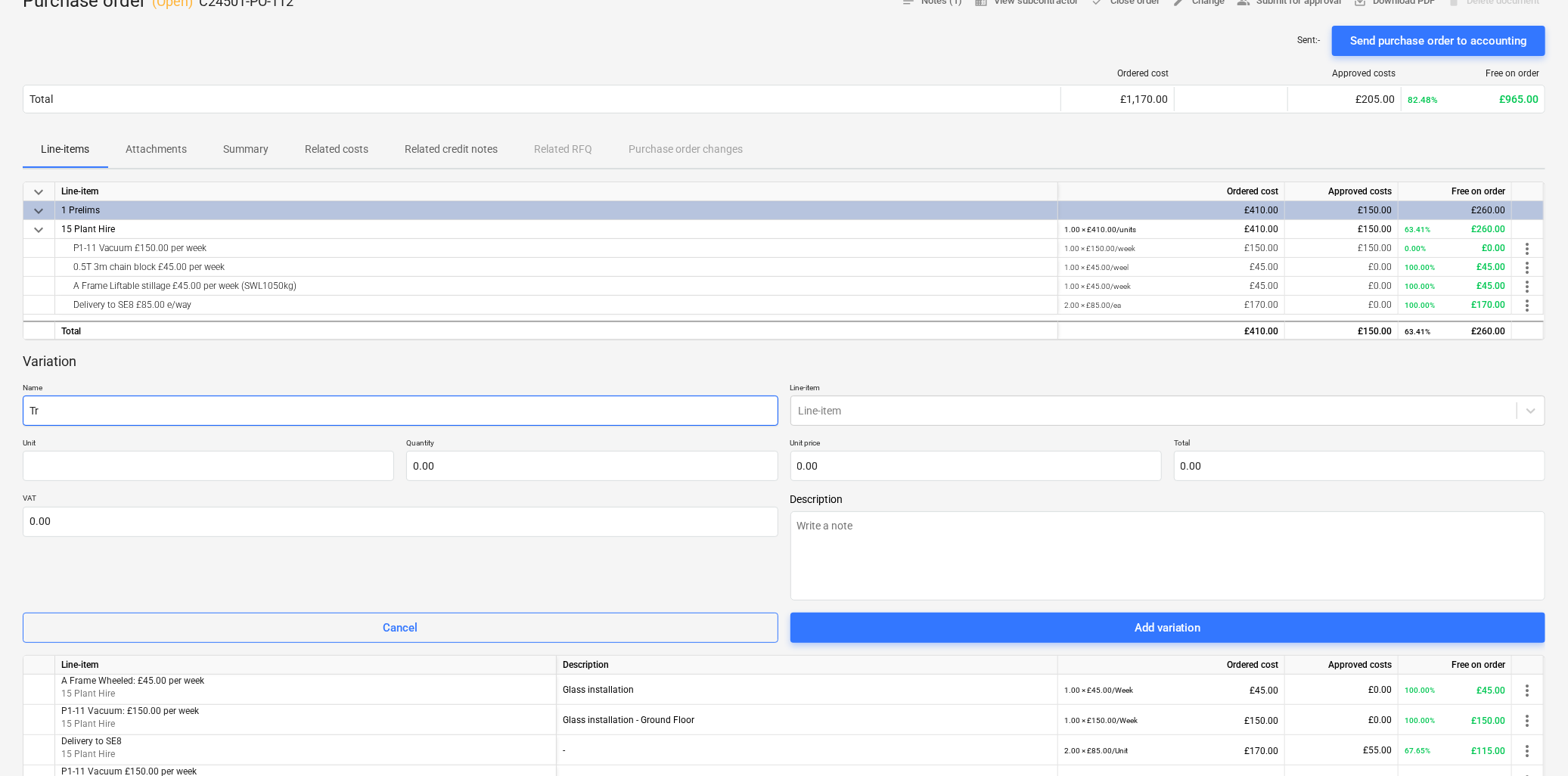
type textarea "x"
type input "Tra"
type textarea "x"
type input "[PERSON_NAME]"
type textarea "x"
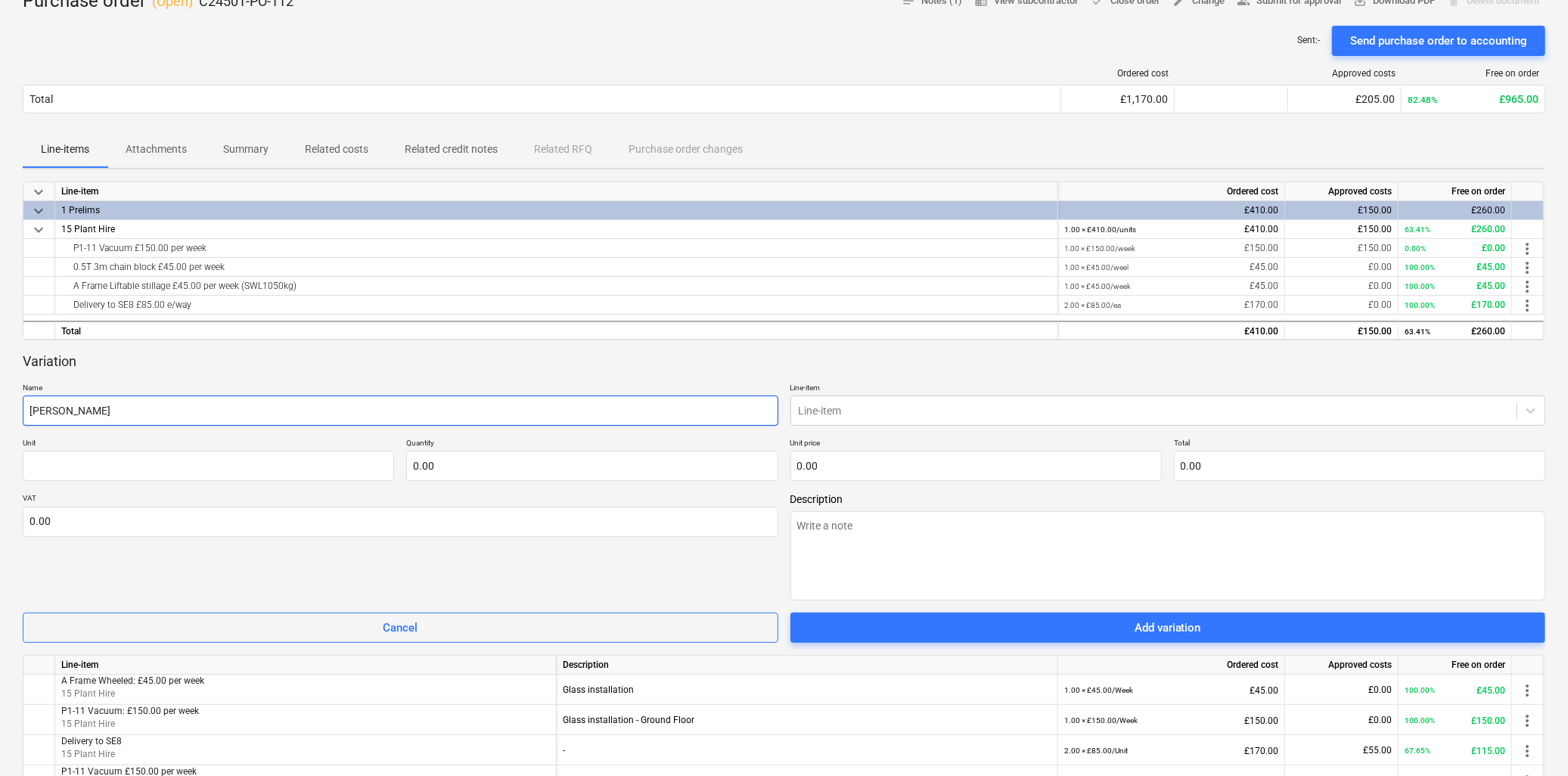
type input "Trans"
type textarea "x"
type input "Transp"
type textarea "x"
type input "Transpo"
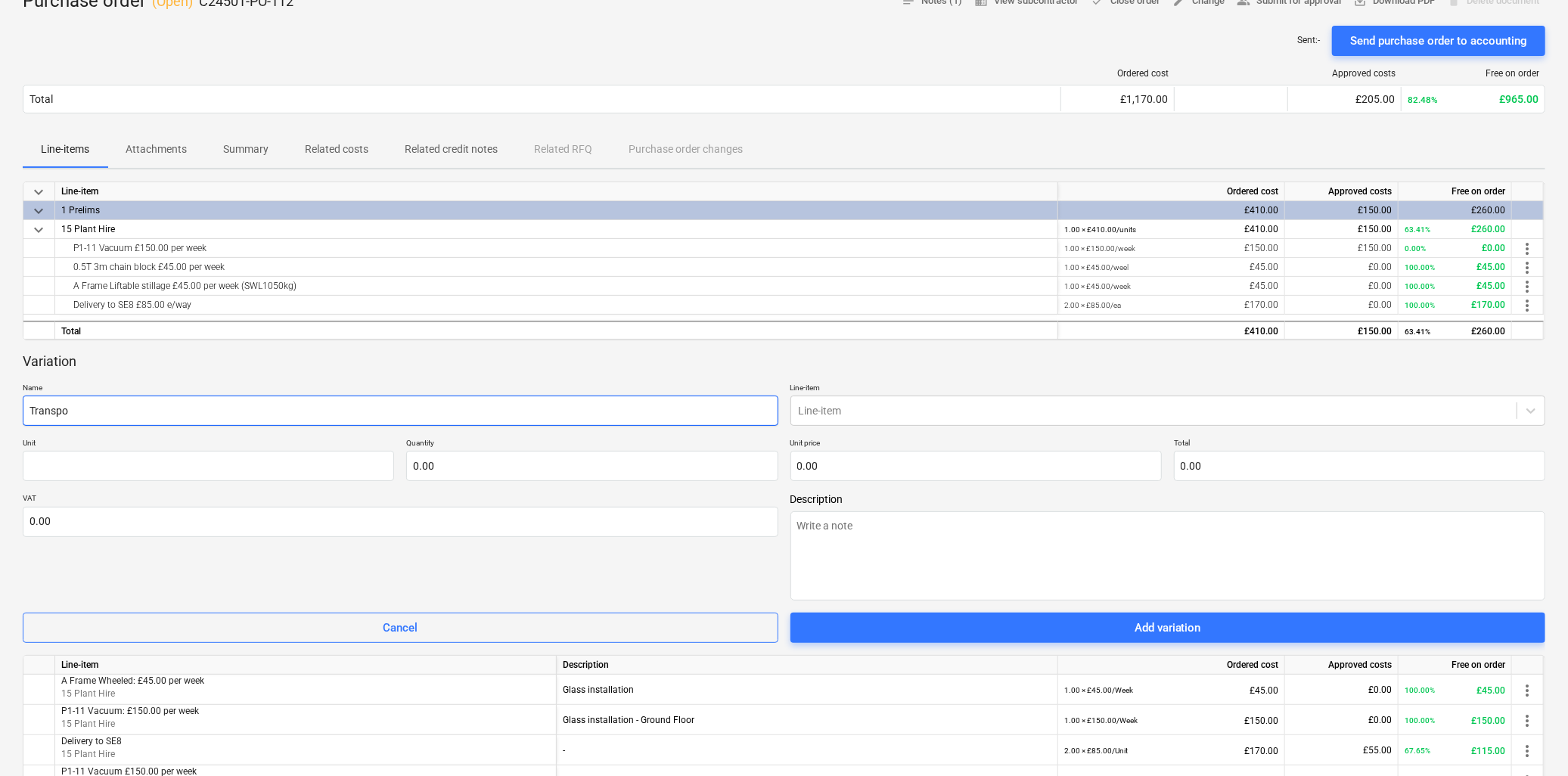
type textarea "x"
type input "Transpor"
type textarea "x"
type input "Transport"
type textarea "x"
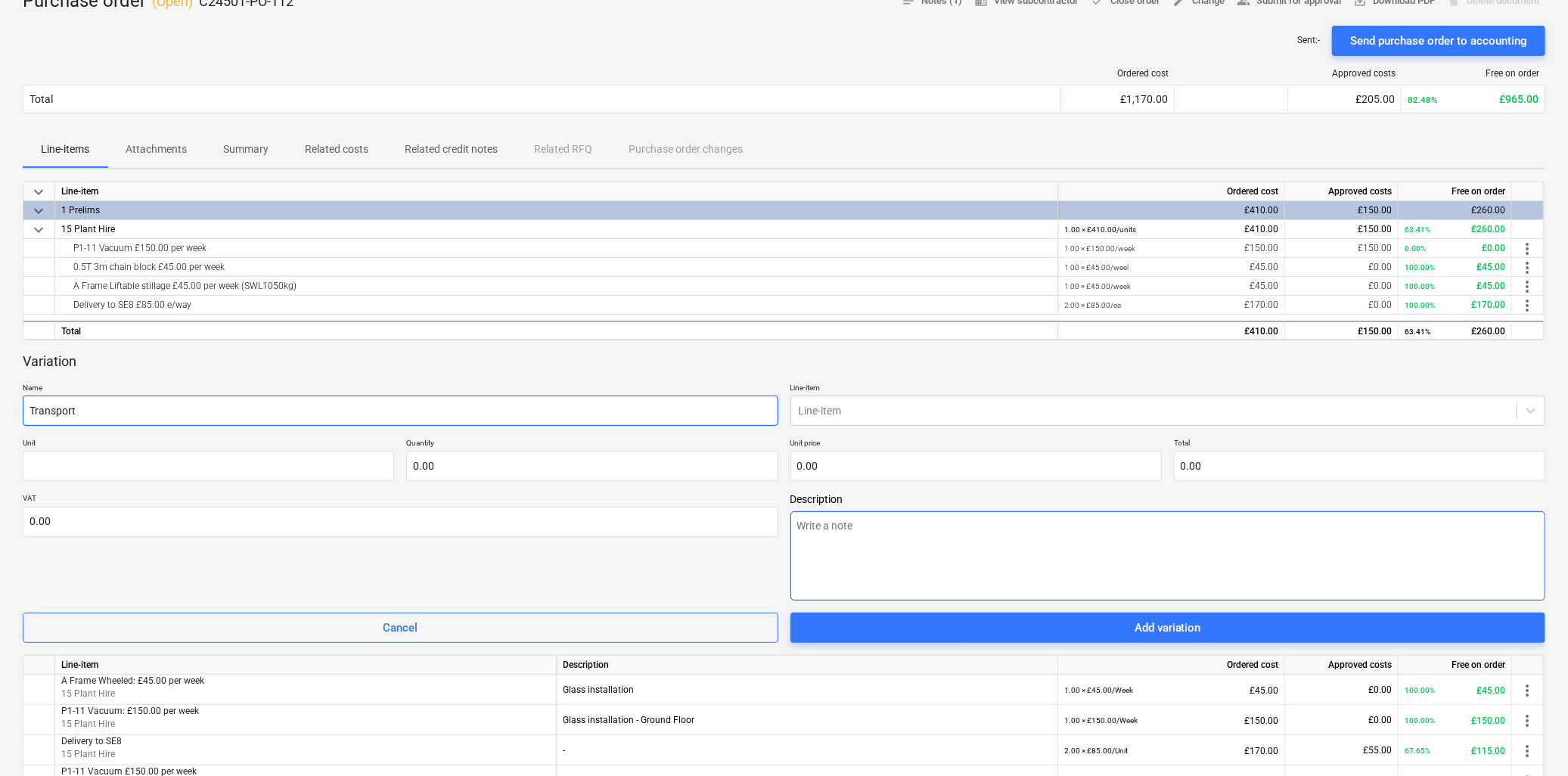
type input "Transport"
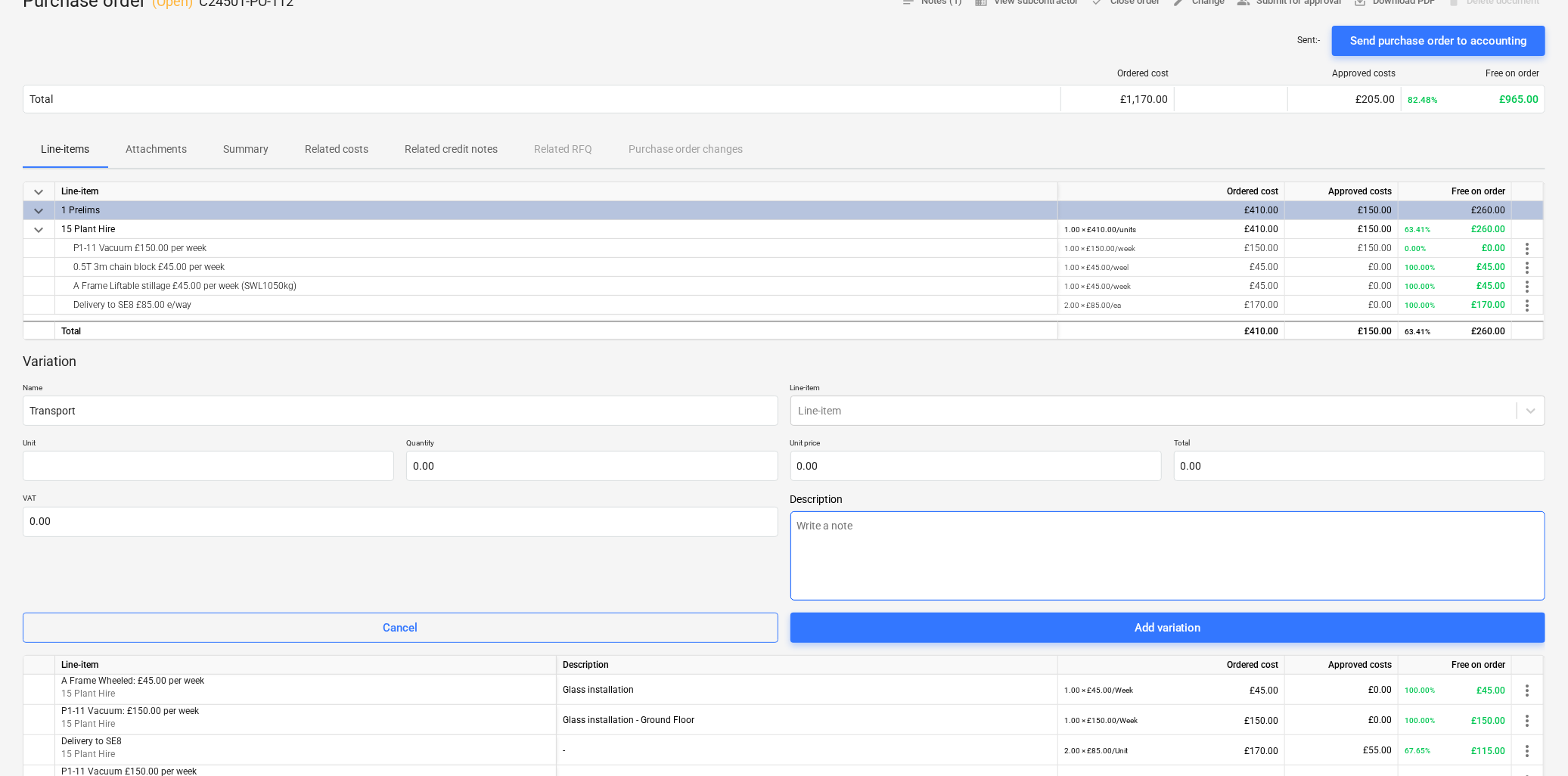
click at [835, 524] on textarea at bounding box center [1168, 556] width 756 height 89
type textarea "x"
type textarea "Vs"
type textarea "x"
type textarea "Vsa"
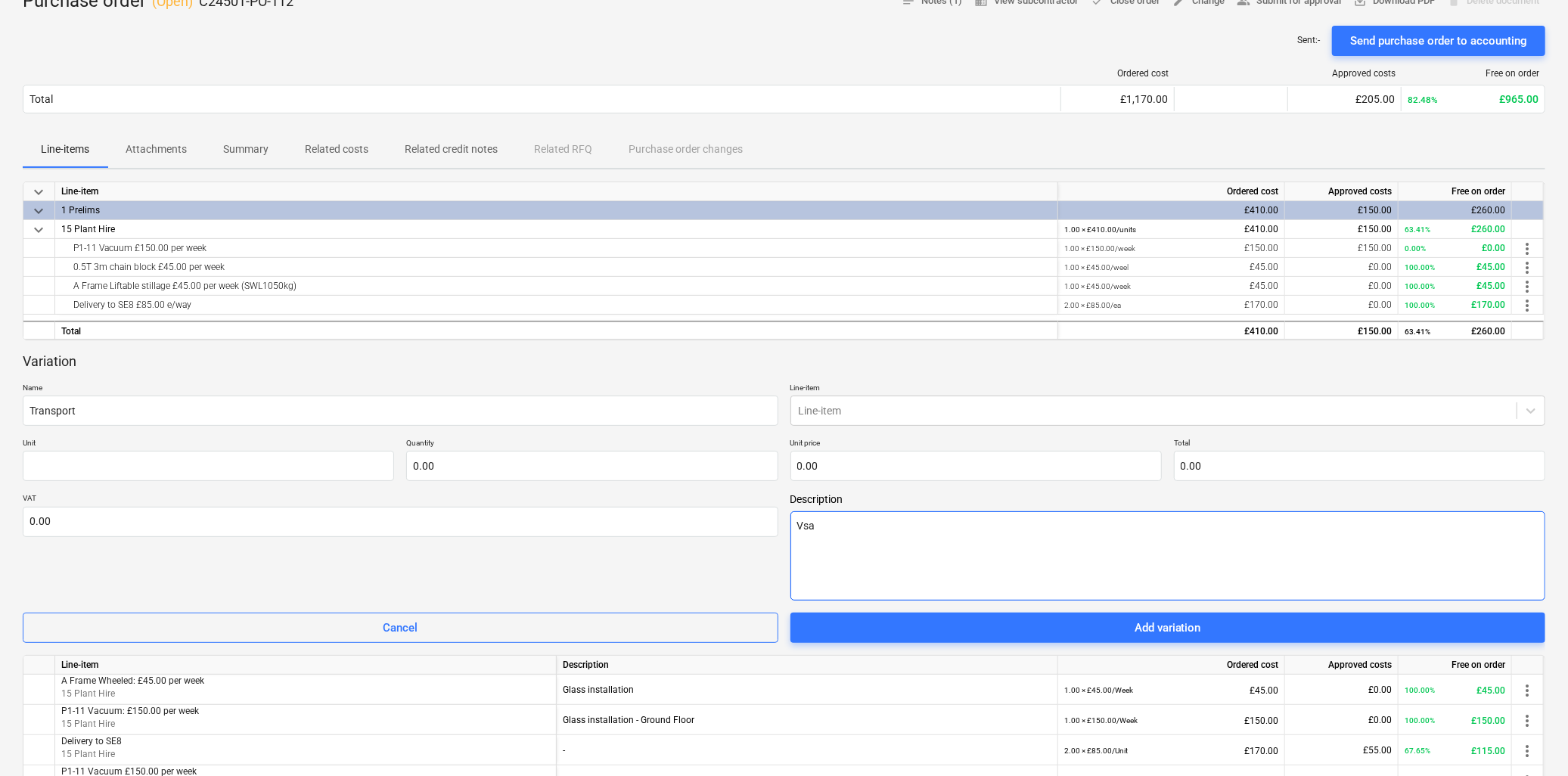
type textarea "x"
type textarea "Vs"
type textarea "x"
type textarea "V"
type textarea "x"
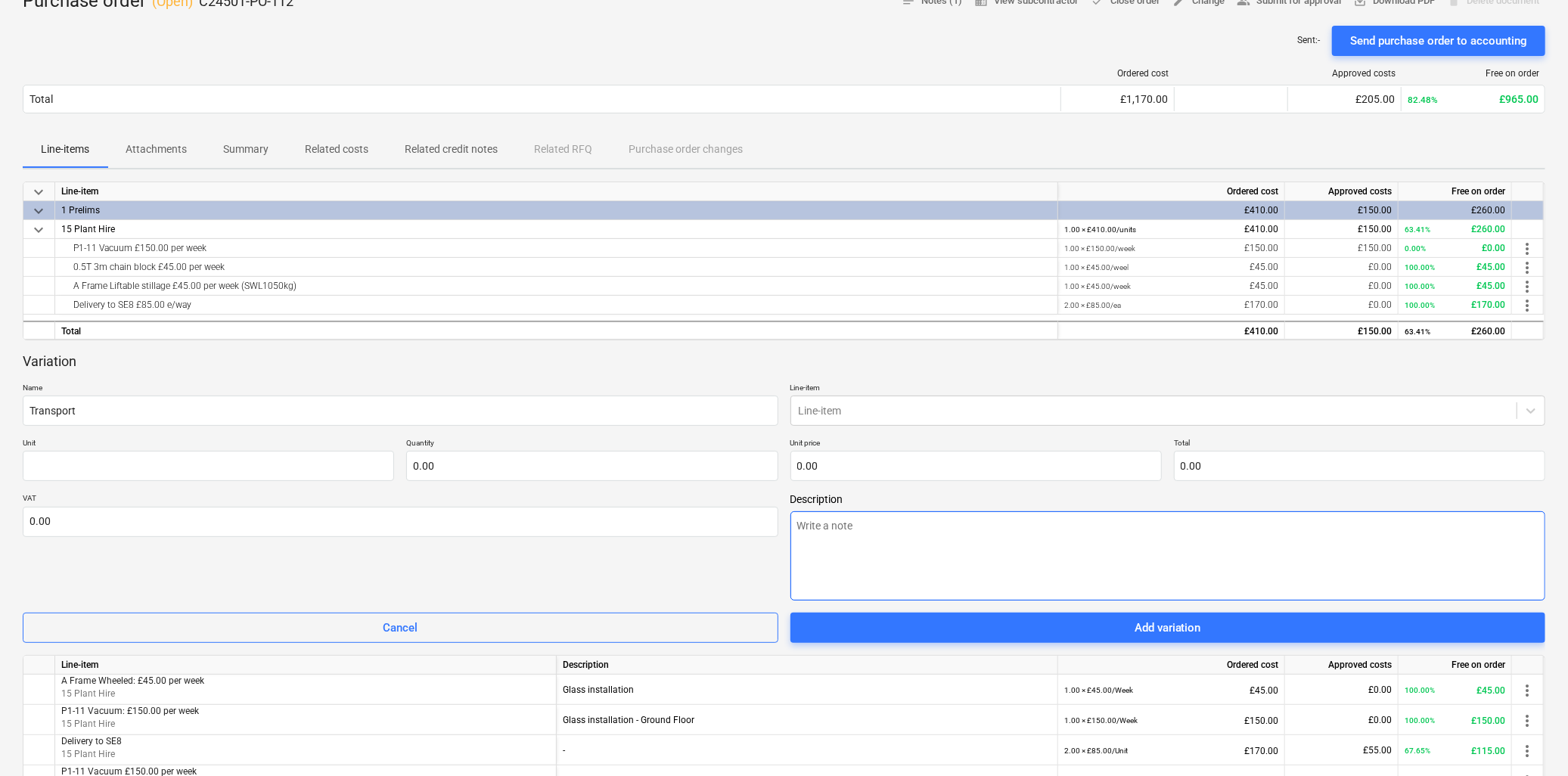
type textarea "x"
type textarea "G"
type textarea "x"
type textarea "Gl"
type textarea "x"
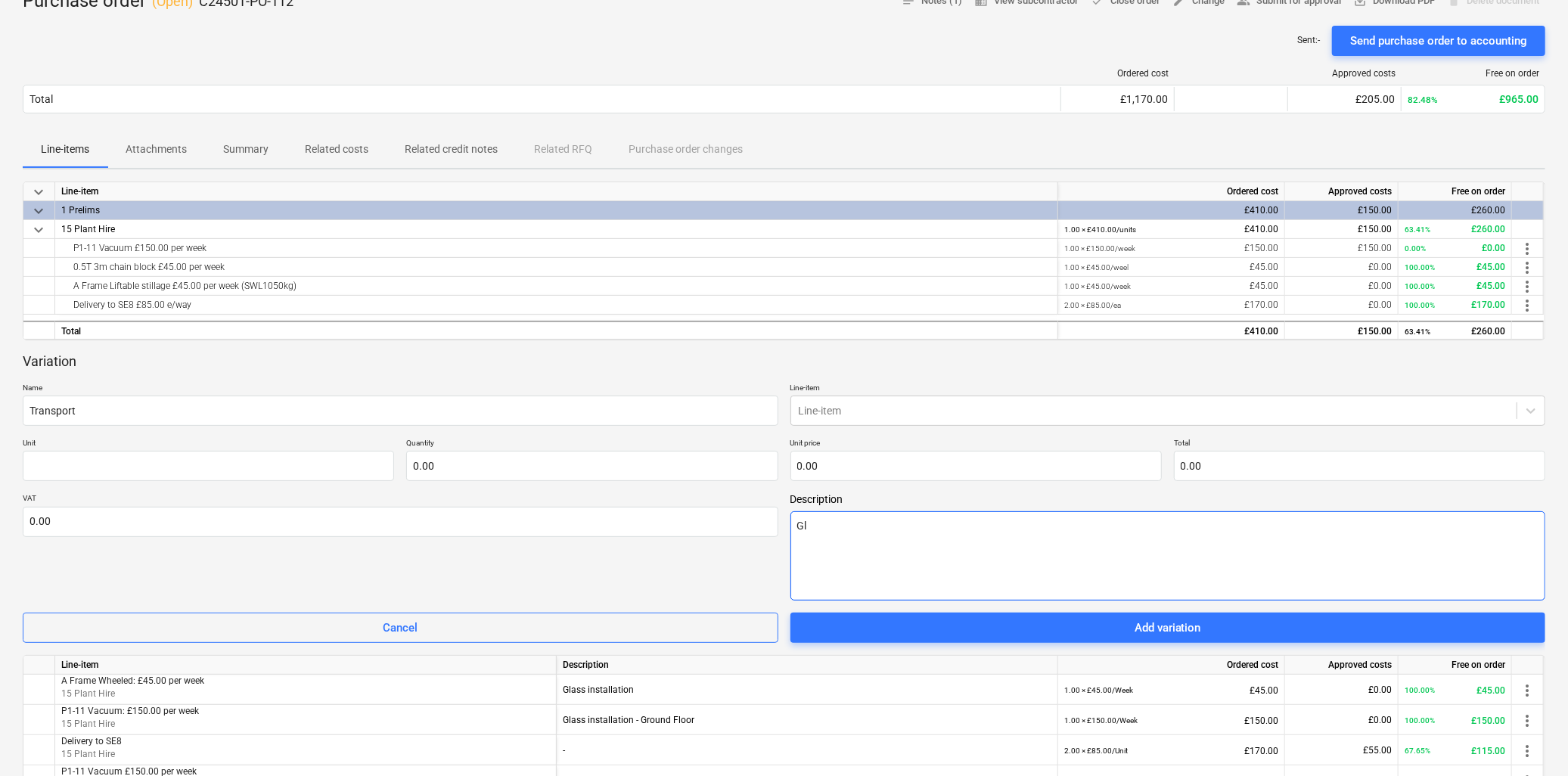
type textarea "Gla"
type textarea "x"
type textarea "Glas"
type textarea "x"
type textarea "Glass"
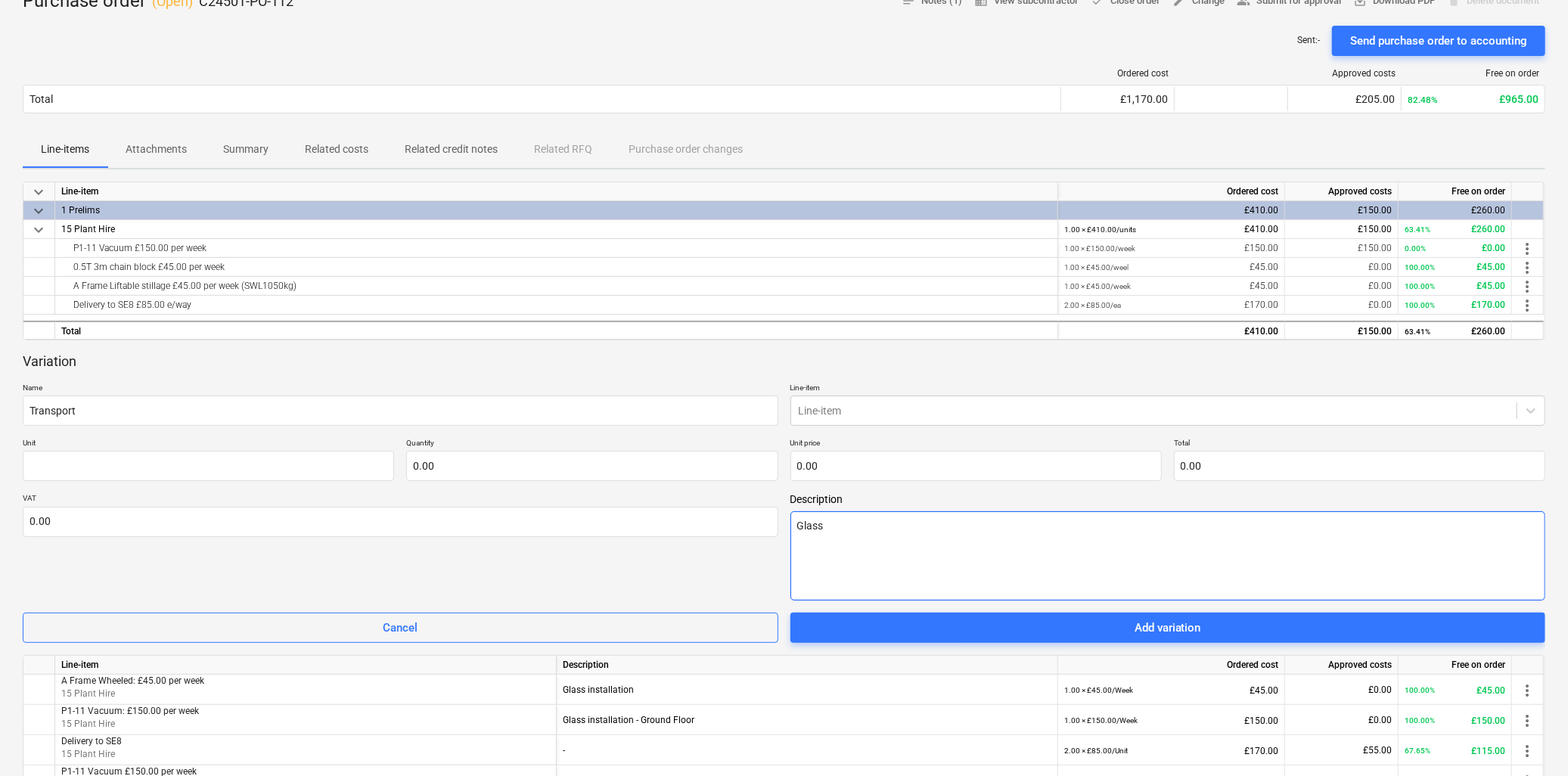
type textarea "x"
click at [884, 405] on div at bounding box center [1154, 411] width 711 height 15
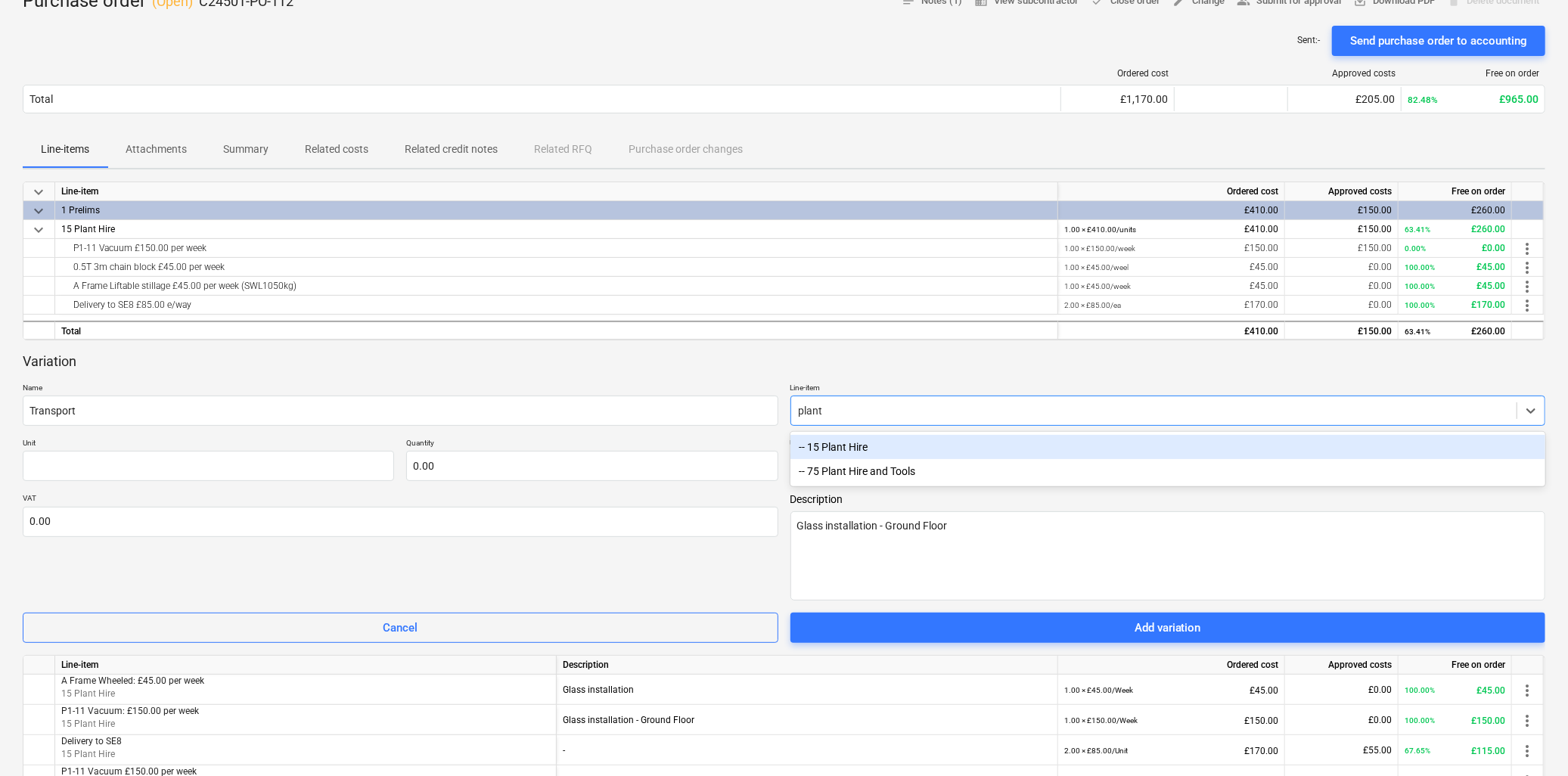
click at [859, 440] on div "-- 15 Plant Hire" at bounding box center [1168, 447] width 756 height 24
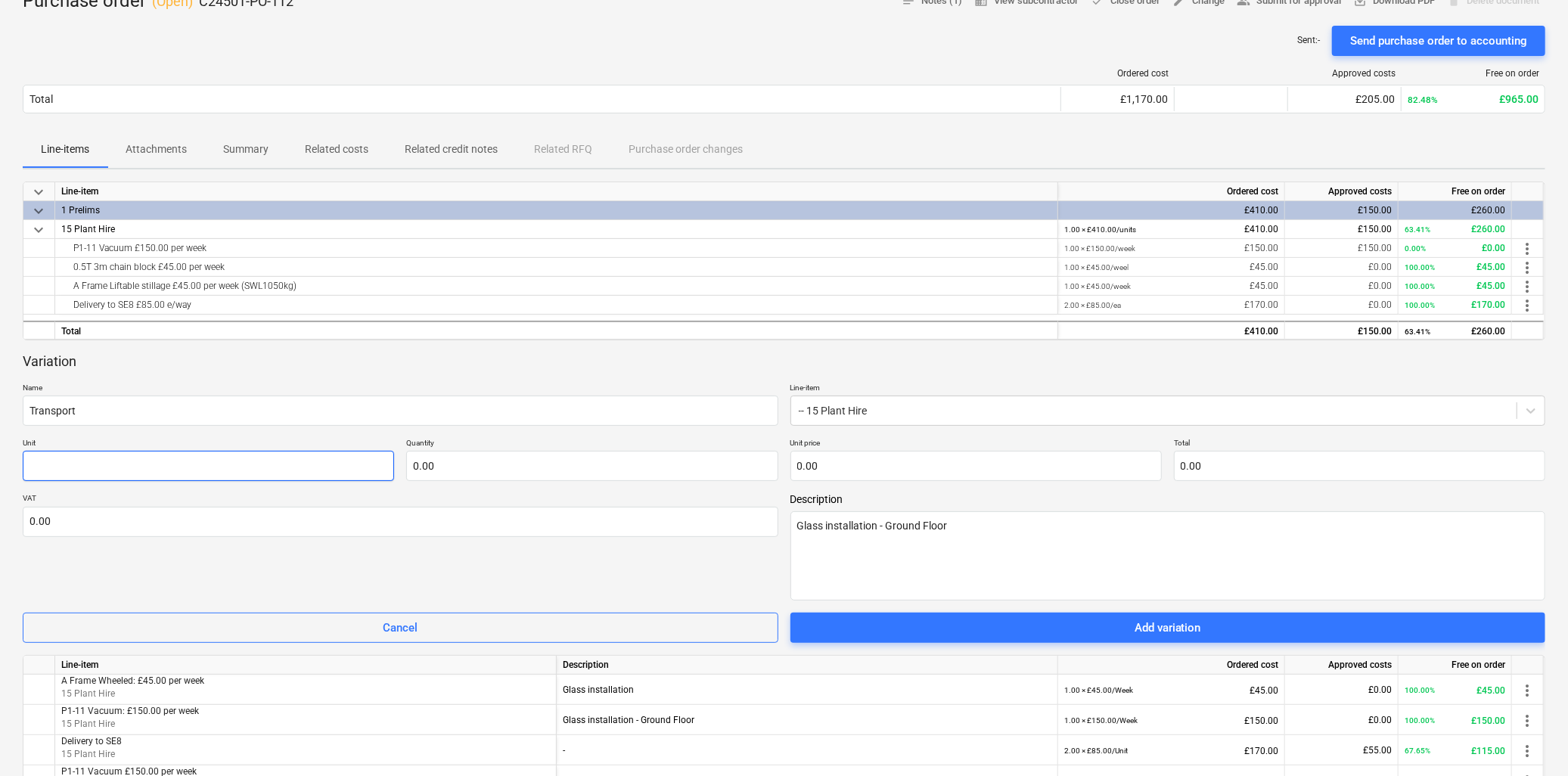
click at [195, 480] on input "text" at bounding box center [208, 466] width 371 height 30
click at [543, 465] on input "text" at bounding box center [592, 466] width 371 height 30
drag, startPoint x: 837, startPoint y: 462, endPoint x: 858, endPoint y: 472, distance: 23.3
click at [840, 462] on input "text" at bounding box center [976, 466] width 371 height 30
click at [958, 541] on textarea "Glass installation - Ground Floor" at bounding box center [1168, 556] width 756 height 89
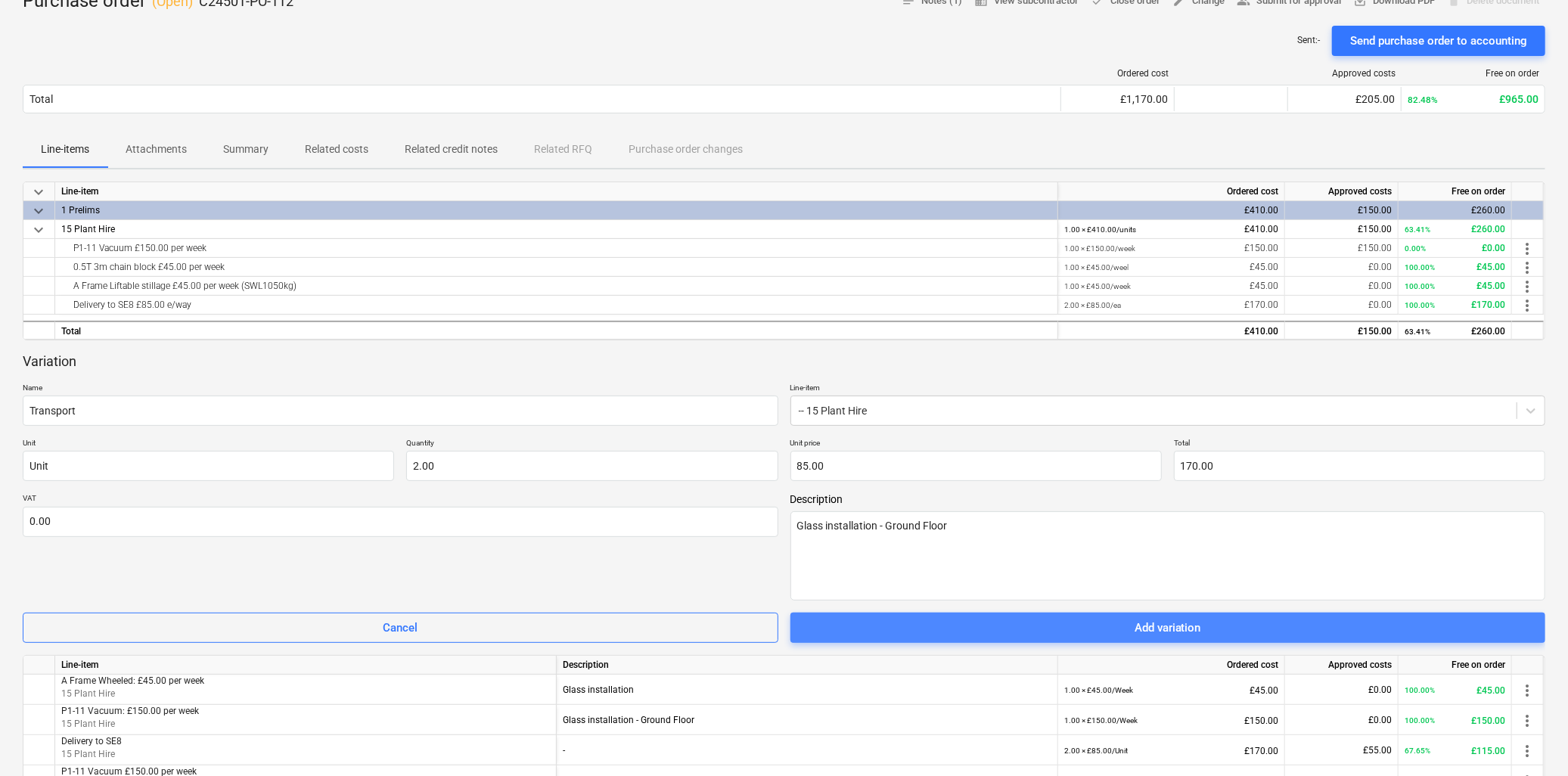
click at [1161, 617] on button "Add variation" at bounding box center [1168, 627] width 756 height 30
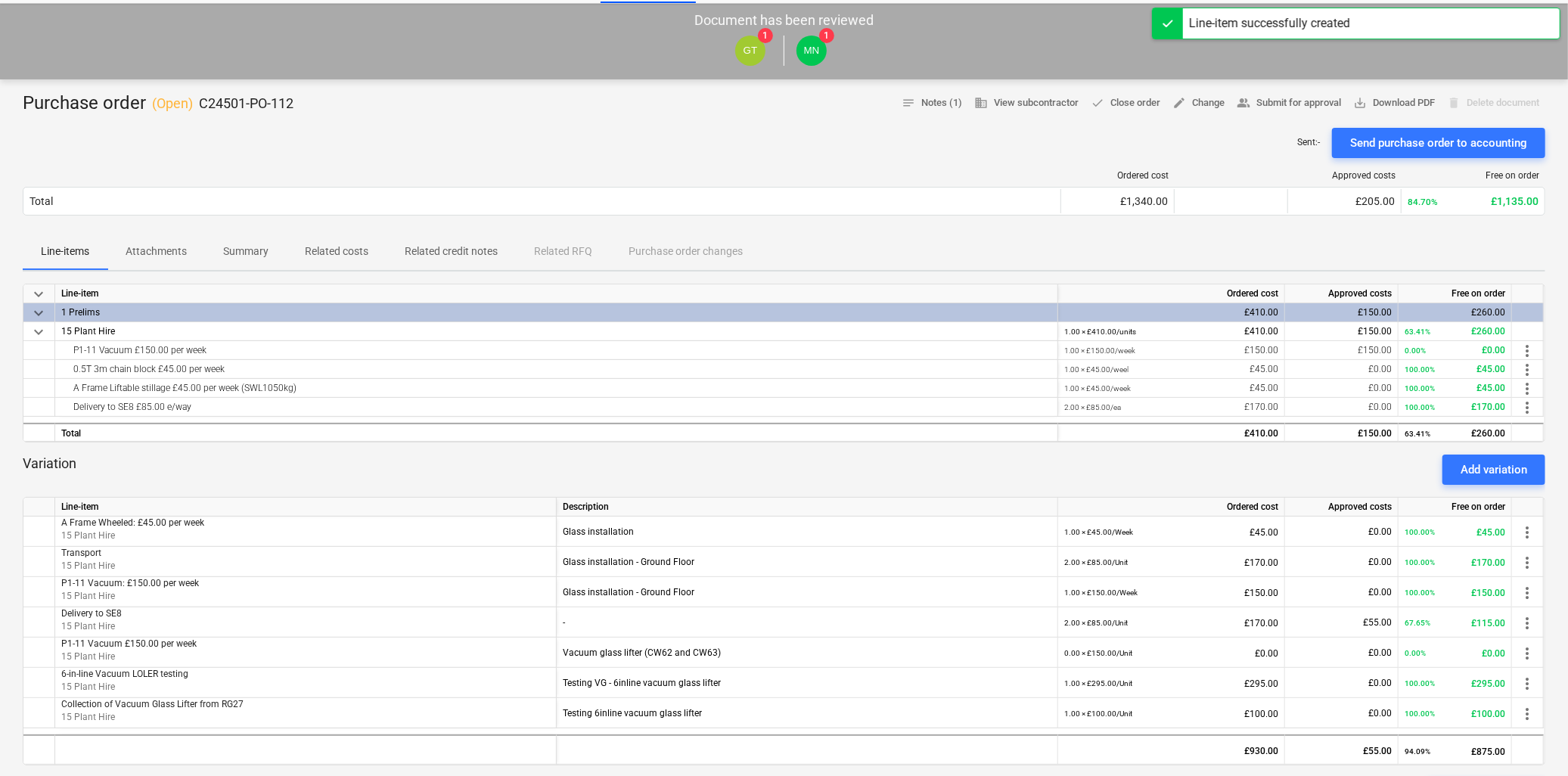
scroll to position [0, 0]
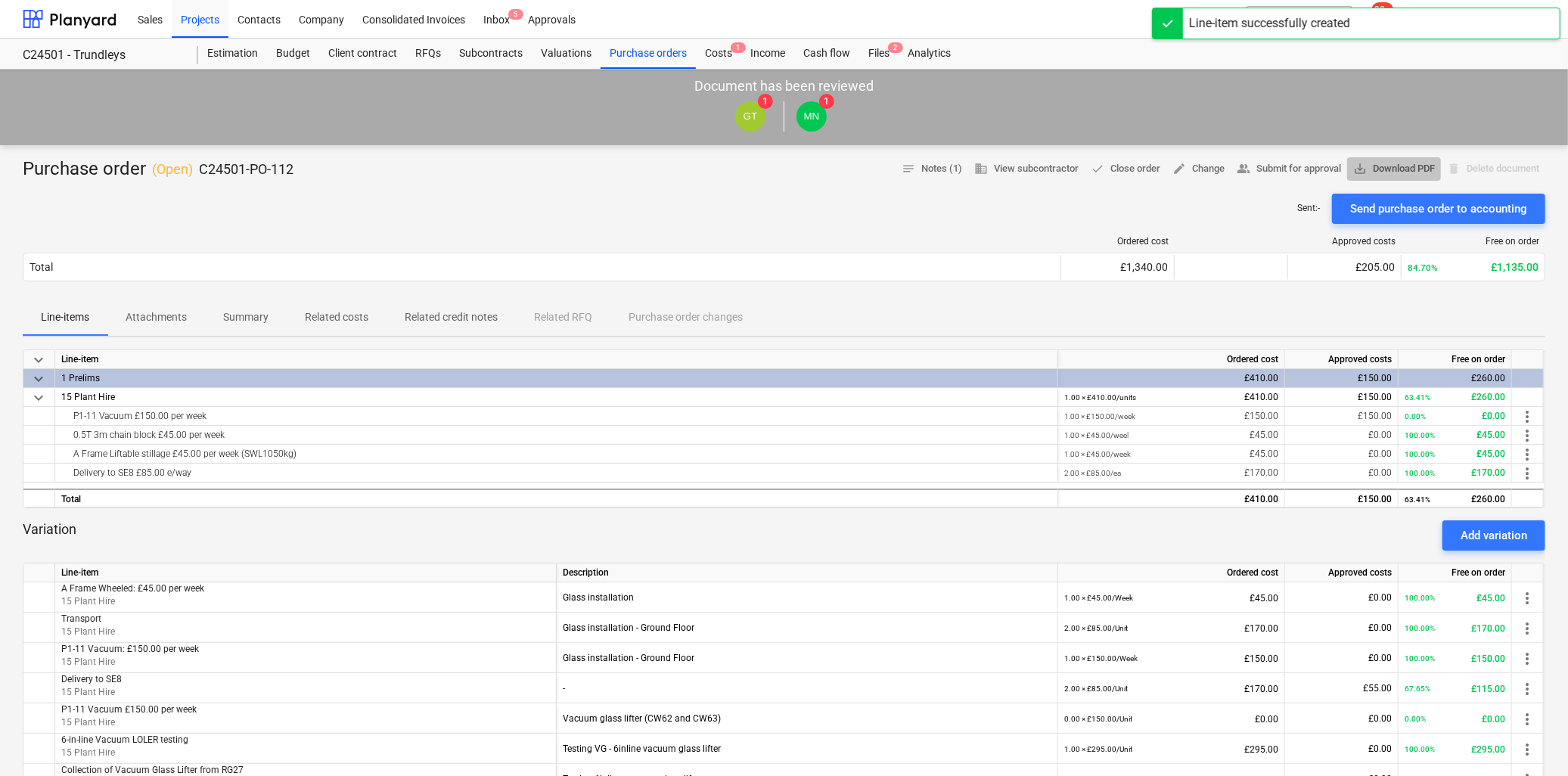
click at [1393, 172] on span "save_alt Download PDF" at bounding box center [1394, 169] width 81 height 17
